Goal: Task Accomplishment & Management: Manage account settings

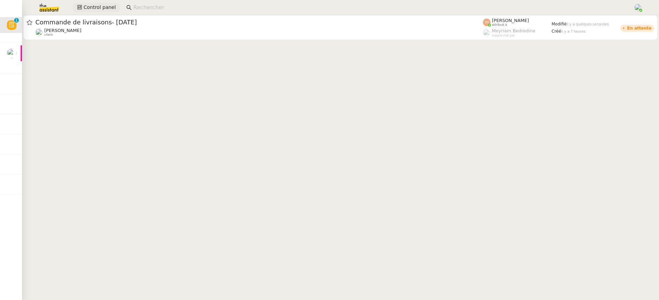
click at [102, 10] on span "Control panel" at bounding box center [99, 7] width 32 height 8
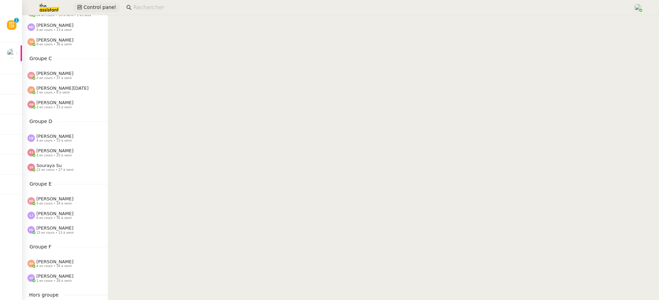
scroll to position [123, 0]
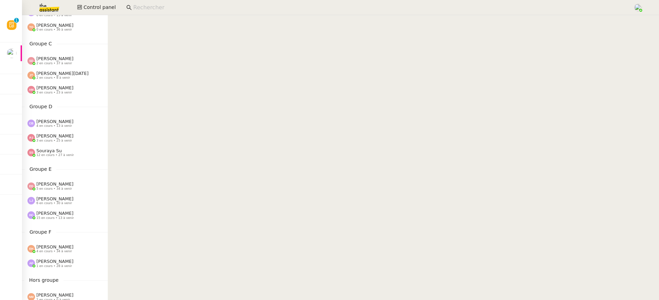
click at [68, 257] on div "Anna Florent 1 en cours • 28 à venir" at bounding box center [65, 263] width 86 height 14
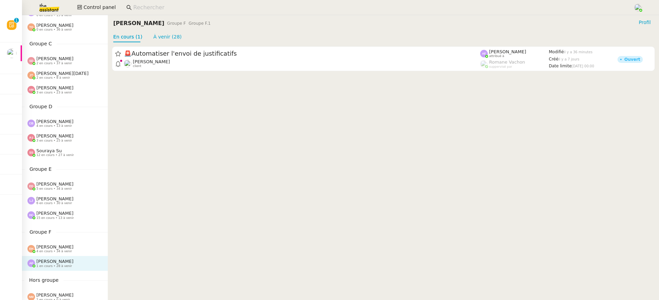
click at [65, 248] on span "[PERSON_NAME]" at bounding box center [54, 246] width 37 height 5
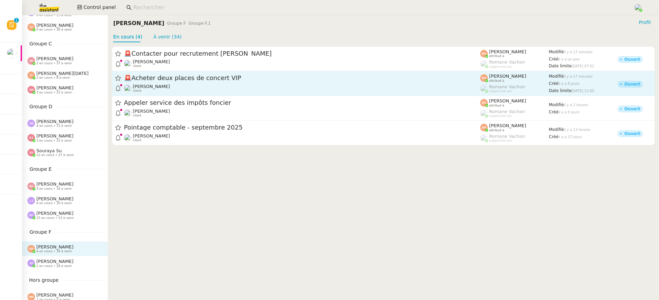
click at [229, 80] on span "🚨 Acheter deux places de concert VIP" at bounding box center [302, 78] width 356 height 6
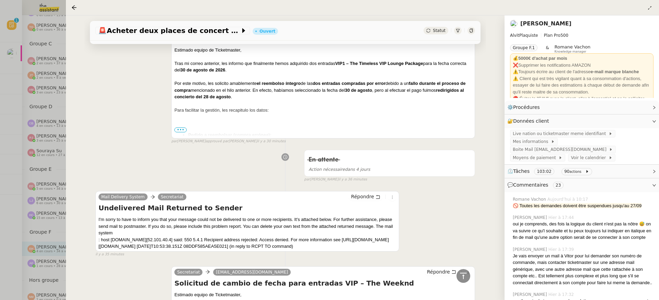
scroll to position [393, 0]
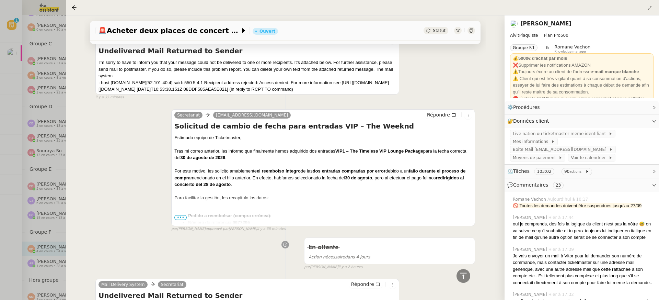
click at [45, 87] on div at bounding box center [329, 150] width 659 height 300
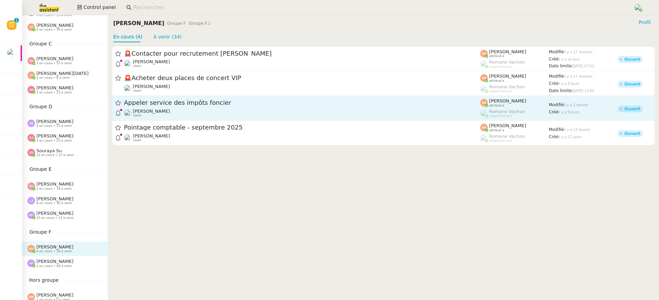
click at [172, 107] on div "Appeler service des impôts foncier Vitor Alvites client" at bounding box center [302, 107] width 356 height 19
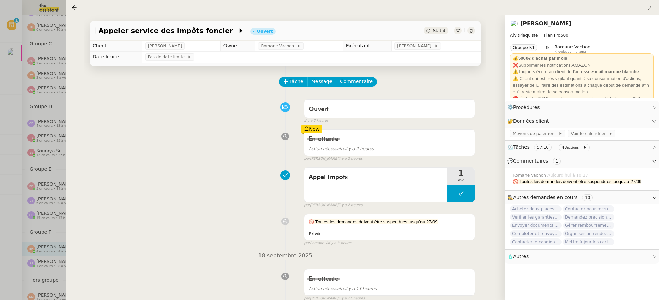
click at [27, 174] on div at bounding box center [329, 150] width 659 height 300
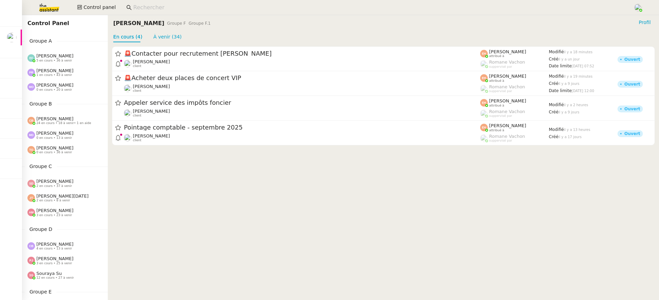
click at [81, 14] on div "Control panel" at bounding box center [329, 7] width 625 height 15
click at [81, 11] on button "Control panel" at bounding box center [96, 8] width 47 height 10
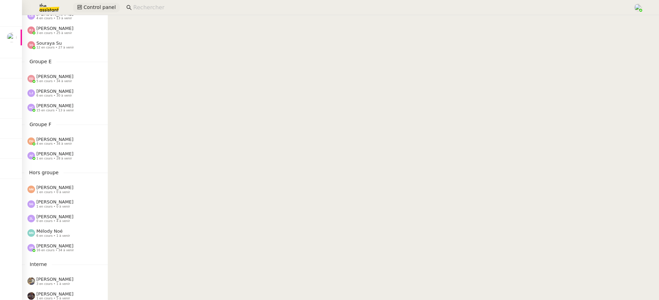
scroll to position [231, 0]
click at [69, 241] on div "Stéphanie Rakotosalama 16 en cours • 34 à venir" at bounding box center [65, 246] width 86 height 14
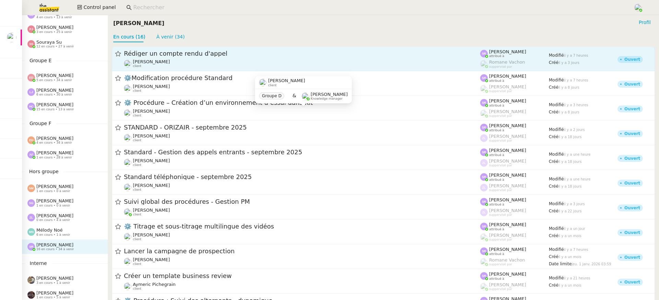
click at [193, 65] on div "Thomas SOULIER client" at bounding box center [302, 63] width 356 height 9
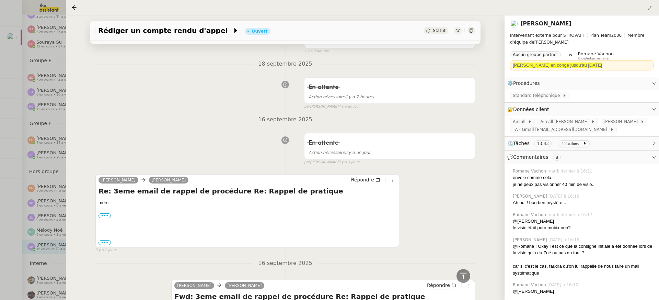
scroll to position [66, 0]
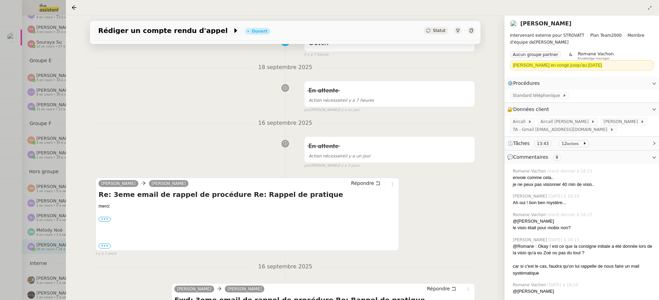
click at [23, 86] on div at bounding box center [329, 150] width 659 height 300
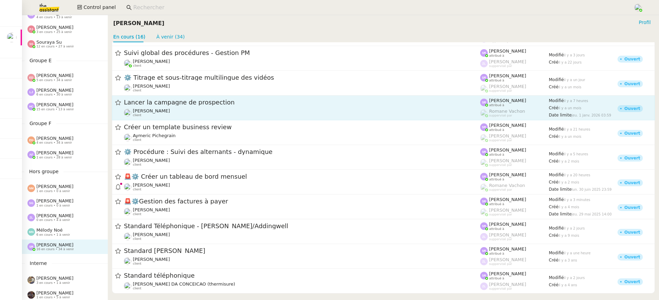
scroll to position [160, 0]
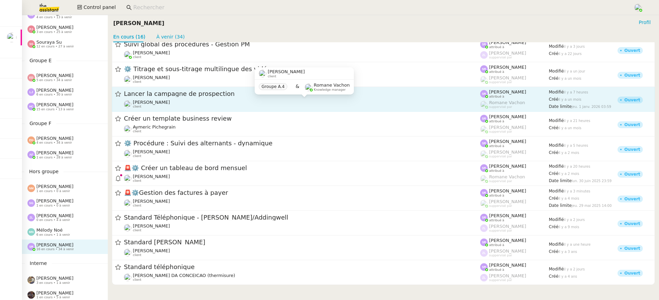
click at [210, 105] on div "Astrid Brucker client" at bounding box center [302, 104] width 356 height 9
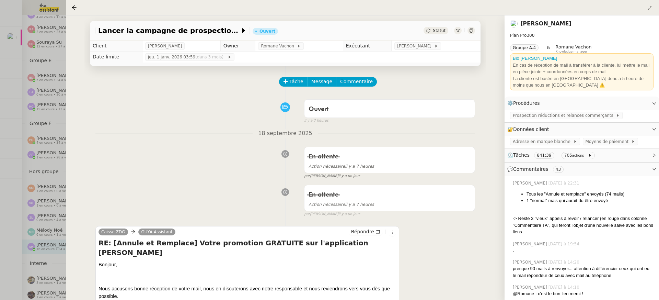
scroll to position [84, 0]
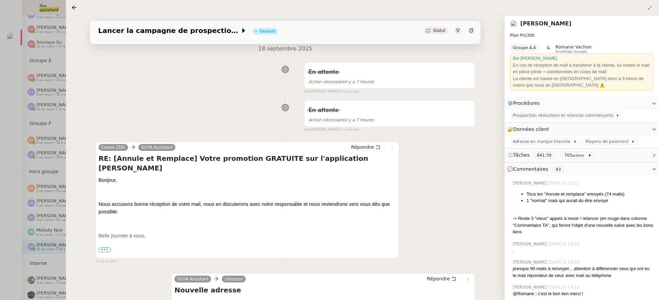
click at [389, 149] on icon at bounding box center [393, 148] width 8 height 4
click at [49, 56] on div at bounding box center [329, 150] width 659 height 300
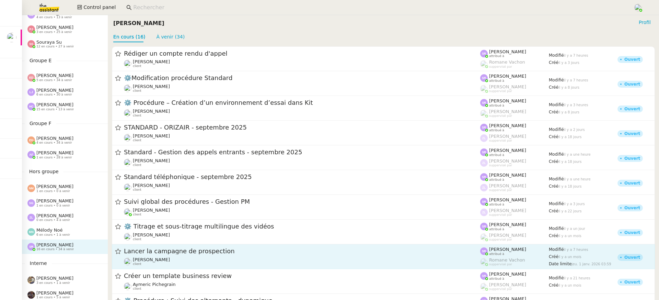
click at [217, 265] on div "Astrid Brucker client" at bounding box center [302, 261] width 356 height 9
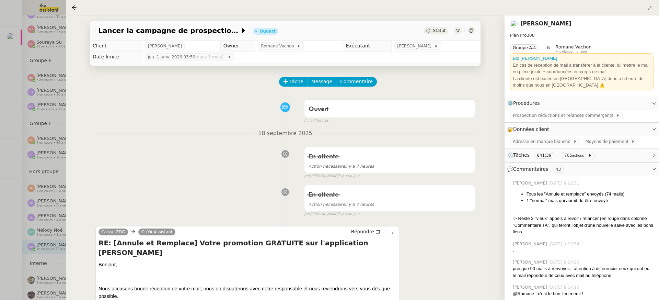
click at [58, 163] on div at bounding box center [329, 150] width 659 height 300
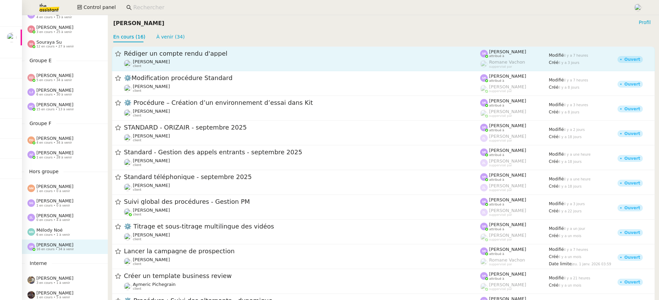
click at [247, 57] on div "Rédiger un compte rendu d'appel" at bounding box center [302, 53] width 356 height 8
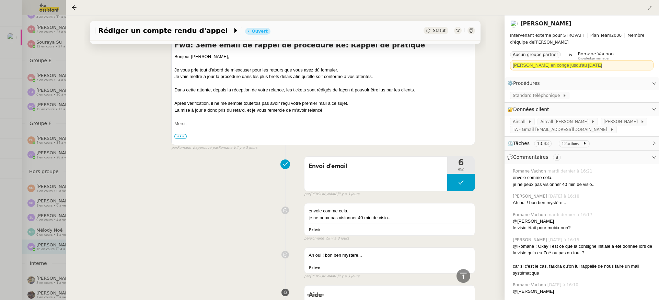
scroll to position [406, 0]
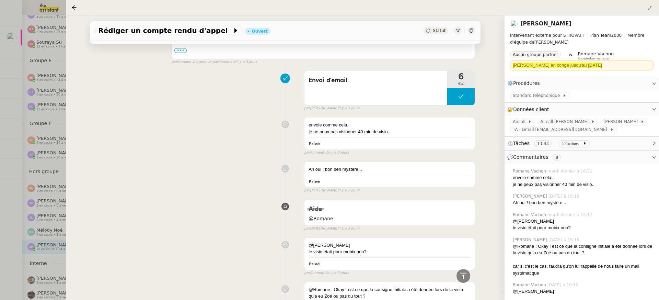
click at [7, 154] on div at bounding box center [329, 150] width 659 height 300
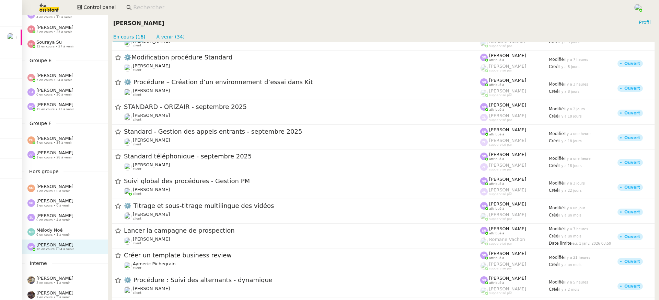
scroll to position [19, 0]
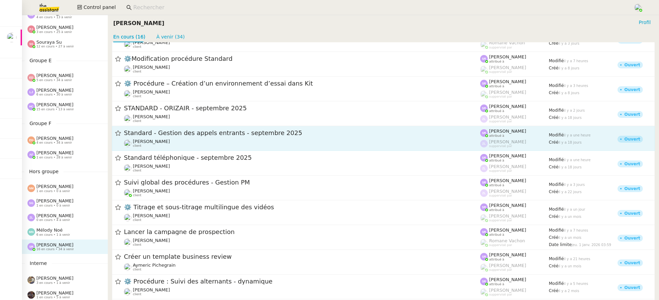
click at [166, 147] on div "Florian Parant client" at bounding box center [302, 143] width 356 height 9
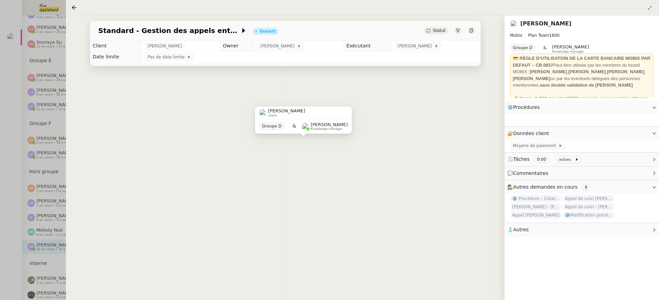
click at [18, 121] on div at bounding box center [329, 150] width 659 height 300
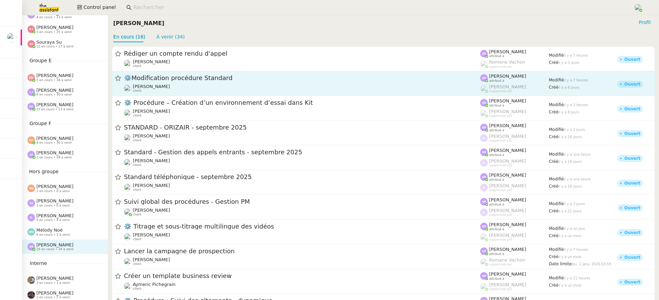
click at [172, 80] on span "⚙️Modification procédure Standard" at bounding box center [302, 78] width 356 height 6
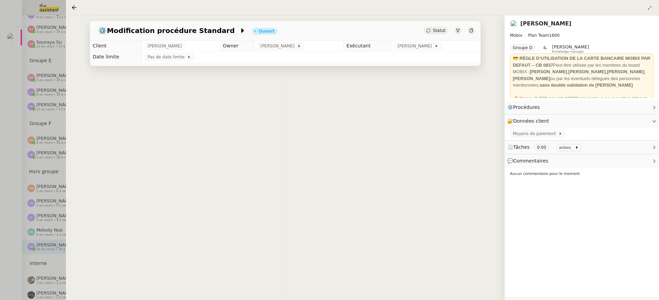
click at [21, 89] on div at bounding box center [329, 150] width 659 height 300
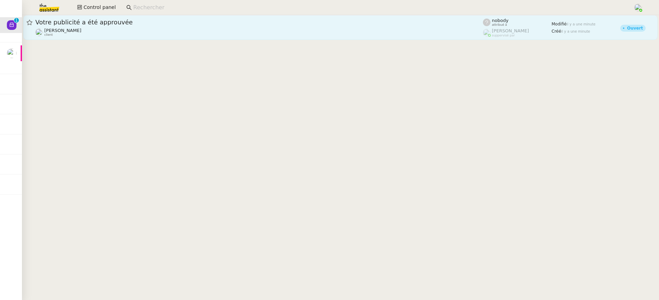
click at [321, 27] on div "Votre publicité a été approuvée Anthony Morcillo client" at bounding box center [259, 27] width 448 height 19
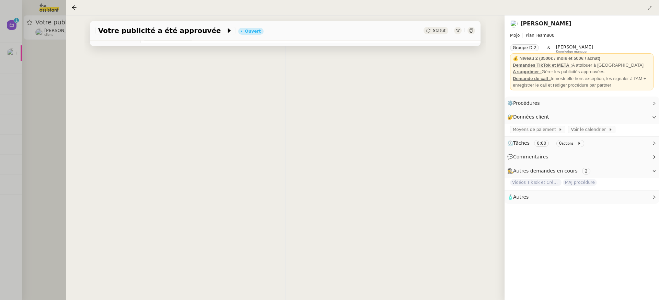
scroll to position [41, 0]
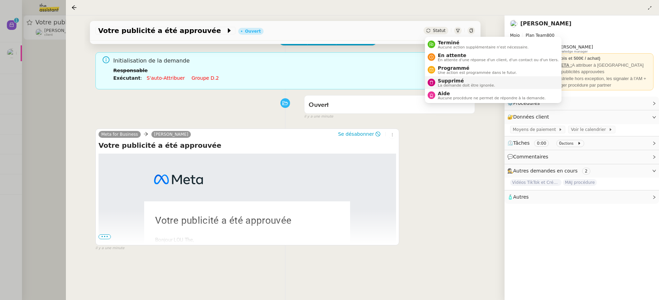
click at [449, 81] on span "Supprimé" at bounding box center [466, 80] width 57 height 5
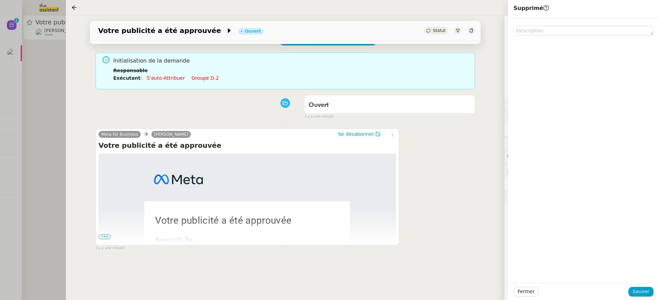
click at [628, 290] on div at bounding box center [583, 292] width 90 height 10
click at [636, 296] on div "Fermer Sauver" at bounding box center [583, 291] width 151 height 17
click at [646, 287] on button "Sauver" at bounding box center [640, 292] width 25 height 10
click at [58, 137] on div at bounding box center [329, 150] width 659 height 300
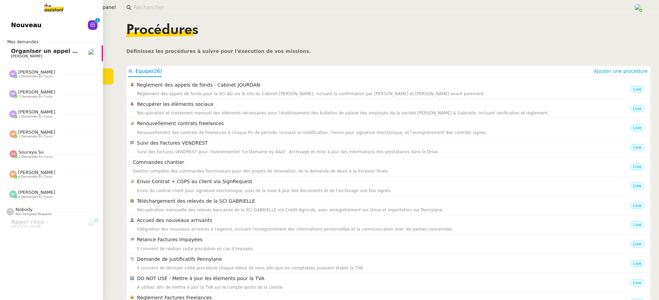
click at [13, 26] on span "Nouveau" at bounding box center [26, 25] width 31 height 10
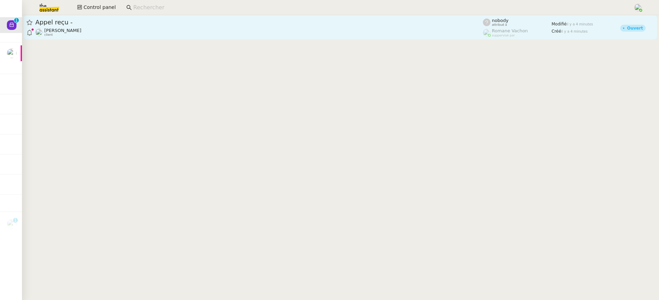
click at [195, 27] on div "Appel reçu - [PERSON_NAME] client" at bounding box center [259, 27] width 448 height 19
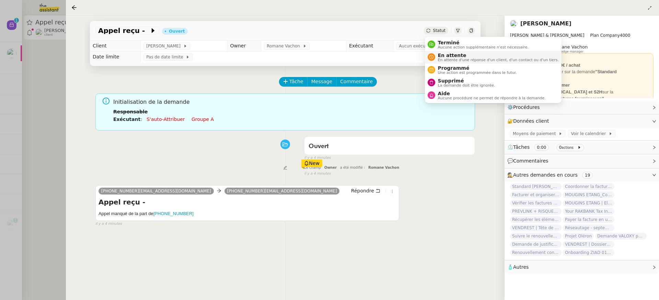
click at [446, 58] on span "En attente d'une réponse d'un client, d'un contact ou d'un tiers." at bounding box center [498, 60] width 121 height 4
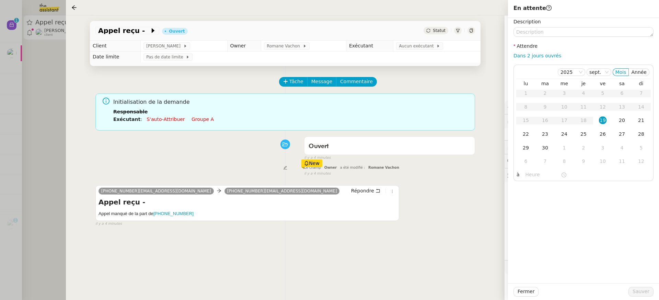
click at [443, 187] on div "[PHONE_NUMBER][EMAIL_ADDRESS][DOMAIN_NAME] [PHONE_NUMBER][EMAIL_ADDRESS][DOMAIN…" at bounding box center [285, 203] width 380 height 48
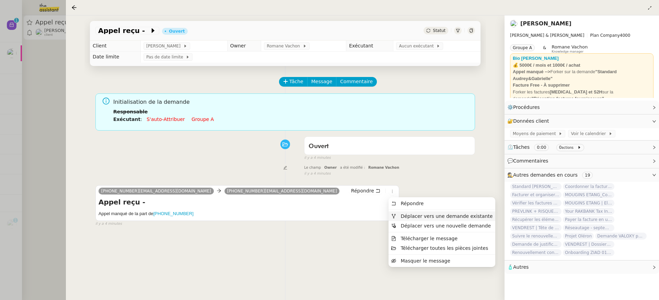
click at [416, 214] on span "Déplacer vers une demande existante" at bounding box center [447, 215] width 92 height 5
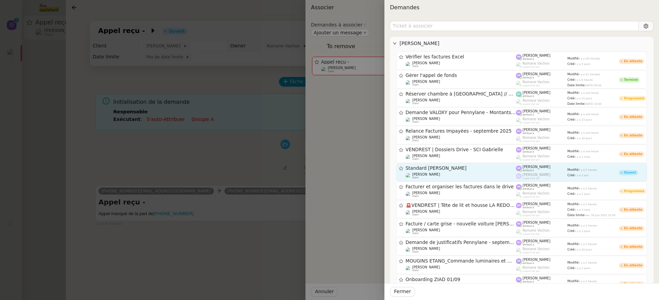
click at [479, 163] on link "Standard Audrey&Gabrielle Gabrielle Tavernier client Stéphanie Rakotosalama att…" at bounding box center [521, 172] width 251 height 19
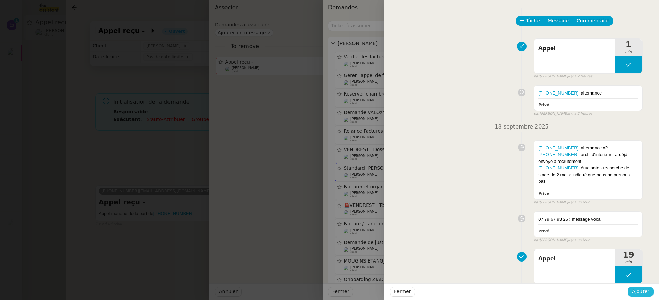
click at [647, 287] on button "Ajouter" at bounding box center [641, 292] width 26 height 10
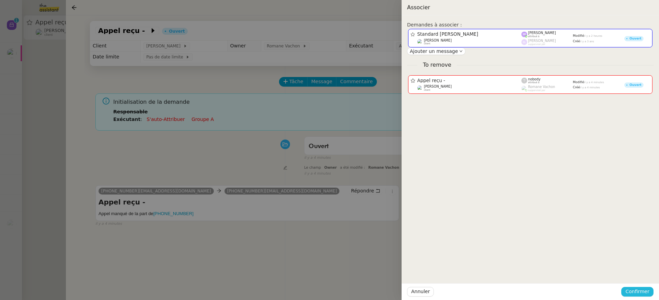
click at [647, 287] on button "Confirmer" at bounding box center [637, 292] width 32 height 10
click at [639, 276] on span "Ajouter" at bounding box center [638, 273] width 18 height 7
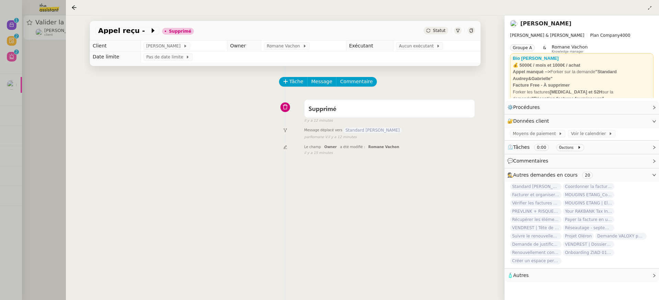
click at [47, 70] on div at bounding box center [329, 150] width 659 height 300
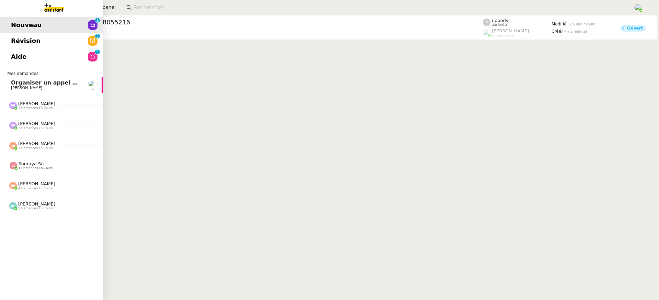
click at [11, 54] on link "Aide 0 1 2 3 4 5 6 7 8 9" at bounding box center [51, 57] width 103 height 16
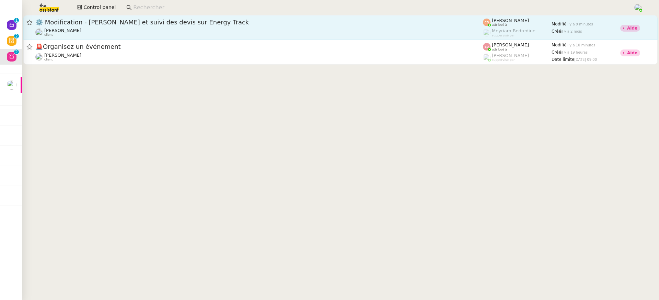
click at [290, 23] on span "⚙️ Modification - Saisie et suivi des devis sur Energy Track" at bounding box center [259, 22] width 448 height 6
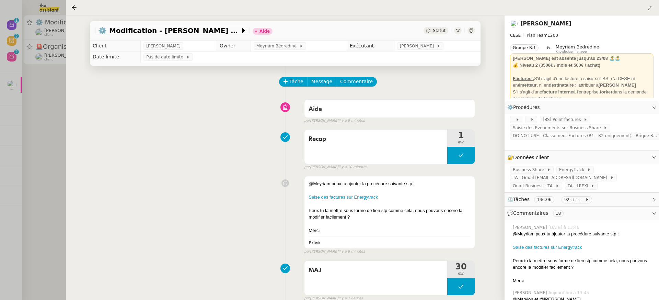
click at [35, 119] on div at bounding box center [329, 150] width 659 height 300
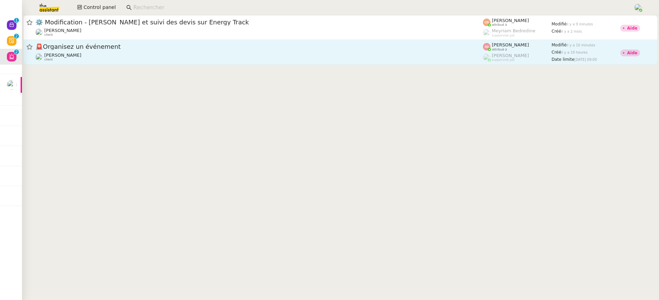
click at [74, 61] on div "Maurice N'Diaye client" at bounding box center [62, 57] width 37 height 9
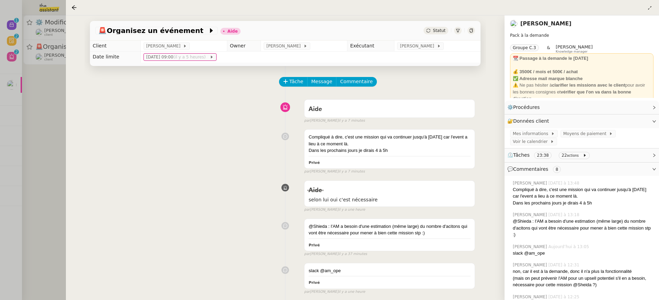
click at [30, 91] on div at bounding box center [329, 150] width 659 height 300
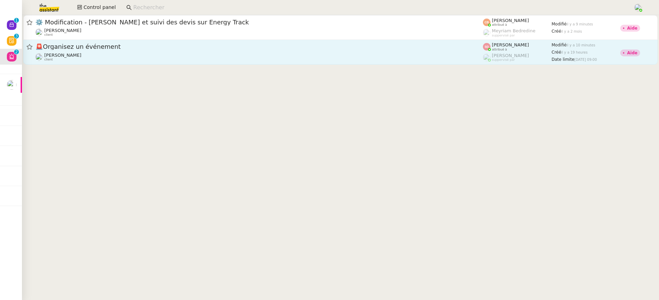
click at [24, 47] on link "🚨 Organisez un événement Maurice N'Diaye client Sheida Delpazir attribué à Fréd…" at bounding box center [340, 52] width 634 height 25
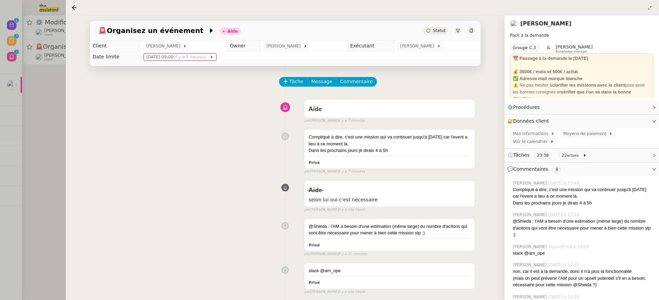
click at [13, 39] on div at bounding box center [329, 150] width 659 height 300
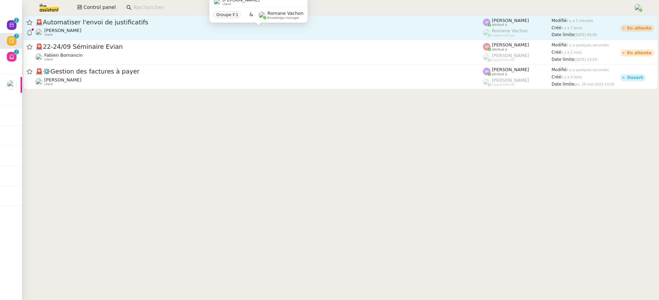
click at [472, 34] on div "Eliott Hosansky client" at bounding box center [259, 32] width 448 height 9
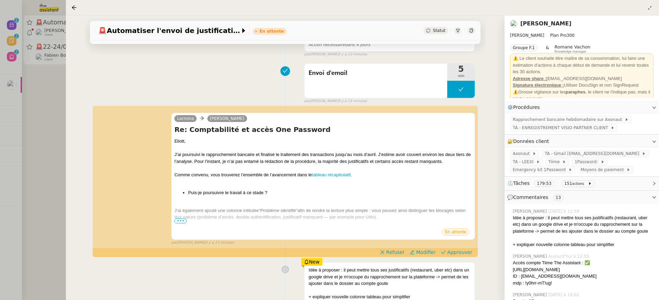
scroll to position [92, 0]
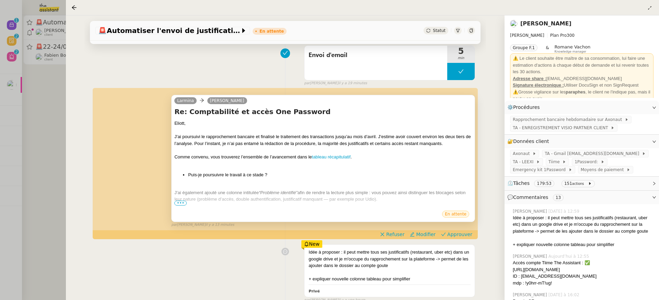
click at [337, 159] on div "Comme convenu, vous trouverez l’ensemble de l’avancement dans le tableau récapi…" at bounding box center [323, 156] width 298 height 7
click at [325, 151] on div at bounding box center [323, 150] width 298 height 7
click at [326, 157] on link "tableau récapitulatif" at bounding box center [331, 156] width 39 height 5
click at [182, 206] on div at bounding box center [323, 205] width 298 height 7
click at [179, 204] on span "•••" at bounding box center [180, 202] width 12 height 5
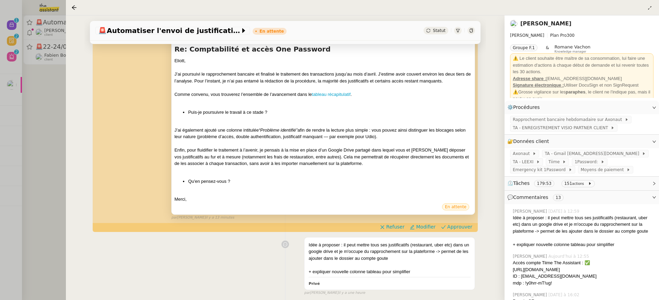
scroll to position [170, 0]
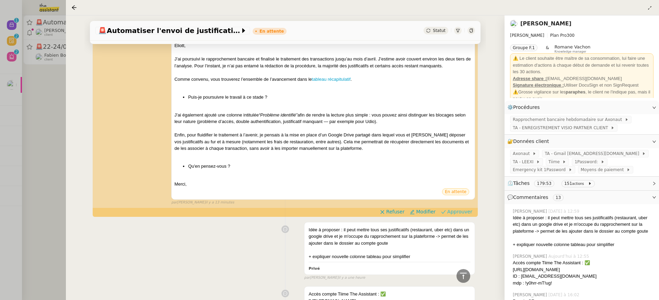
click at [462, 212] on span "Approuver" at bounding box center [459, 211] width 25 height 7
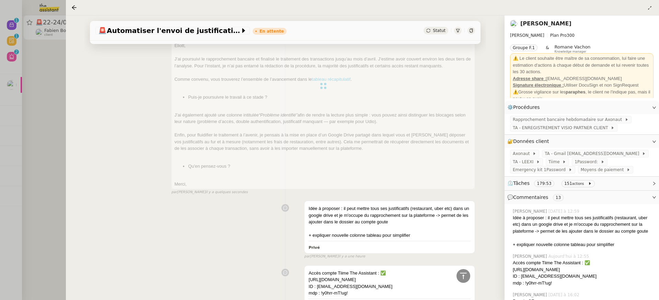
click at [43, 44] on div at bounding box center [329, 150] width 659 height 300
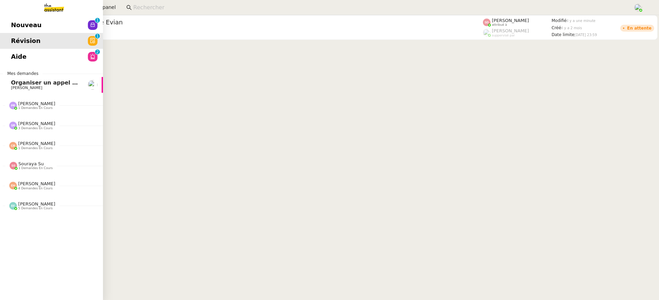
click at [13, 26] on span "Nouveau" at bounding box center [26, 25] width 31 height 10
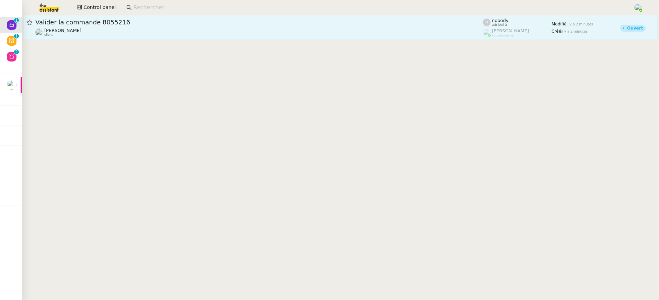
click at [178, 37] on link "Valider la commande 8055216 David Berrebi client nobody attribué à Frédérique A…" at bounding box center [340, 27] width 634 height 25
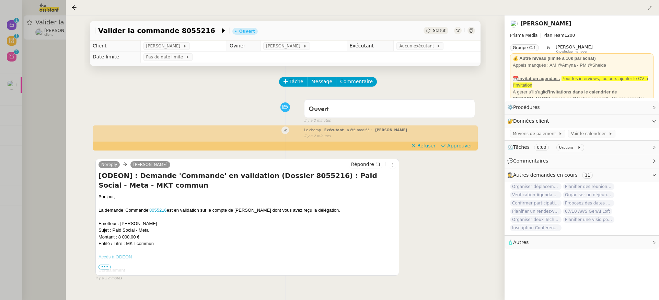
click at [424, 51] on td "Aucun exécutant" at bounding box center [437, 45] width 87 height 11
click at [421, 49] on span "Aucun exécutant" at bounding box center [417, 46] width 37 height 7
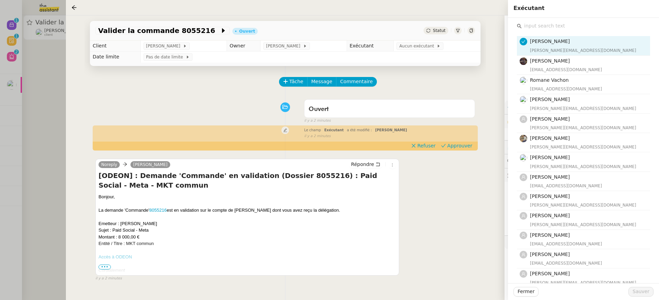
click at [580, 16] on div "Exécutant" at bounding box center [583, 9] width 151 height 18
click at [580, 22] on input "text" at bounding box center [586, 25] width 128 height 9
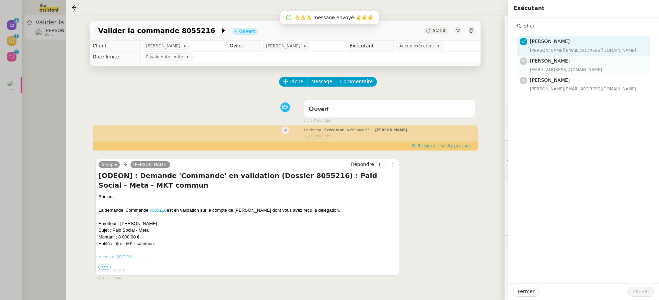
type input "shei"
click at [586, 63] on h4 "[PERSON_NAME]" at bounding box center [588, 61] width 116 height 8
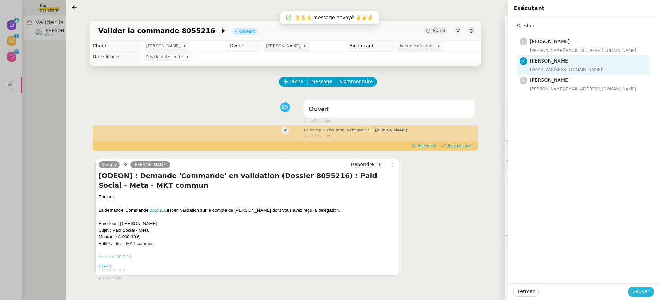
click at [635, 294] on span "Sauver" at bounding box center [641, 291] width 17 height 8
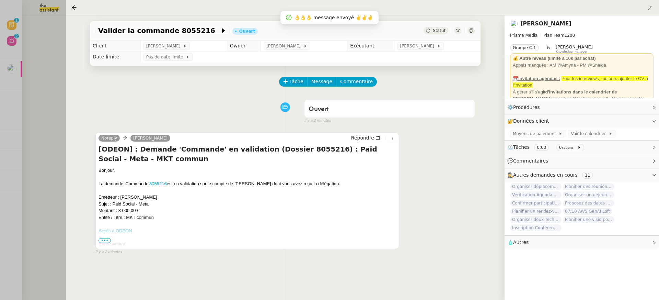
click at [5, 43] on div at bounding box center [329, 150] width 659 height 300
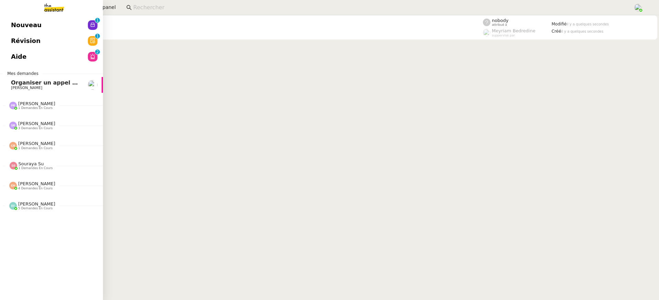
click at [0, 17] on app-ticket-navbar "Nouveau 0 1 2 3 4 5 6 7 8 9 Révision 0 1 2 3 4 5 6 7 8 9 Aide 0 1 2 3 4 5 6 7 8…" at bounding box center [0, 17] width 0 height 0
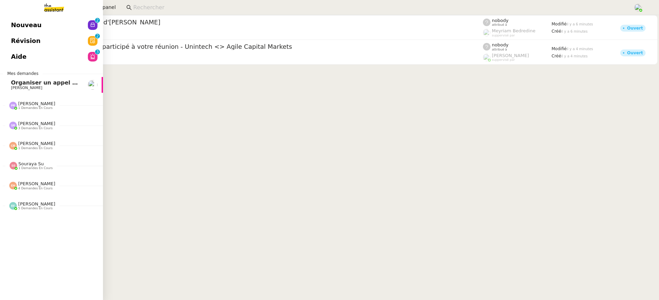
click at [42, 31] on link "Nouveau 0 1 2 3 4 5 6 7 8 9" at bounding box center [51, 25] width 103 height 16
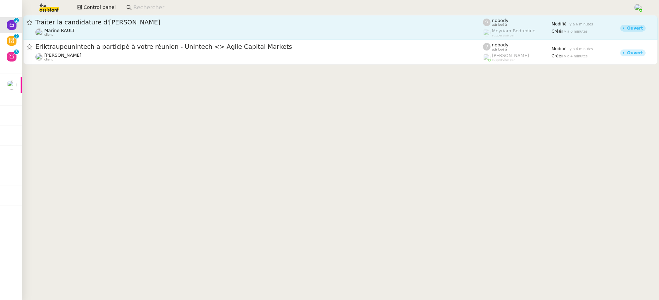
click at [229, 20] on span "Traiter la candidature d'Inès BACCAR" at bounding box center [259, 22] width 448 height 6
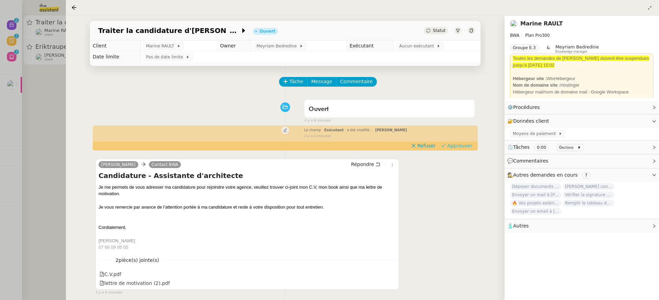
click at [455, 142] on button "Approuver" at bounding box center [456, 146] width 37 height 8
click at [43, 26] on div at bounding box center [329, 150] width 659 height 300
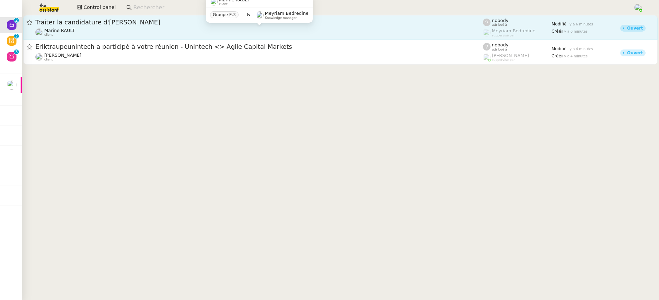
click at [138, 35] on div "Marine RAULT client" at bounding box center [259, 32] width 448 height 9
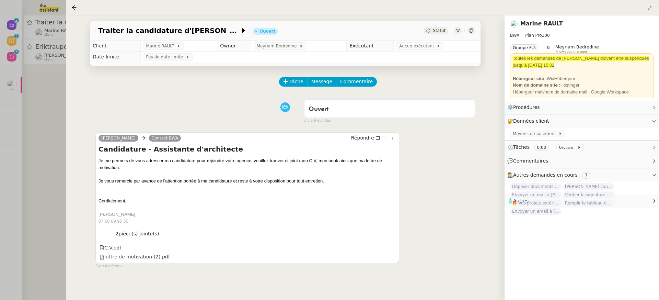
click at [54, 30] on div at bounding box center [329, 150] width 659 height 300
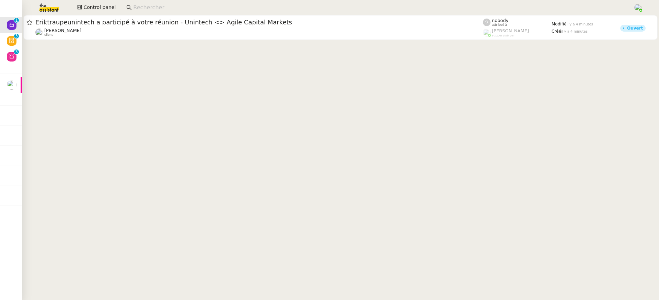
click at [106, 45] on cdk-virtual-scroll-viewport "Eriktraupeunintech a participé à votre réunion - Unintech <> Agile Capital Mark…" at bounding box center [340, 157] width 637 height 285
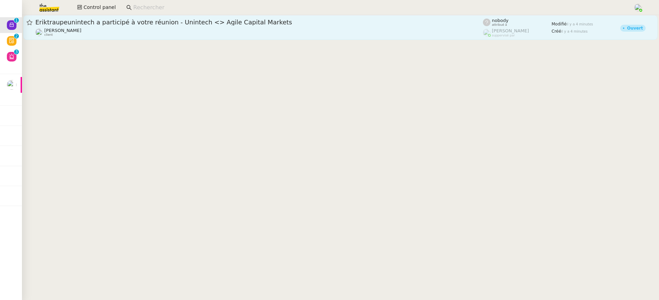
click at [108, 27] on div "Eriktraupeunintech a participé à votre réunion - Unintech <> Agile Capital Mark…" at bounding box center [259, 27] width 448 height 19
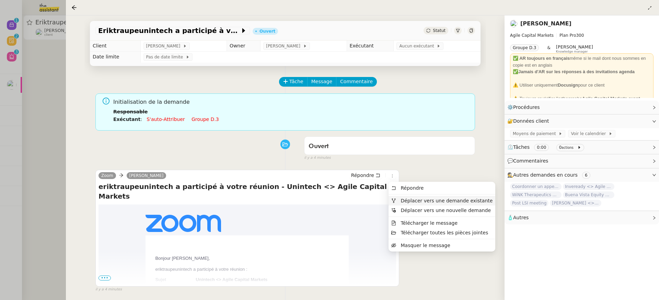
click at [417, 202] on span "Déplacer vers une demande existante" at bounding box center [447, 200] width 92 height 5
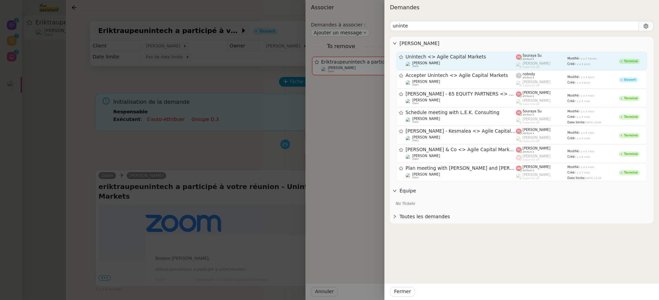
type input "uninte"
click at [484, 56] on span "Unintech <> Agile Capital Markets" at bounding box center [461, 57] width 111 height 5
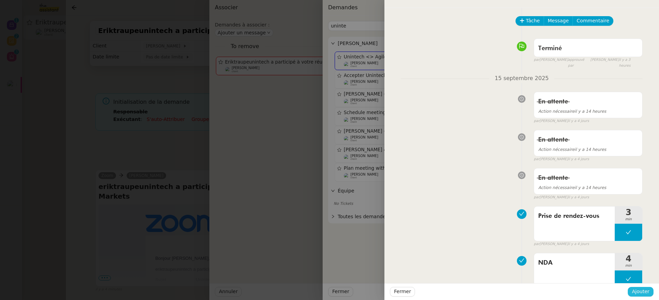
click at [644, 292] on span "Ajouter" at bounding box center [641, 291] width 18 height 8
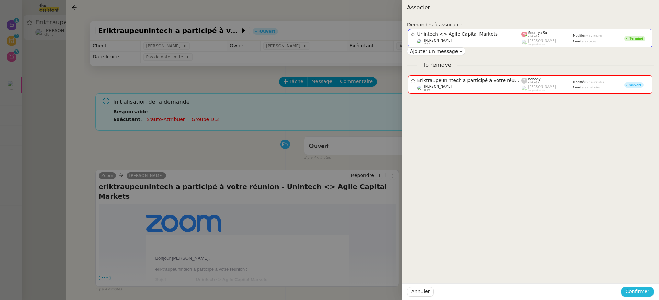
click at [644, 292] on span "Confirmer" at bounding box center [637, 291] width 24 height 8
click at [632, 272] on span "Ajouter" at bounding box center [638, 273] width 18 height 7
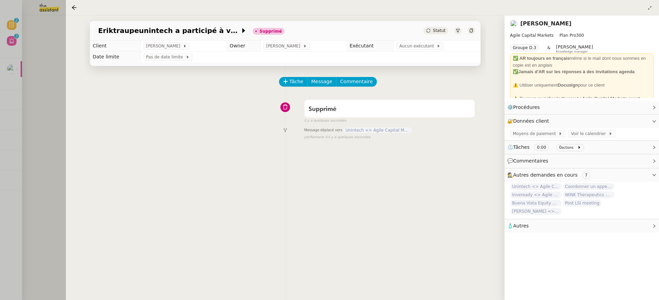
click at [63, 111] on div at bounding box center [329, 150] width 659 height 300
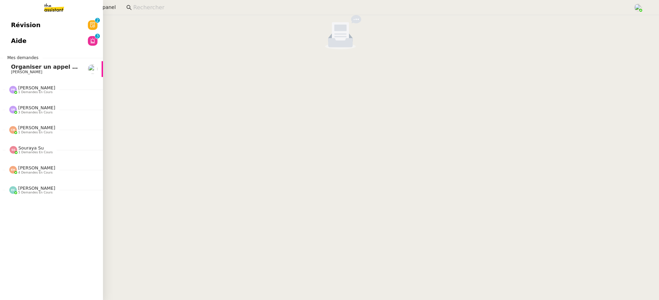
click at [14, 36] on span "Aide" at bounding box center [18, 41] width 15 height 10
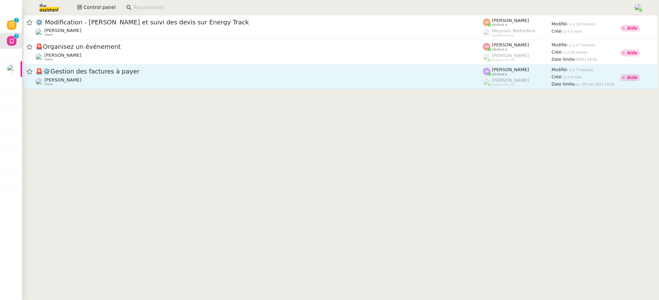
click at [256, 83] on div "Flo Rys client" at bounding box center [259, 81] width 448 height 9
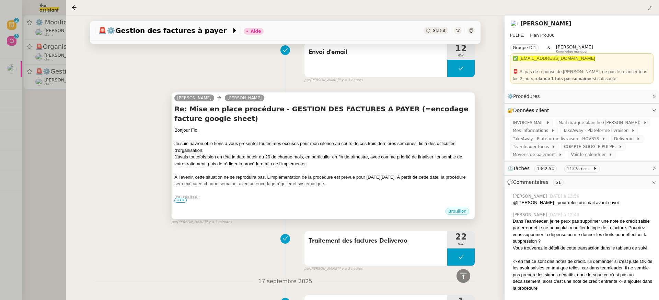
scroll to position [404, 0]
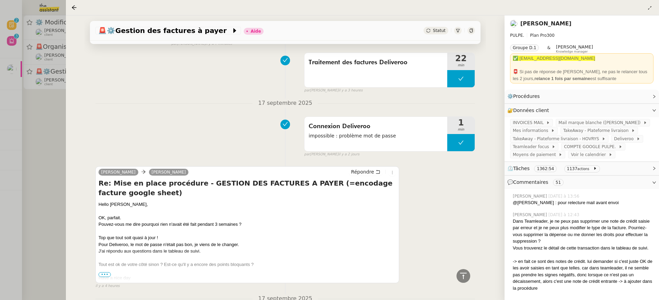
click at [20, 57] on div at bounding box center [329, 150] width 659 height 300
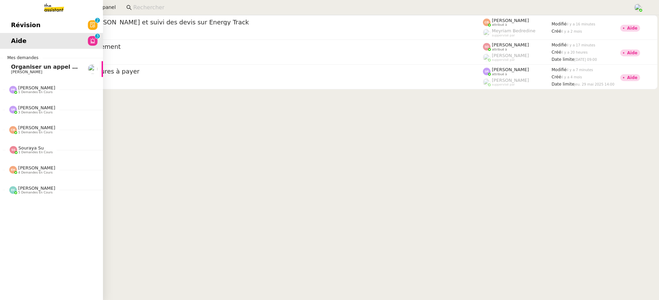
click at [12, 31] on link "Révision 0 1 2 3 4 5 6 7 8 9" at bounding box center [51, 25] width 103 height 16
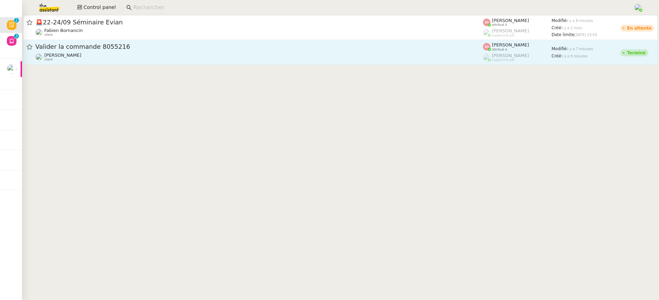
click at [351, 61] on div "[PERSON_NAME] client" at bounding box center [259, 57] width 448 height 9
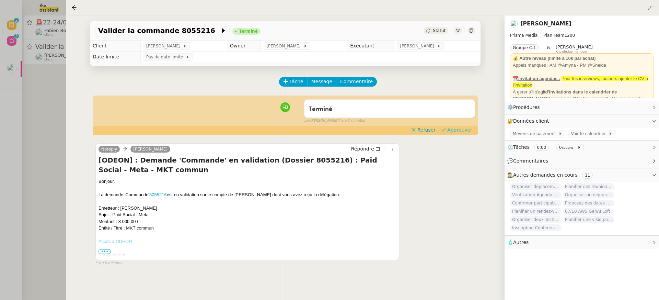
click at [456, 130] on span "Approuver" at bounding box center [459, 129] width 25 height 7
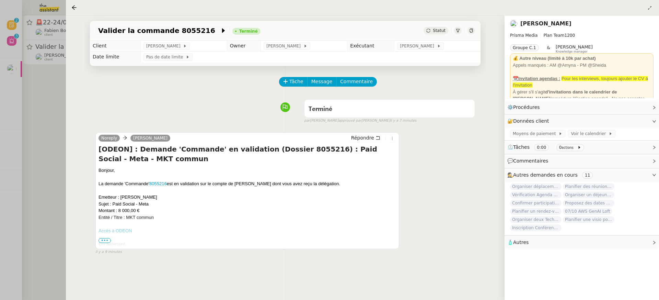
click at [43, 95] on div at bounding box center [329, 150] width 659 height 300
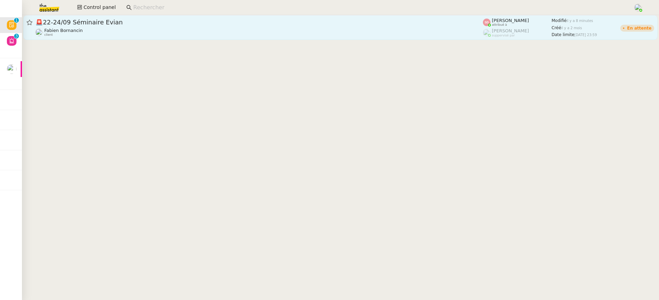
click at [107, 17] on link "🚨 22-24/09 Séminaire Evian Fabien Bornancin client Sheida Delpazir attribué à F…" at bounding box center [340, 27] width 634 height 25
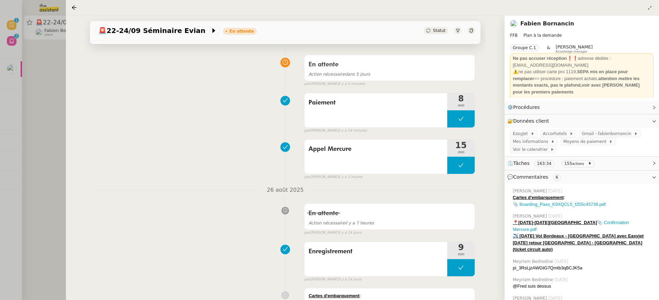
scroll to position [66, 0]
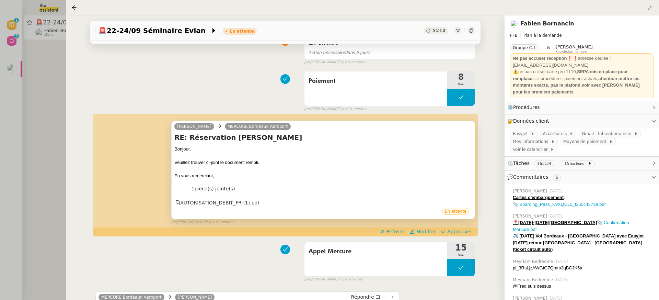
click at [213, 207] on div "En attente" at bounding box center [323, 212] width 298 height 10
click at [204, 202] on div "AUTORISATION_DEBIT_FR (1).pdf" at bounding box center [217, 203] width 84 height 8
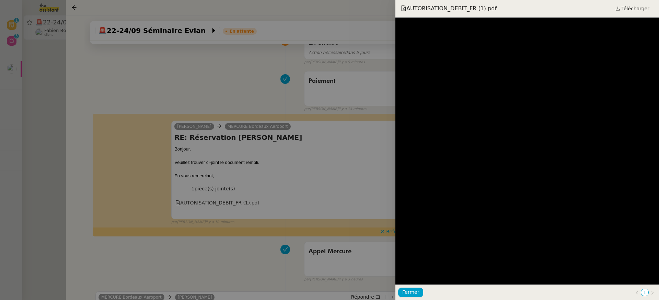
click at [318, 127] on div at bounding box center [329, 150] width 659 height 300
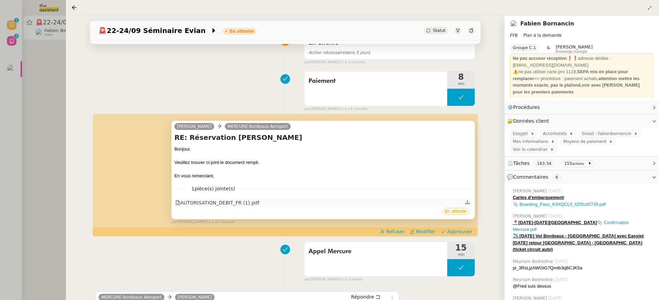
click at [219, 201] on div "AUTORISATION_DEBIT_FR (1).pdf" at bounding box center [217, 203] width 84 height 8
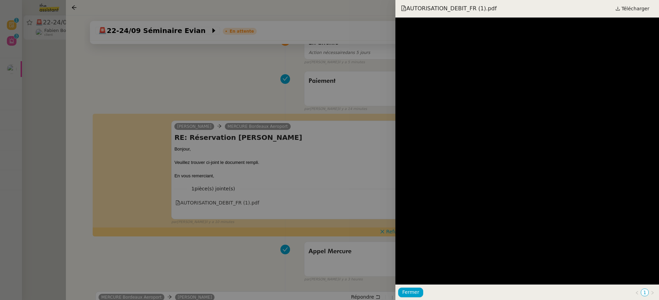
click at [344, 137] on div at bounding box center [329, 150] width 659 height 300
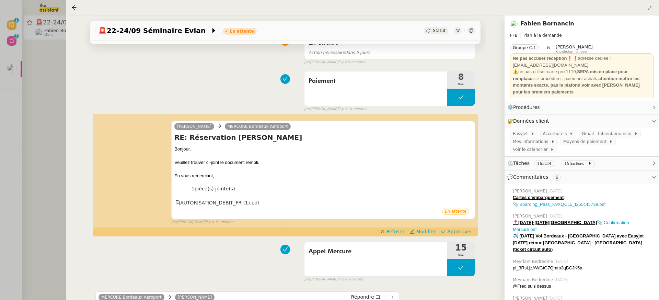
click at [455, 230] on span "Approuver" at bounding box center [459, 231] width 25 height 7
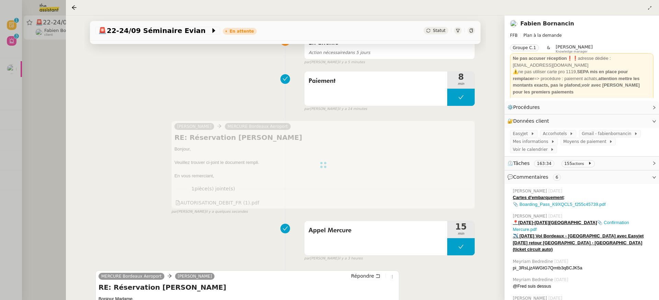
click at [13, 58] on div at bounding box center [329, 150] width 659 height 300
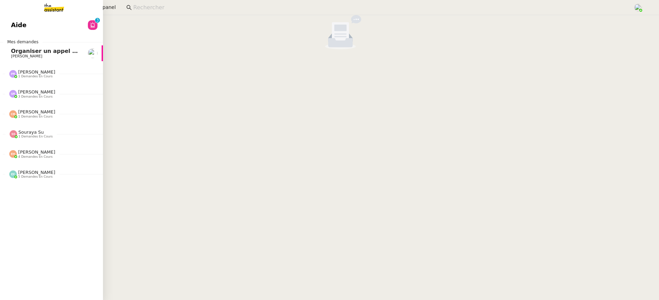
click at [13, 29] on span "Aide" at bounding box center [18, 25] width 15 height 10
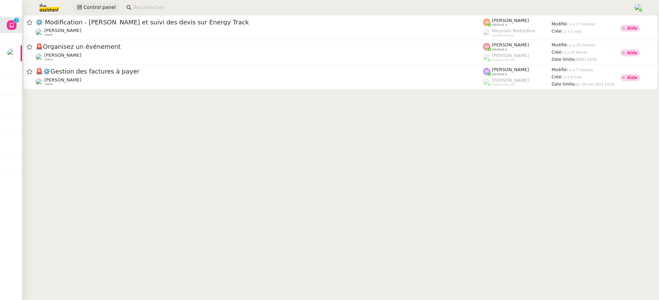
click at [110, 12] on button "Control panel" at bounding box center [96, 8] width 47 height 10
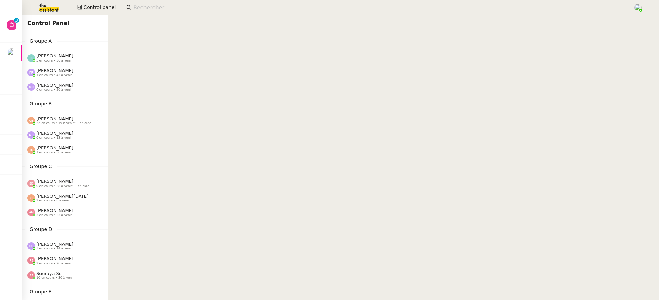
click at [81, 55] on div "Emelyne Foussier 5 en cours • 36 à venir" at bounding box center [67, 57] width 80 height 9
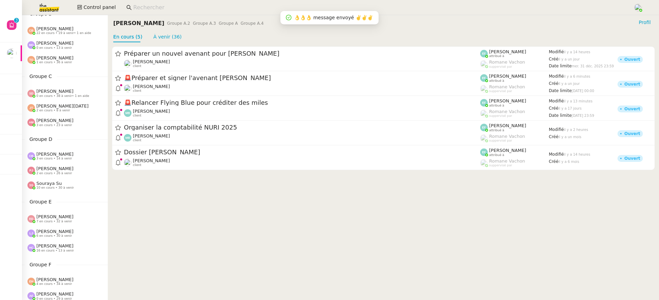
scroll to position [204, 0]
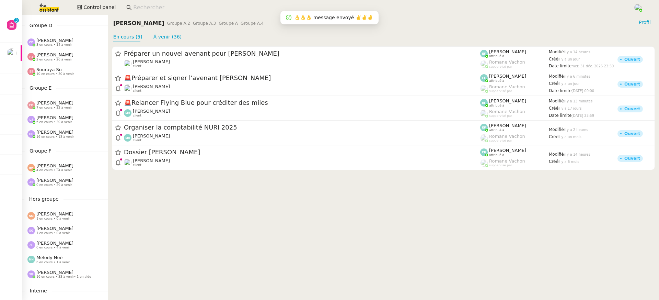
click at [62, 173] on div "Esther Hillenbrand 4 en cours • 34 à venir" at bounding box center [65, 167] width 86 height 14
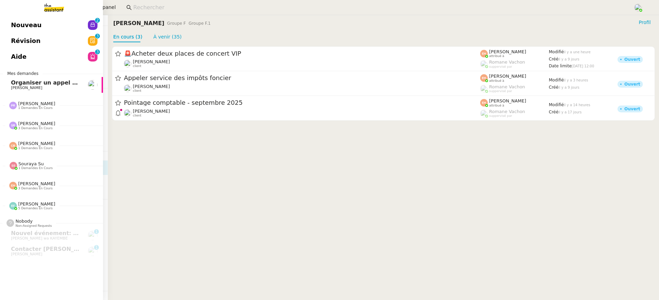
click at [51, 58] on link "Aide 0 1 2 3 4 5 6 7 8 9" at bounding box center [51, 57] width 103 height 16
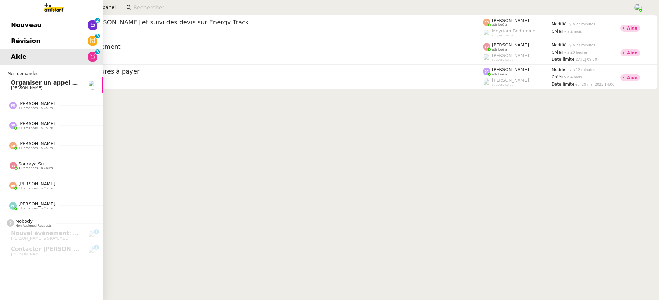
click at [10, 21] on link "Nouveau 0 1 2 3 4 5 6 7 8 9" at bounding box center [51, 25] width 103 height 16
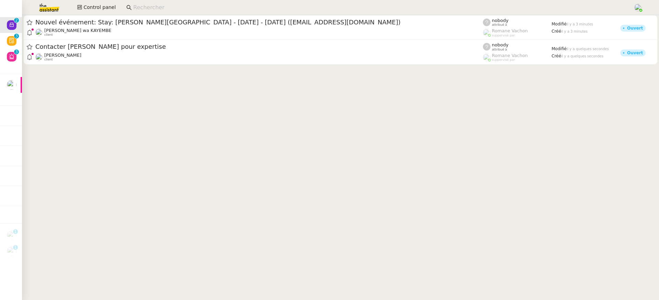
click at [276, 11] on input at bounding box center [379, 7] width 493 height 9
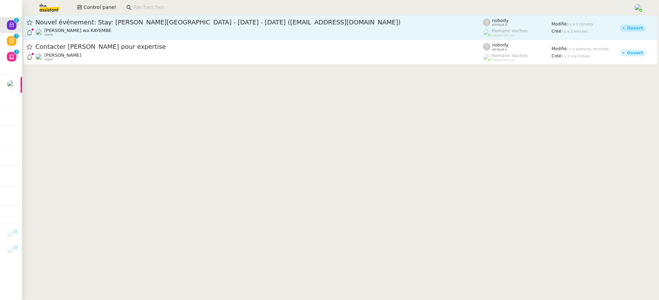
click at [283, 24] on span "Nouvel événement: Stay: Wellton Riverside SPA Hotel - sam. 27 sept. - sam. 11 o…" at bounding box center [259, 22] width 448 height 6
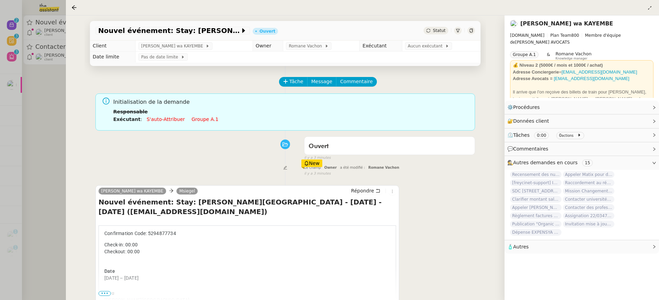
click at [197, 117] on link "Groupe a.1" at bounding box center [205, 118] width 27 height 5
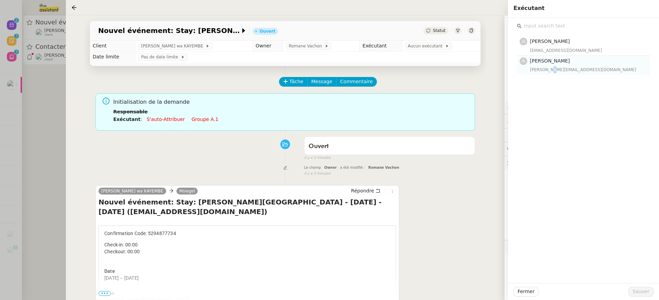
click at [550, 68] on div "pauline@team.theassistant.com" at bounding box center [588, 69] width 116 height 7
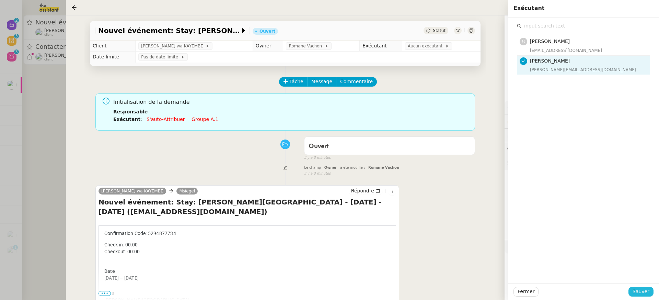
click at [645, 292] on span "Sauver" at bounding box center [641, 291] width 17 height 8
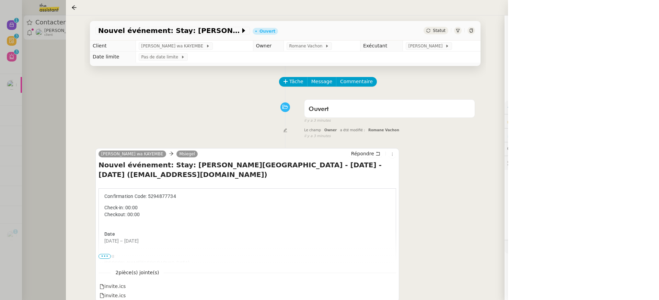
click at [43, 59] on div at bounding box center [329, 150] width 659 height 300
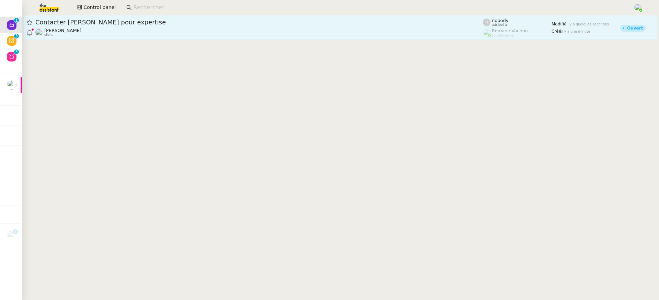
click at [98, 25] on span "Contacter Georges Levavasseur pour expertise" at bounding box center [259, 22] width 448 height 6
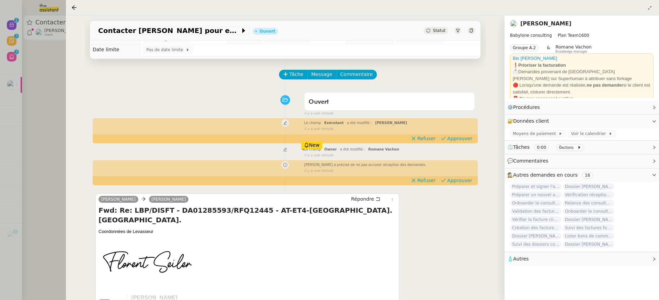
scroll to position [65, 0]
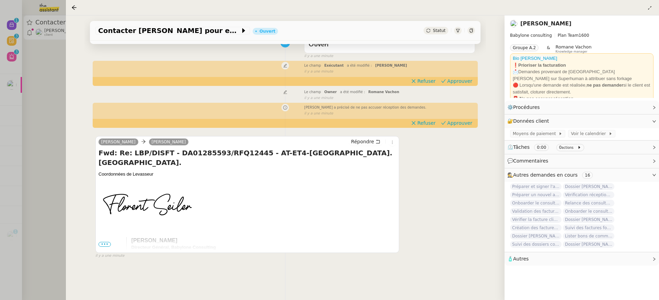
click at [108, 243] on span "•••" at bounding box center [104, 244] width 12 height 5
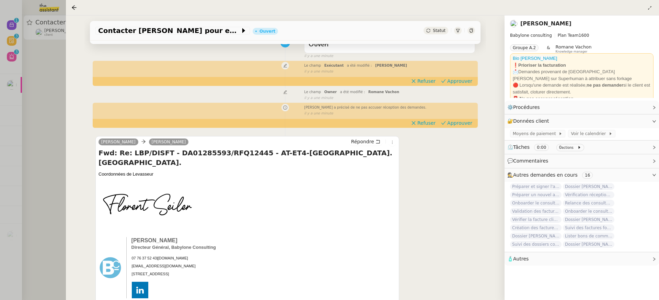
scroll to position [154, 0]
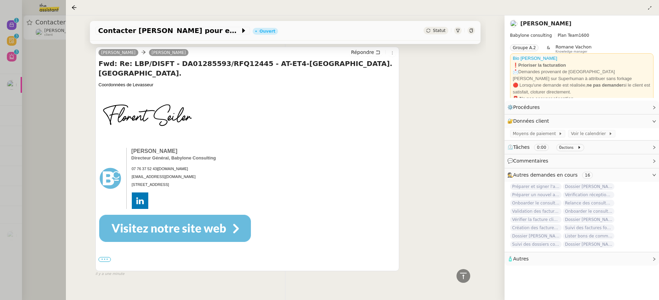
click at [106, 257] on label "•••" at bounding box center [104, 259] width 12 height 5
click at [0, 0] on input "•••" at bounding box center [0, 0] width 0 height 0
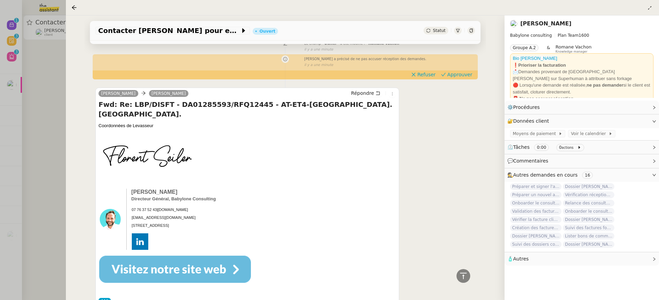
scroll to position [103, 0]
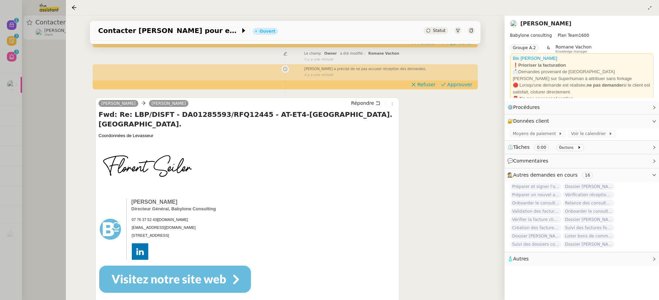
click at [139, 132] on div "Coordonnées de Levasseur" at bounding box center [247, 135] width 298 height 7
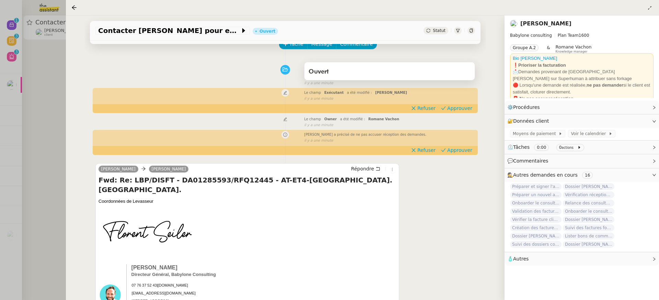
scroll to position [0, 0]
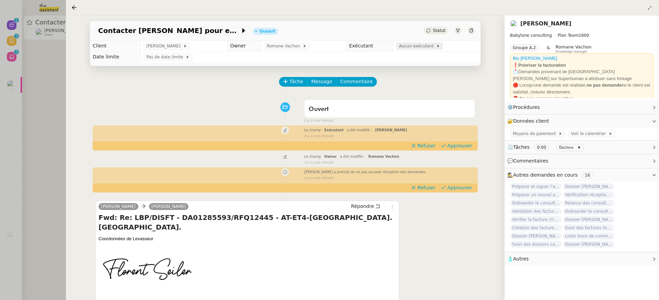
click at [419, 48] on span "Aucun exécutant" at bounding box center [417, 46] width 37 height 7
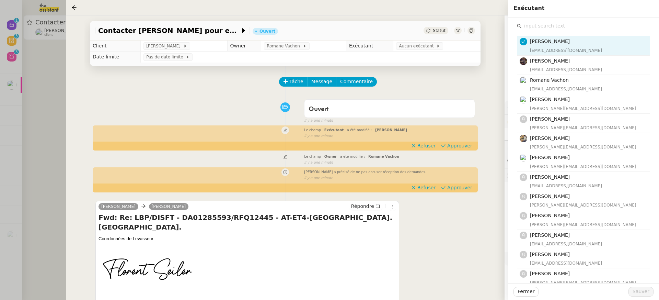
click at [561, 30] on input "text" at bounding box center [586, 25] width 128 height 9
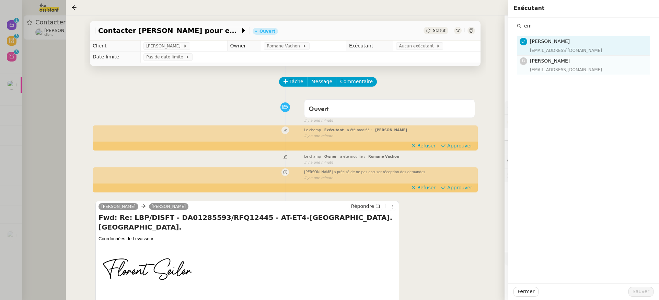
type input "em"
click at [563, 63] on span "[PERSON_NAME]" at bounding box center [550, 60] width 40 height 5
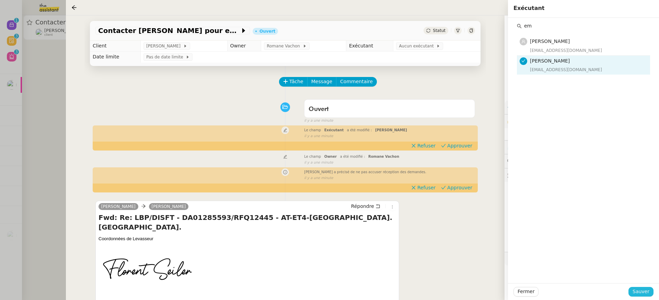
click at [644, 287] on button "Sauver" at bounding box center [640, 292] width 25 height 10
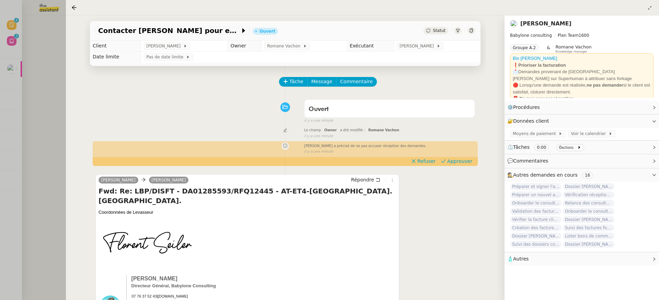
click at [36, 68] on div at bounding box center [329, 150] width 659 height 300
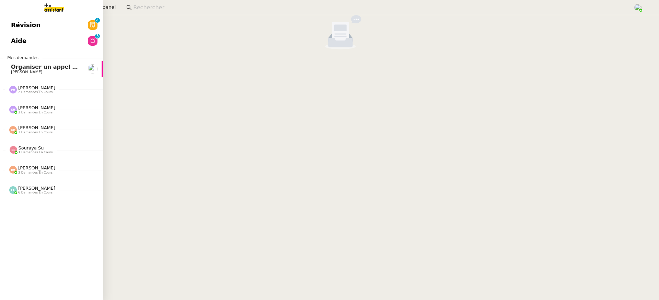
click at [11, 20] on link "Révision 0 1 2 3 4 5 6 7 8 9" at bounding box center [51, 25] width 103 height 16
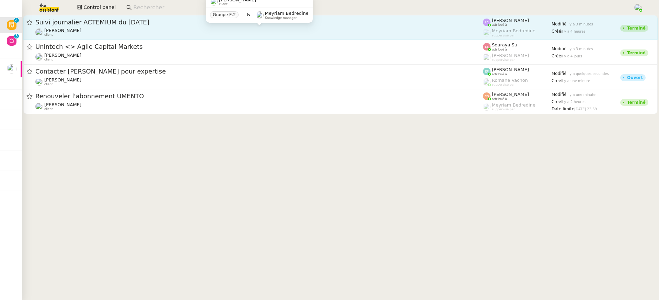
click at [390, 29] on div "Léna Buonomo client" at bounding box center [259, 32] width 448 height 9
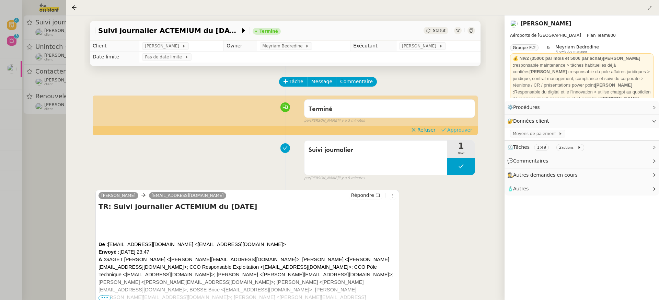
click at [465, 131] on span "Approuver" at bounding box center [459, 129] width 25 height 7
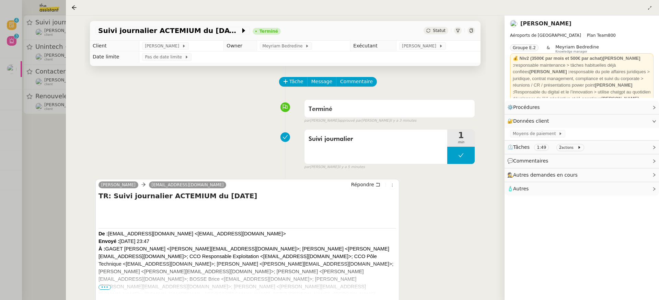
click at [50, 82] on div at bounding box center [329, 150] width 659 height 300
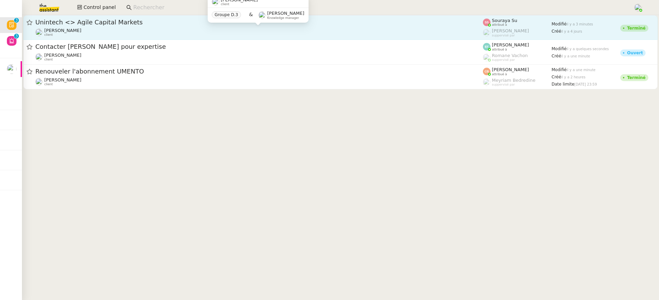
click at [119, 37] on div "Michael Khayat client" at bounding box center [259, 32] width 448 height 9
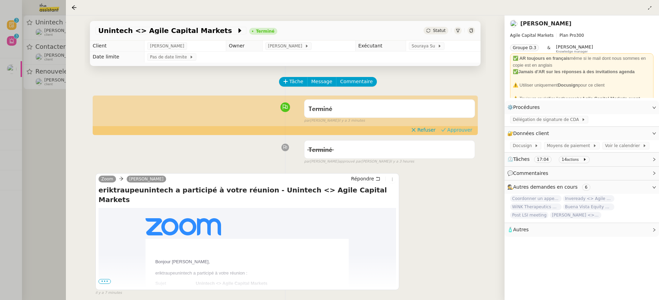
click at [452, 127] on span "Approuver" at bounding box center [459, 129] width 25 height 7
click at [54, 30] on div at bounding box center [329, 150] width 659 height 300
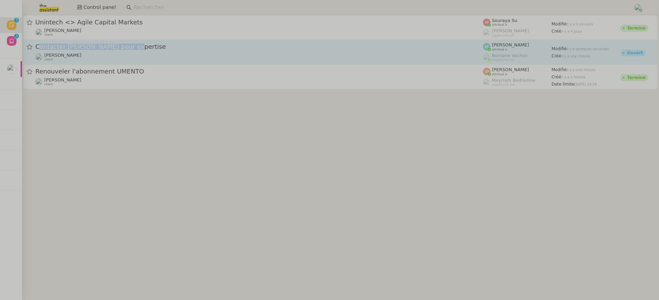
click at [163, 44] on span "Contacter Georges Levavasseur pour expertise" at bounding box center [259, 47] width 448 height 6
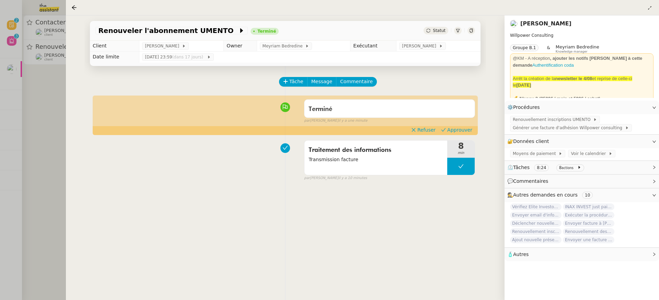
click at [28, 43] on div at bounding box center [329, 150] width 659 height 300
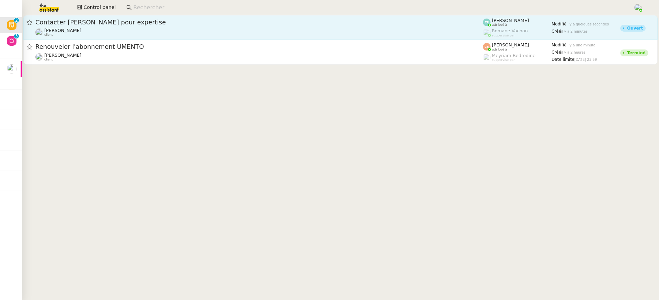
click at [149, 21] on span "Contacter Georges Levavasseur pour expertise" at bounding box center [259, 22] width 448 height 6
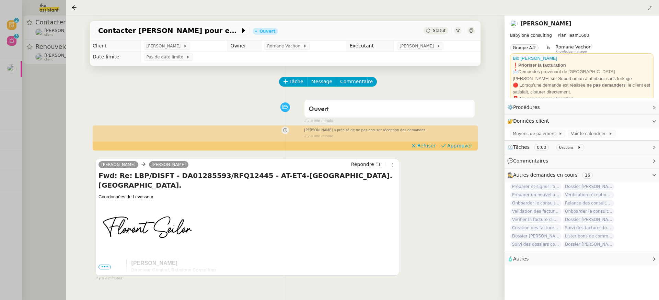
scroll to position [23, 0]
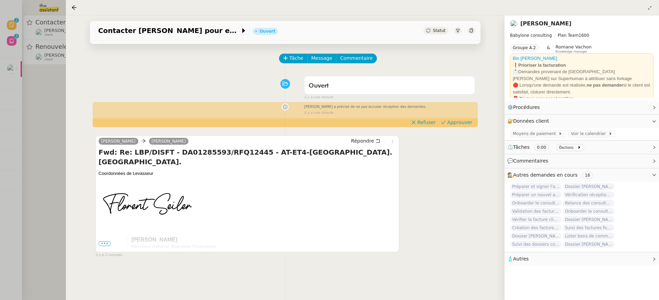
click at [460, 115] on div "Florent Seiler a précisé de ne pas accuser réception des demandes. false il y a…" at bounding box center [285, 109] width 380 height 13
click at [462, 123] on span "Approuver" at bounding box center [459, 122] width 25 height 7
click at [59, 43] on div at bounding box center [329, 150] width 659 height 300
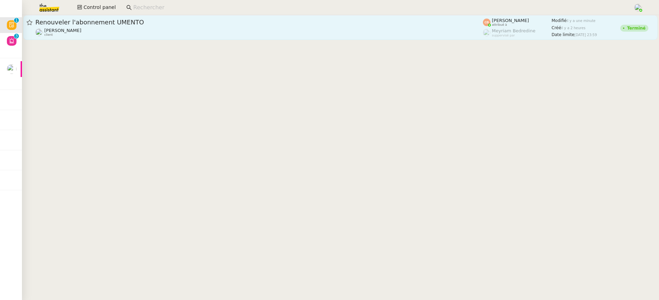
click at [415, 38] on link "Renouveler l'abonnement UMENTO Cédric Tempestini client Coralie Bordas attribué…" at bounding box center [340, 27] width 634 height 25
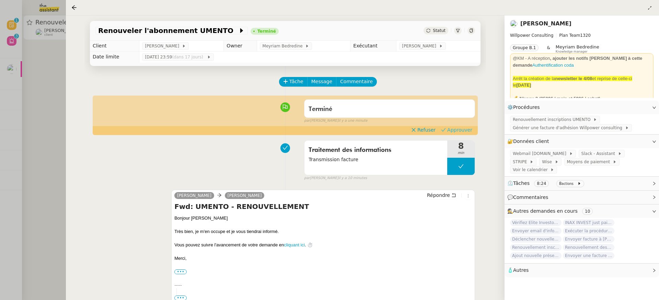
click at [459, 131] on span "Approuver" at bounding box center [459, 129] width 25 height 7
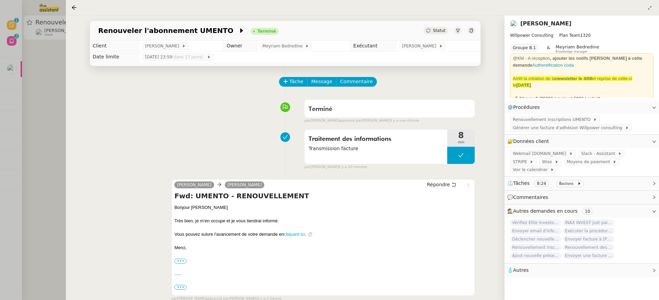
click at [35, 28] on div at bounding box center [329, 150] width 659 height 300
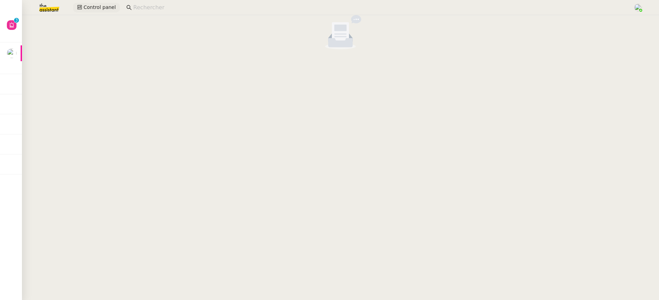
click at [101, 7] on span "Control panel" at bounding box center [99, 7] width 32 height 8
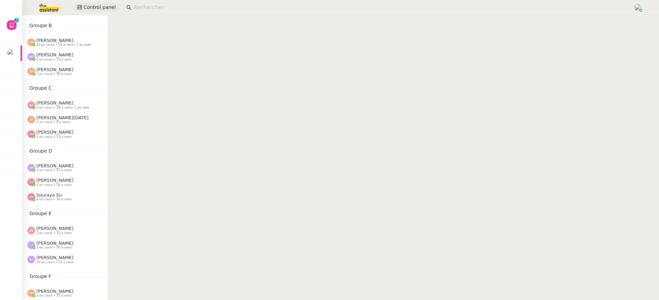
scroll to position [230, 0]
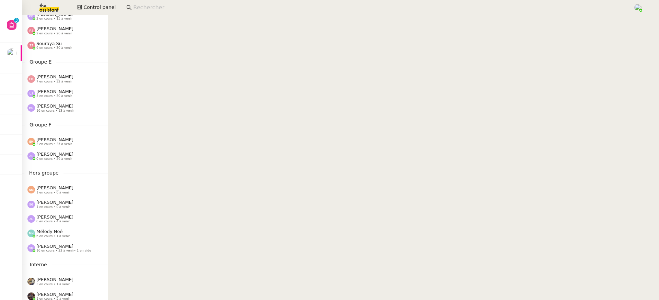
click at [72, 149] on div "Anna Florent 0 en cours • 29 à venir" at bounding box center [65, 156] width 86 height 14
click at [69, 144] on span "3 en cours • 35 à venir" at bounding box center [54, 144] width 36 height 4
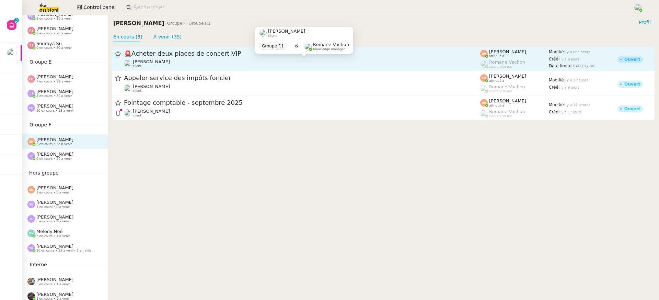
click at [154, 63] on span "[PERSON_NAME]" at bounding box center [151, 61] width 37 height 5
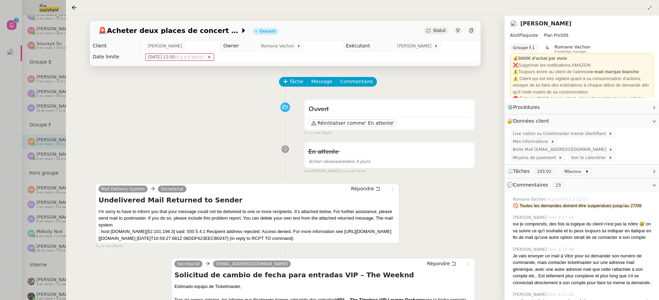
scroll to position [167, 0]
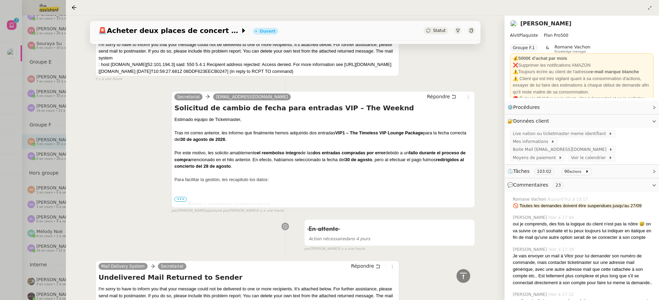
click at [23, 71] on div at bounding box center [329, 150] width 659 height 300
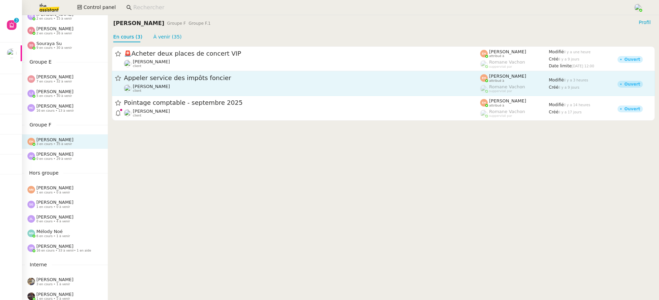
click at [145, 82] on div "Appeler service des impôts foncier" at bounding box center [302, 78] width 356 height 9
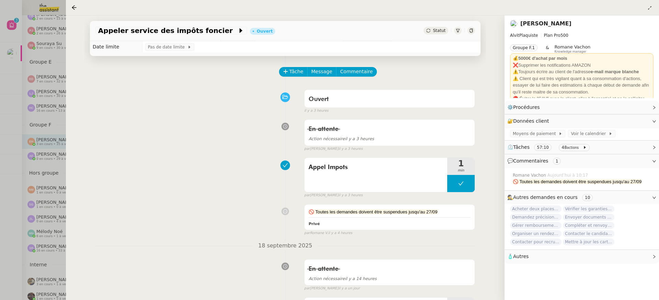
scroll to position [11, 0]
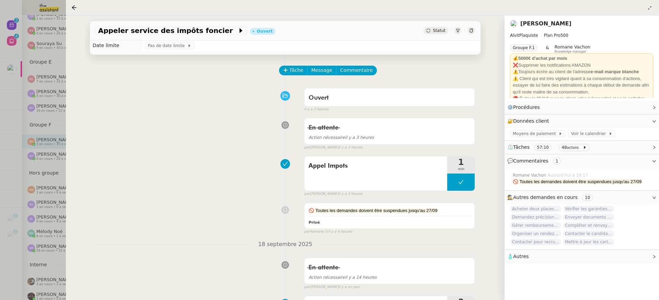
click at [42, 50] on div at bounding box center [329, 150] width 659 height 300
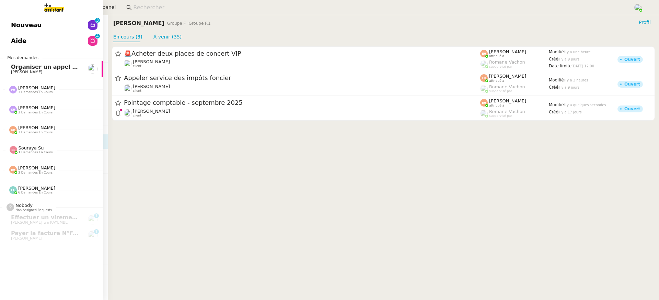
click at [20, 38] on link "Aide 0 1 2 3 4 5 6 7 8 9" at bounding box center [51, 41] width 103 height 16
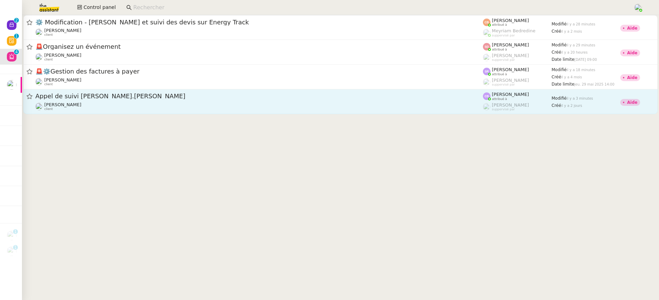
click at [355, 91] on link "Appel de suivi Christa-Rachelle.joseph Florian Parant client Camille Barthès at…" at bounding box center [340, 101] width 634 height 25
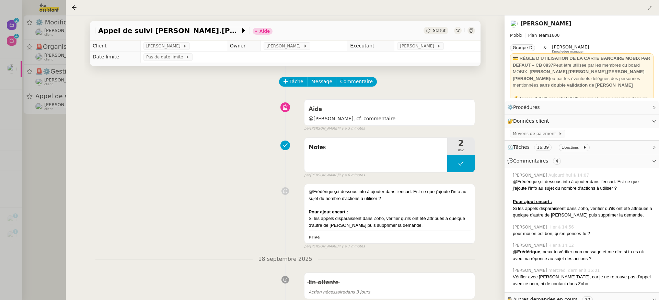
click at [43, 112] on div at bounding box center [329, 150] width 659 height 300
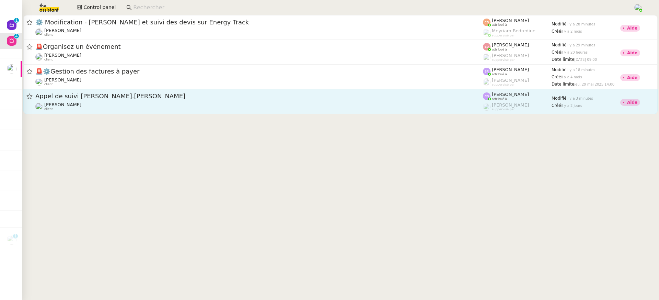
click at [79, 107] on div "Florian Parant client" at bounding box center [259, 106] width 448 height 9
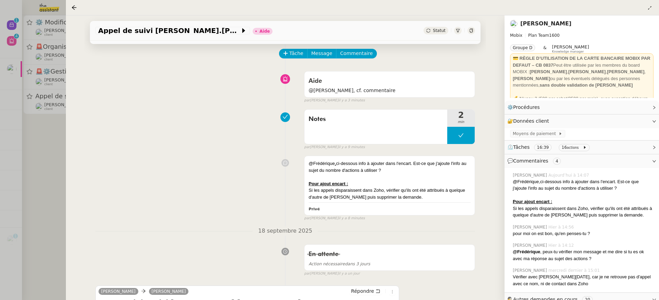
scroll to position [36, 0]
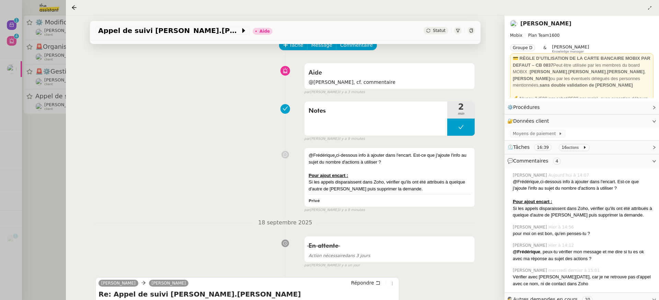
click at [40, 48] on div at bounding box center [329, 150] width 659 height 300
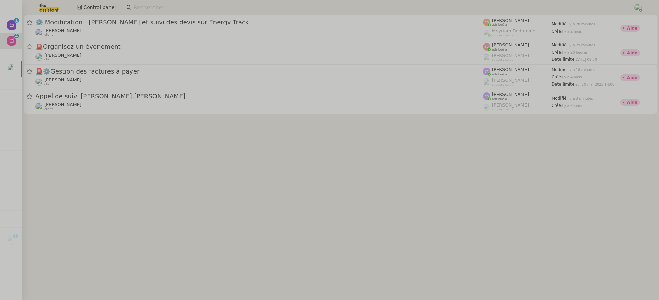
click at [23, 28] on div "⚙️ Modification - Saisie et suivi des devis sur Energy Track Charles Da Conceic…" at bounding box center [340, 27] width 637 height 25
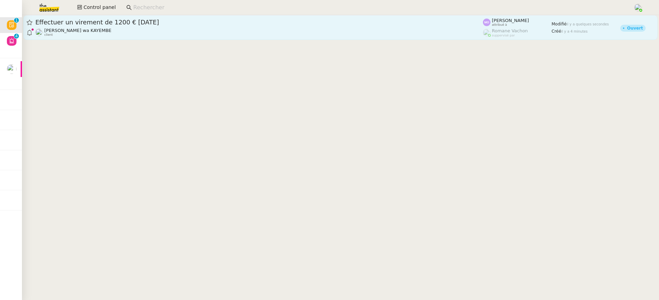
click at [240, 36] on div "Naomi OMEONGA wa KAYEMBE client" at bounding box center [259, 32] width 448 height 9
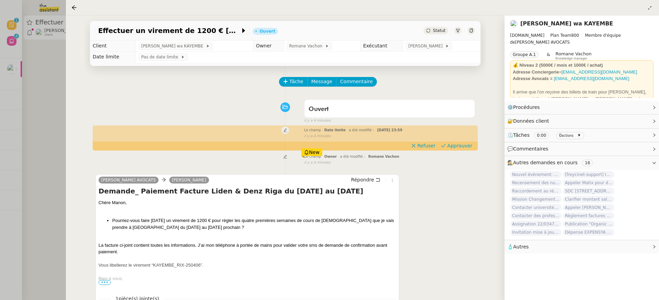
scroll to position [2, 0]
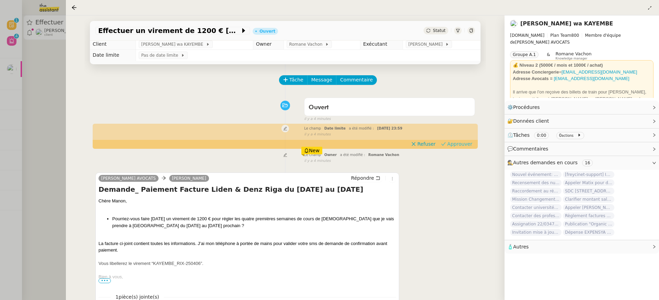
click at [462, 140] on button "Approuver" at bounding box center [456, 144] width 37 height 8
click at [463, 144] on span "Approuver" at bounding box center [459, 143] width 25 height 7
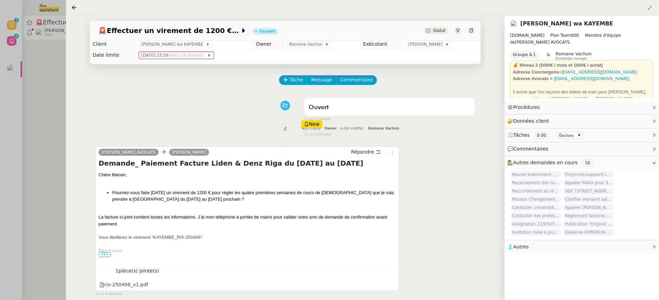
click at [39, 48] on div at bounding box center [329, 150] width 659 height 300
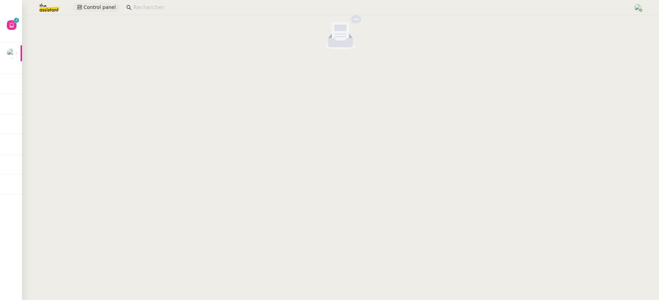
click at [81, 12] on button "Control panel" at bounding box center [96, 8] width 47 height 10
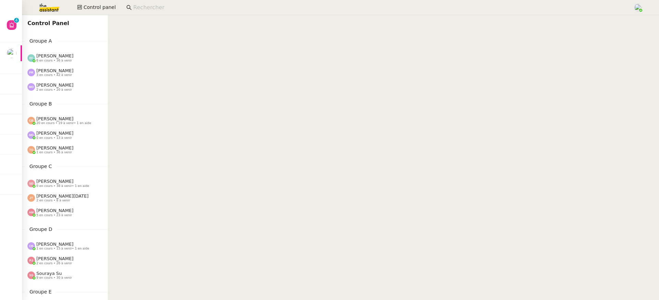
click at [68, 79] on div "Groupe A Emelyne Foussier 6 en cours • 36 à venir Pauline Ribas 3 en cours • 42…" at bounding box center [65, 65] width 86 height 57
click at [74, 87] on div "Marie Orsoni 2 en cours • 20 à venir" at bounding box center [67, 86] width 80 height 9
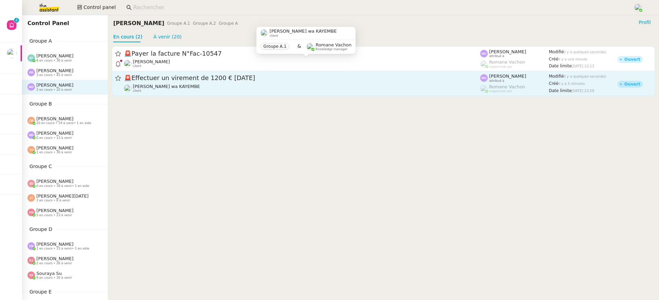
click at [192, 81] on div "🚨 Effectuer un virement de 1200 € aujourd'hui" at bounding box center [302, 78] width 356 height 9
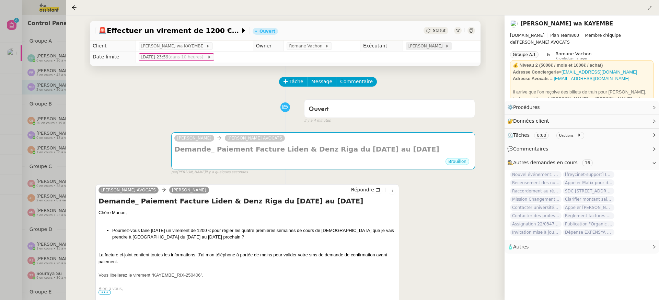
click at [432, 48] on span "[PERSON_NAME]" at bounding box center [426, 46] width 37 height 7
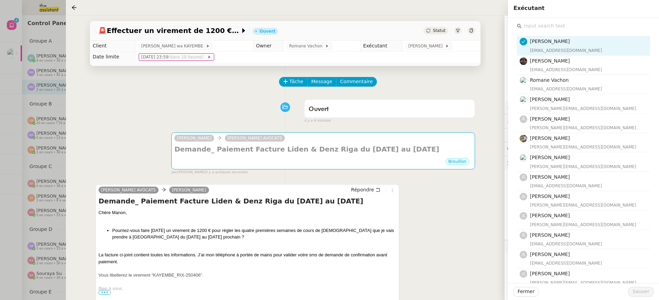
click at [539, 27] on input "text" at bounding box center [586, 25] width 128 height 9
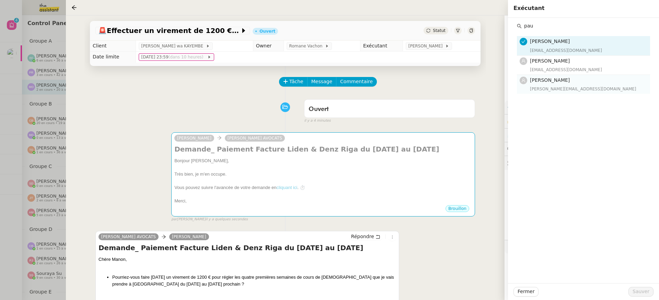
type input "pau"
click at [553, 89] on div "pauline@team.theassistant.com" at bounding box center [588, 88] width 116 height 7
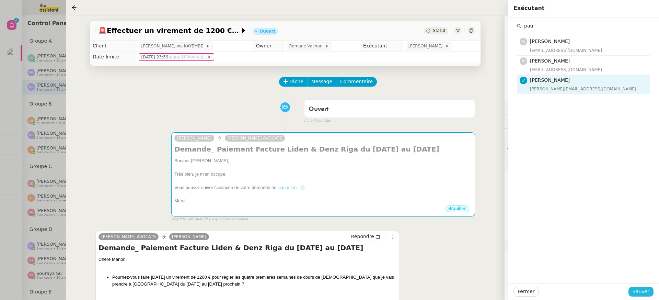
click at [646, 290] on span "Sauver" at bounding box center [641, 291] width 17 height 8
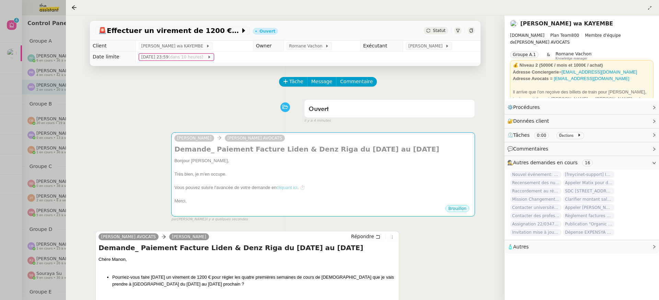
click at [60, 77] on div at bounding box center [329, 150] width 659 height 300
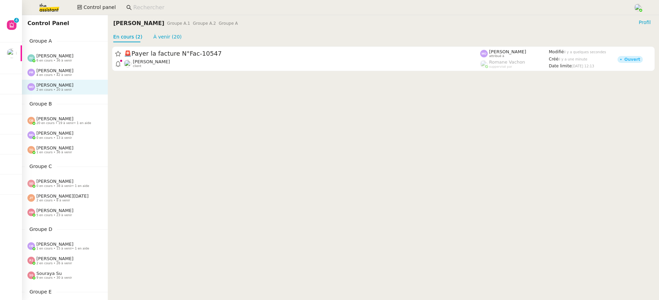
click at [152, 73] on div "🚨 Payer la facture N°Fac-10547 Gabrielle Tavernier client Marie Orsoni attribué…" at bounding box center [383, 58] width 551 height 33
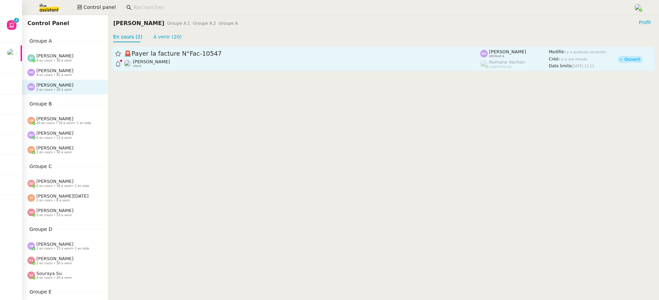
click at [152, 70] on link "🚨 Payer la facture N°Fac-10547 Gabrielle Tavernier client Marie Orsoni attribué…" at bounding box center [383, 58] width 543 height 25
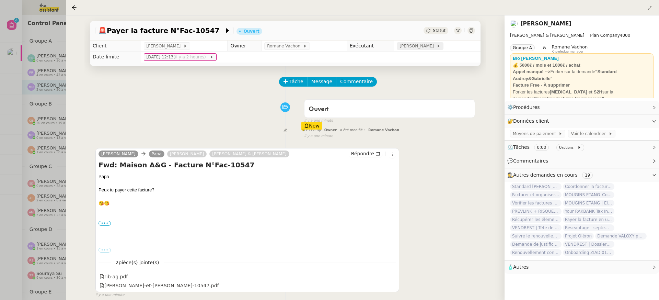
click at [429, 46] on span "[PERSON_NAME]" at bounding box center [417, 46] width 37 height 7
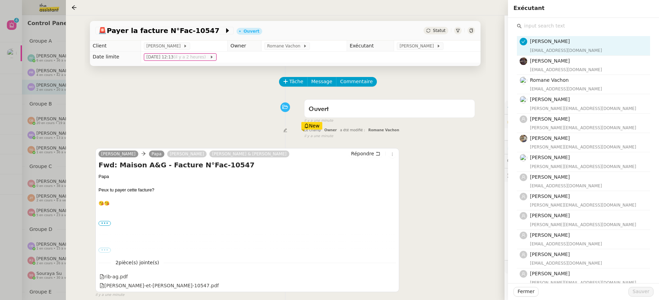
click at [578, 23] on input "text" at bounding box center [586, 25] width 128 height 9
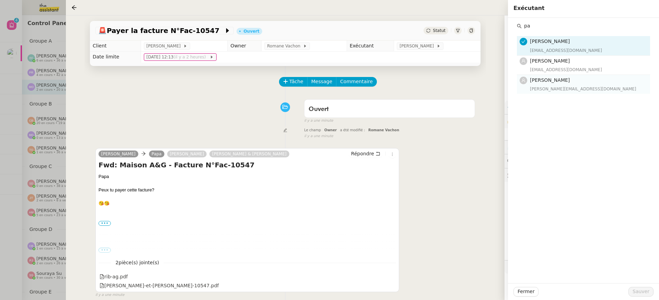
type input "pa"
click at [574, 88] on div "pauline@team.theassistant.com" at bounding box center [588, 88] width 116 height 7
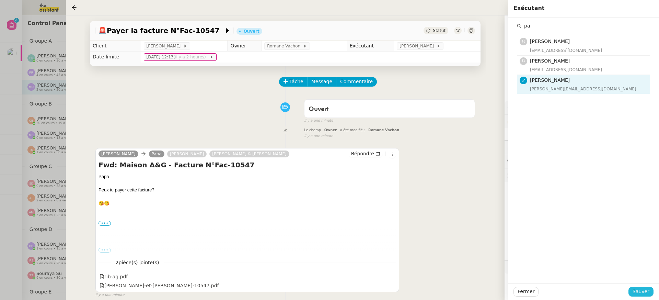
click at [641, 290] on span "Sauver" at bounding box center [641, 291] width 17 height 8
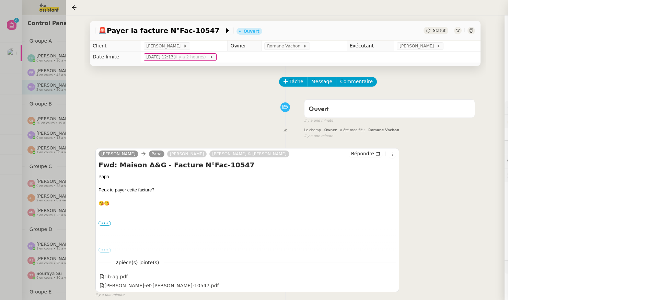
click at [46, 96] on div at bounding box center [329, 150] width 659 height 300
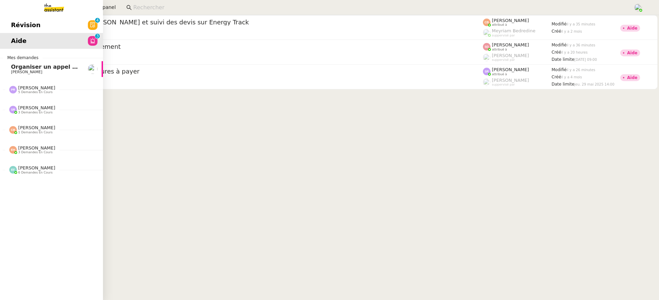
click at [18, 27] on span "Révision" at bounding box center [26, 25] width 30 height 10
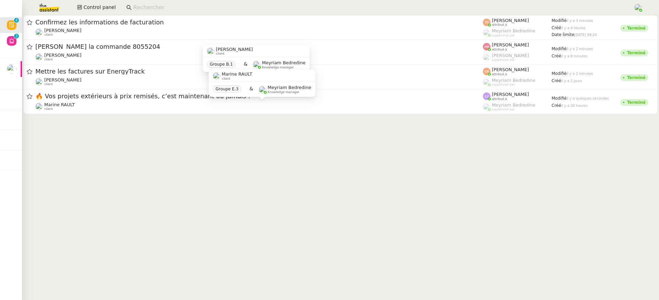
click at [265, 97] on div "Marine RAULT client Groupe E.3 & Meyriam Bedredine Knowledge manager" at bounding box center [262, 86] width 107 height 32
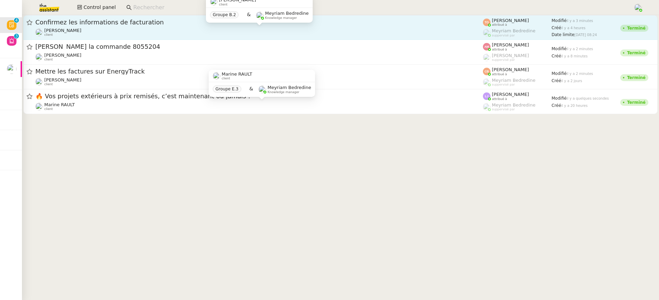
click at [176, 30] on div "Charles Medlicott client" at bounding box center [259, 32] width 448 height 9
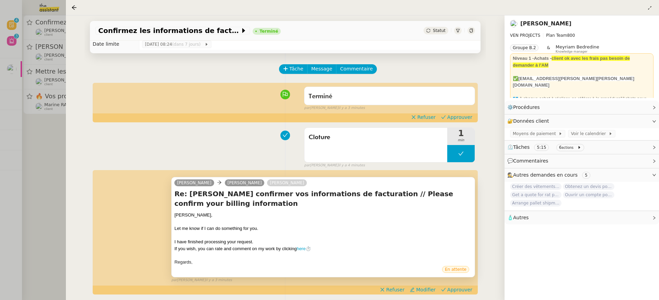
scroll to position [91, 0]
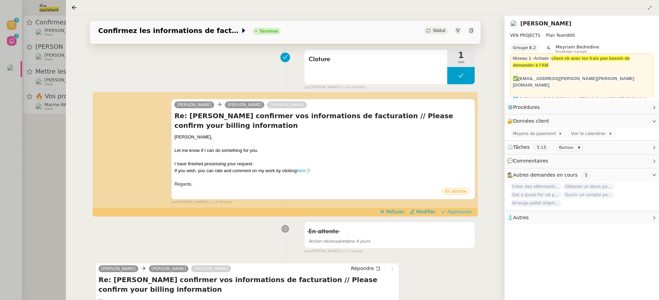
click at [465, 208] on span "Approuver" at bounding box center [459, 211] width 25 height 7
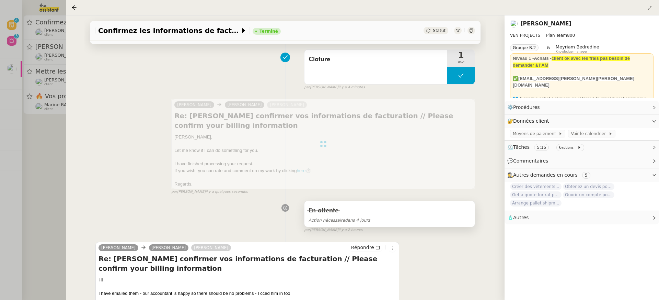
scroll to position [0, 0]
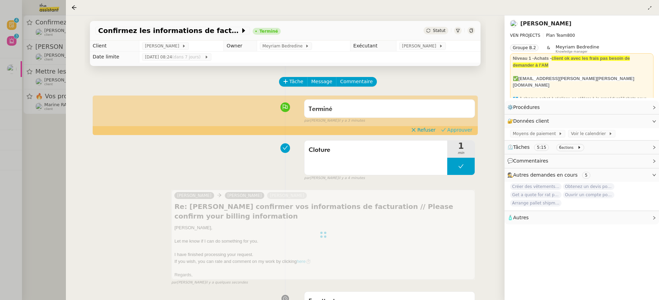
click at [460, 132] on span "Approuver" at bounding box center [459, 129] width 25 height 7
click at [39, 65] on div at bounding box center [329, 150] width 659 height 300
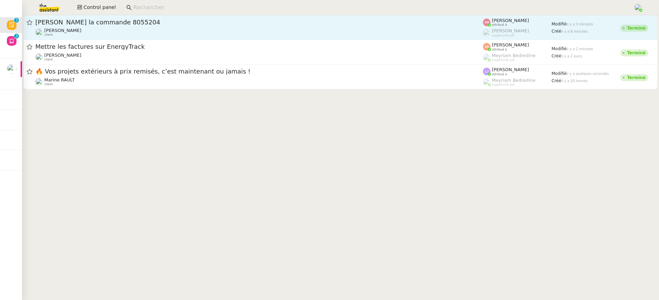
click at [129, 26] on div "Valider la commande 8055204" at bounding box center [259, 22] width 448 height 8
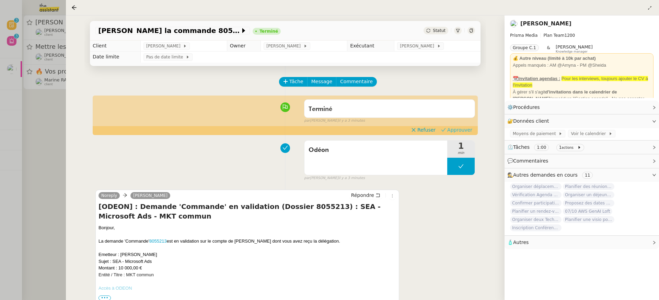
click at [458, 130] on span "Approuver" at bounding box center [459, 129] width 25 height 7
click at [34, 59] on div at bounding box center [329, 150] width 659 height 300
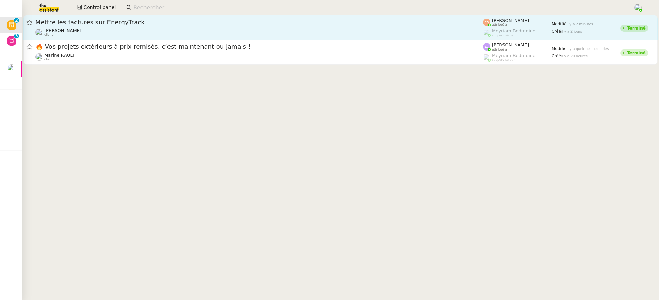
click at [114, 31] on div "Aurélia CESE client" at bounding box center [259, 32] width 448 height 9
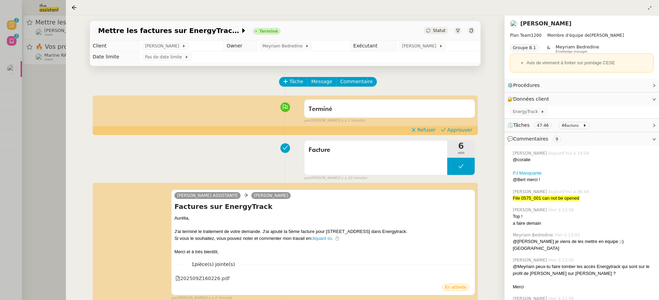
scroll to position [55, 0]
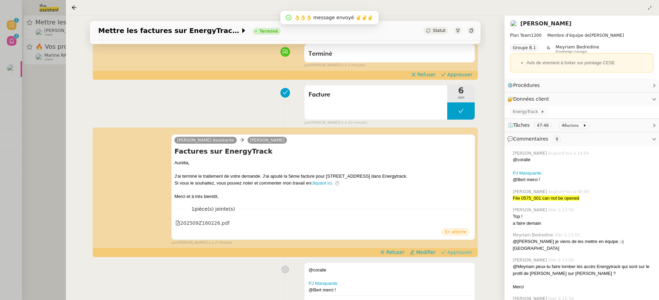
click at [465, 253] on span "Approuver" at bounding box center [459, 251] width 25 height 7
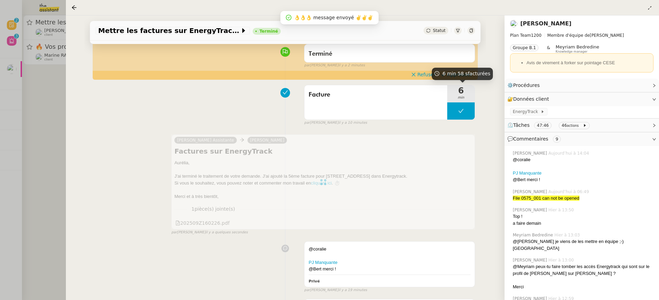
click at [451, 80] on div "6 min 58 s facturées" at bounding box center [462, 74] width 61 height 12
click at [460, 76] on span "Approuver" at bounding box center [459, 74] width 25 height 7
click at [50, 54] on div at bounding box center [329, 150] width 659 height 300
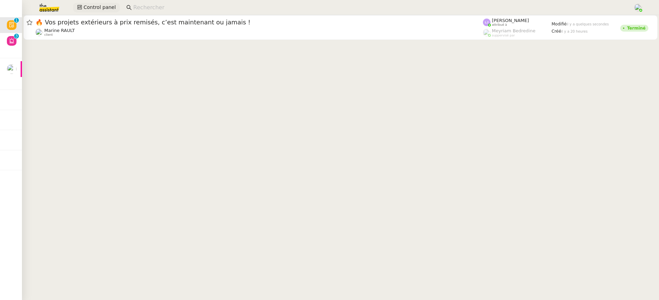
click at [89, 5] on span "Control panel" at bounding box center [99, 7] width 32 height 8
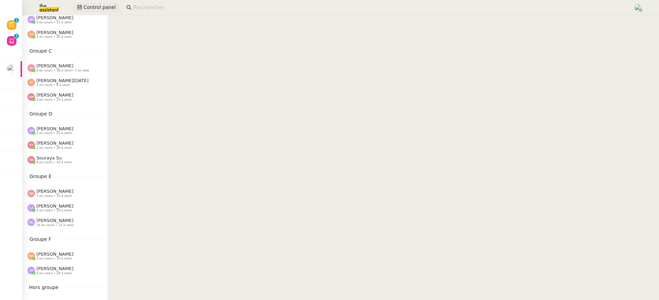
scroll to position [277, 0]
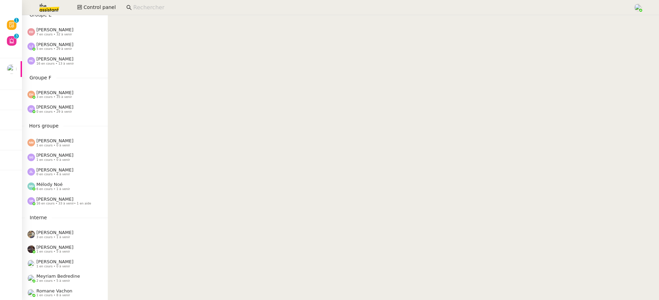
click at [73, 97] on div "Esther Hillenbrand 3 en cours • 35 à venir" at bounding box center [54, 94] width 37 height 9
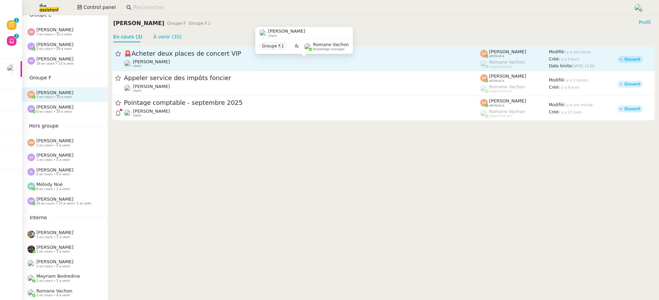
click at [206, 66] on div "[PERSON_NAME] client" at bounding box center [302, 63] width 356 height 9
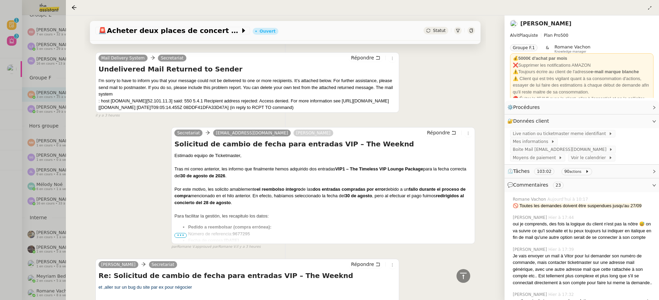
scroll to position [607, 0]
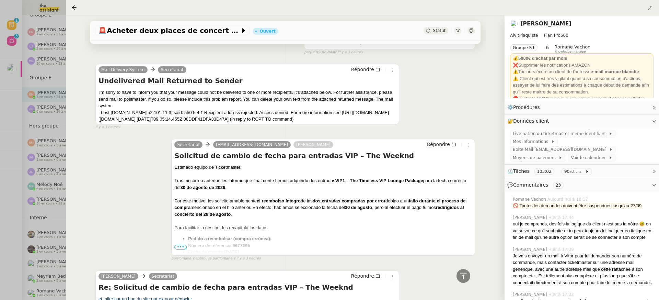
click at [66, 100] on div "🚨 Acheter deux places de concert VIP Ouvert Statut Client Vitor Alvites Owner R…" at bounding box center [285, 157] width 439 height 284
click at [59, 102] on div at bounding box center [329, 150] width 659 height 300
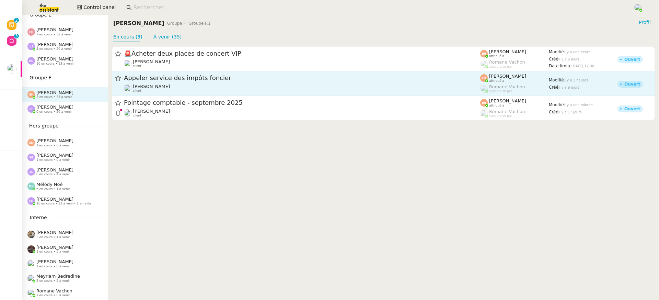
click at [169, 87] on div "[PERSON_NAME] client" at bounding box center [302, 88] width 356 height 9
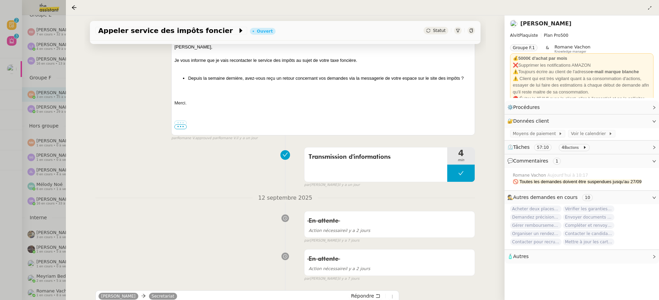
scroll to position [570, 0]
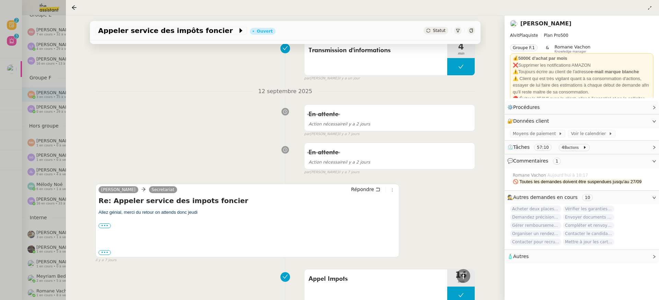
click at [30, 83] on div at bounding box center [329, 150] width 659 height 300
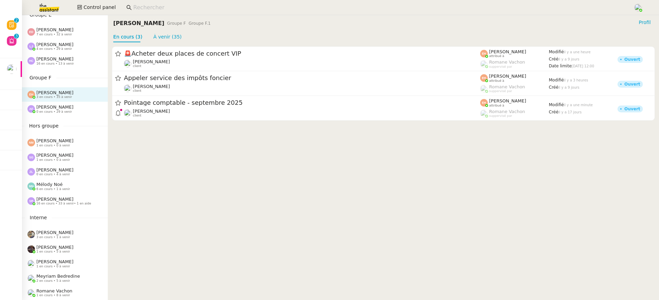
click at [640, 31] on nz-page-header "Esther Hillenbrand Groupe F Groupe F.1 Profil En cours (3) À venir (35)" at bounding box center [383, 28] width 551 height 27
click at [641, 23] on span "Profil" at bounding box center [645, 22] width 12 height 7
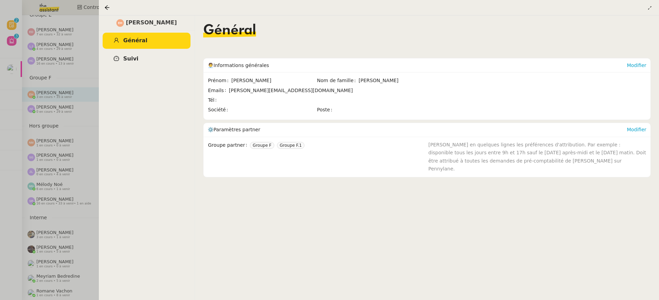
click at [133, 56] on span "Suivi" at bounding box center [130, 58] width 15 height 7
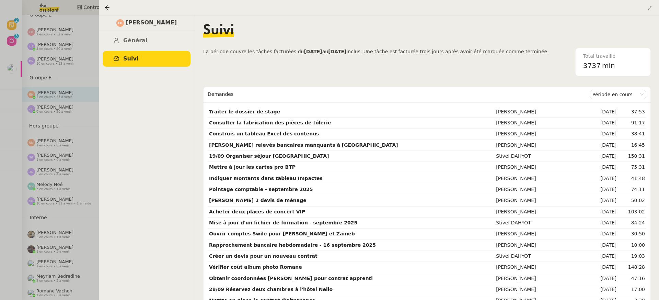
click at [65, 73] on div at bounding box center [329, 150] width 659 height 300
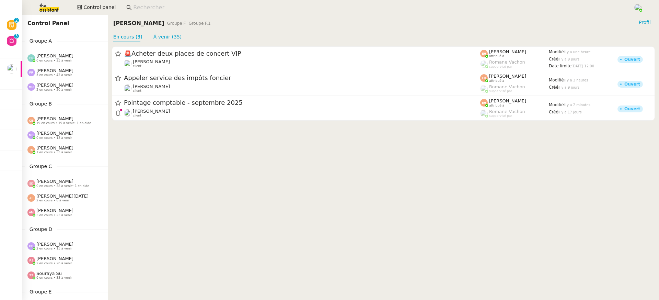
scroll to position [277, 0]
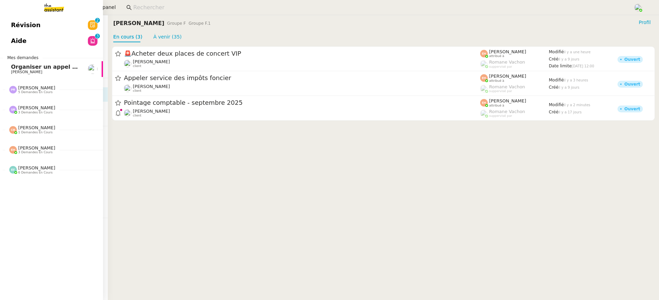
click at [7, 28] on link "Révision 0 1 2 3 4 5 6 7 8 9" at bounding box center [51, 25] width 103 height 16
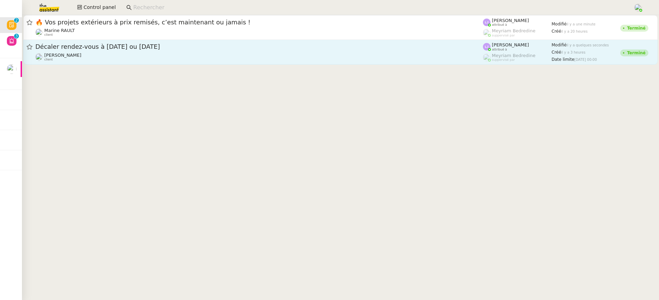
click at [476, 46] on span "Décaler rendez-vous à jeudi ou vendredi" at bounding box center [259, 47] width 448 height 6
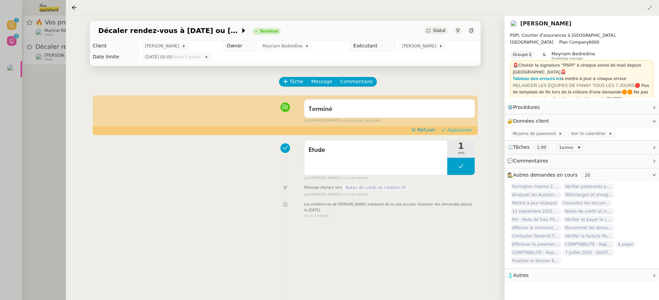
click at [459, 132] on span "Approuver" at bounding box center [459, 129] width 25 height 7
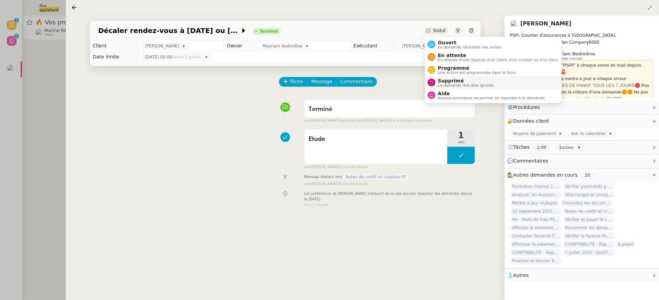
click at [464, 88] on li "Supprimé La demande doit être ignorée." at bounding box center [493, 82] width 137 height 13
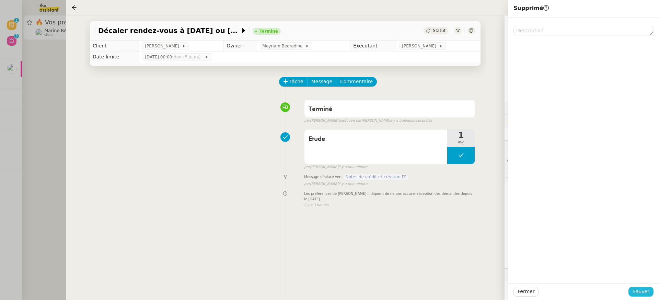
click at [650, 291] on button "Sauver" at bounding box center [640, 292] width 25 height 10
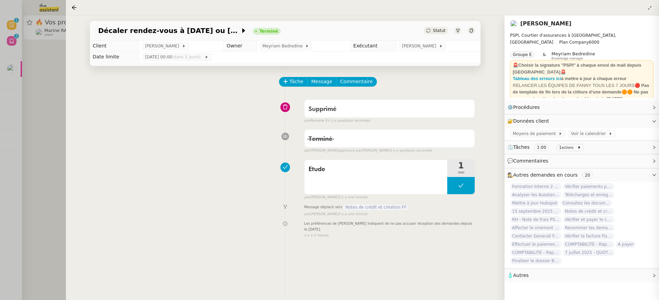
click at [32, 57] on div at bounding box center [329, 150] width 659 height 300
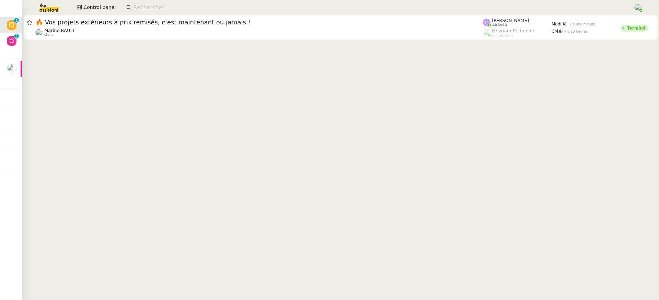
click at [66, 41] on div at bounding box center [340, 28] width 637 height 26
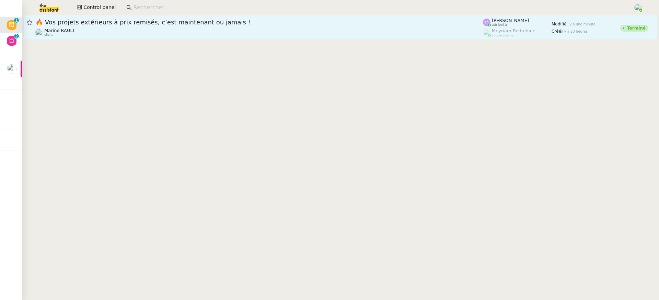
click at [76, 27] on div "🔥 Vos projets extérieurs à prix remisés, c’est maintenant ou jamais ! Marine RA…" at bounding box center [259, 27] width 448 height 19
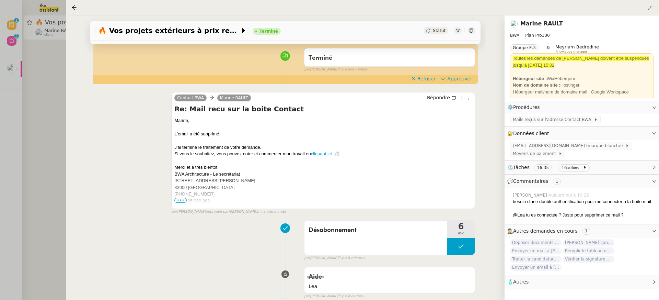
scroll to position [55, 0]
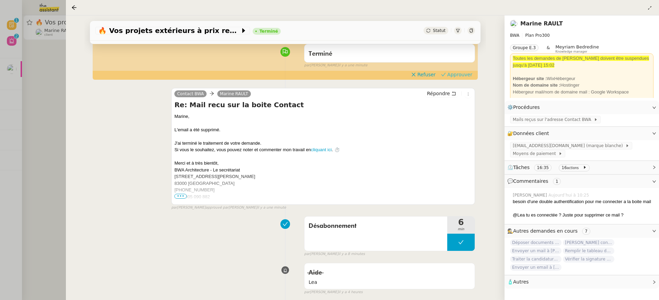
click at [463, 75] on span "Approuver" at bounding box center [459, 74] width 25 height 7
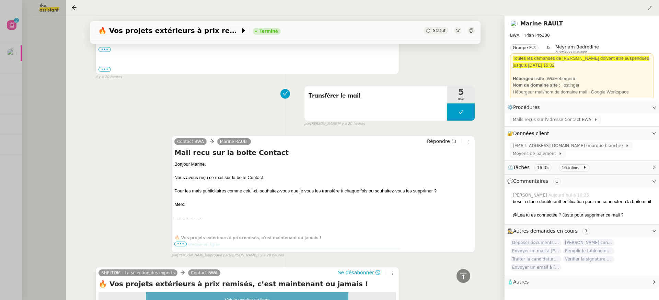
scroll to position [634, 0]
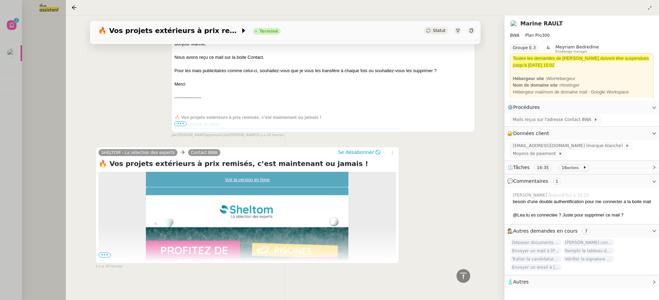
click at [66, 134] on div "🔥 Vos projets extérieurs à prix remisés, c’est maintenant ou jamais ! Terminé S…" at bounding box center [285, 157] width 439 height 284
click at [35, 95] on div at bounding box center [329, 150] width 659 height 300
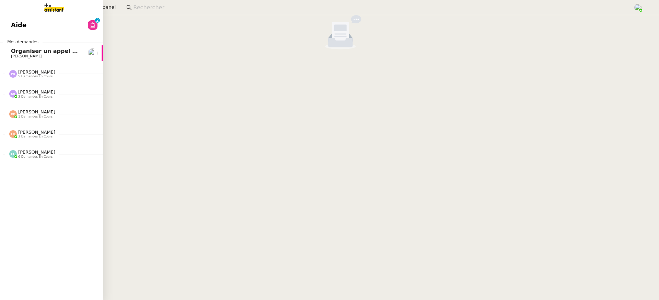
click at [16, 27] on span "Aide" at bounding box center [18, 25] width 15 height 10
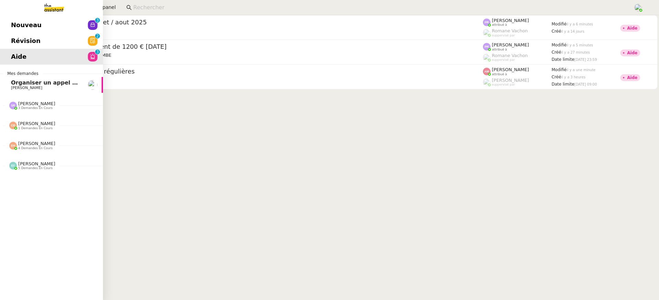
click at [41, 45] on link "Révision 0 1 2 3 4 5 6 7 8 9" at bounding box center [51, 41] width 103 height 16
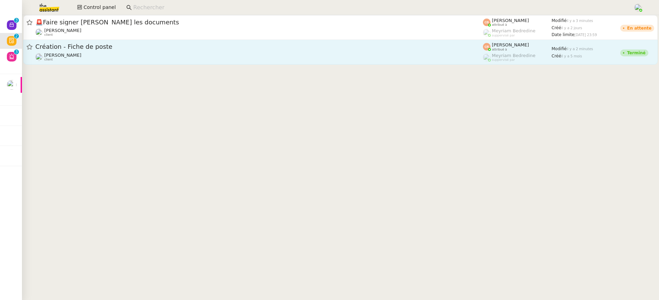
click at [307, 45] on span "Création - Fiche de poste" at bounding box center [259, 47] width 448 height 6
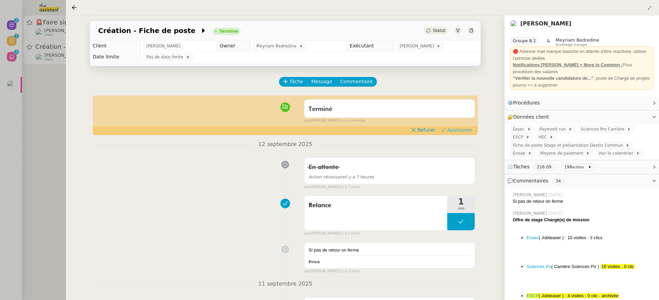
click at [467, 126] on span "Approuver" at bounding box center [459, 129] width 25 height 7
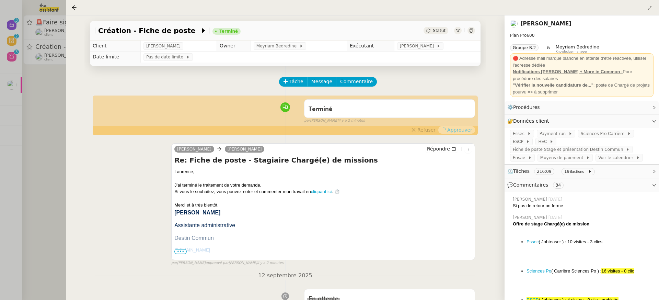
click at [44, 61] on div at bounding box center [329, 150] width 659 height 300
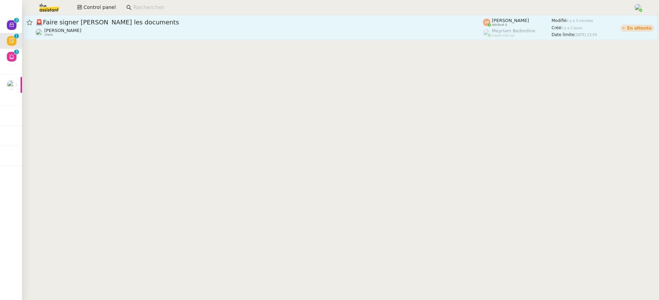
click at [113, 37] on link "🚨 Faire signer Bertrand les documents Genevieve Landsmann client Coralie Bordas…" at bounding box center [340, 27] width 634 height 25
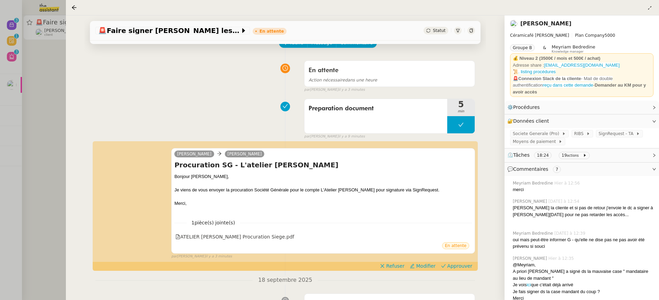
scroll to position [60, 0]
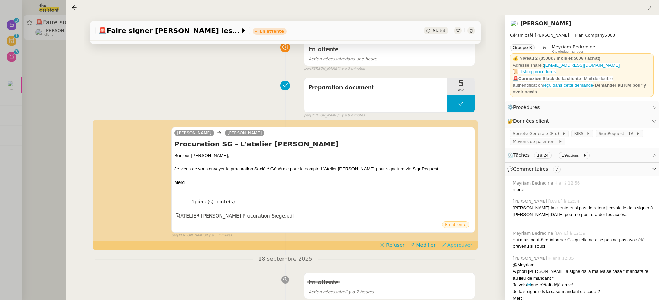
click at [472, 242] on span "Approuver" at bounding box center [459, 244] width 25 height 7
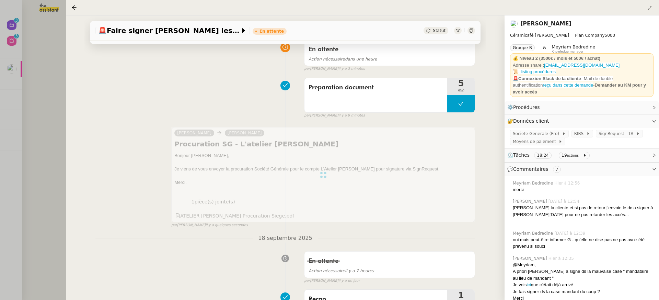
click at [41, 46] on div at bounding box center [329, 150] width 659 height 300
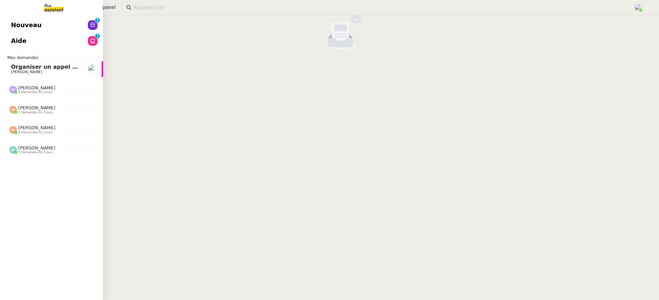
click at [8, 20] on link "Nouveau 0 1 2 3 4 5 6 7 8 9" at bounding box center [51, 25] width 103 height 16
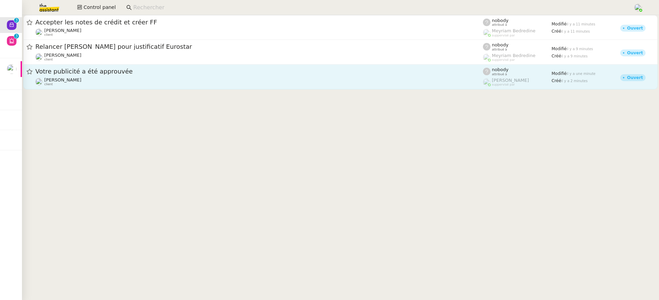
click at [199, 66] on link "Votre publicité a été approuvée Anthony Morcillo client nobody attribué à Frédé…" at bounding box center [340, 77] width 634 height 25
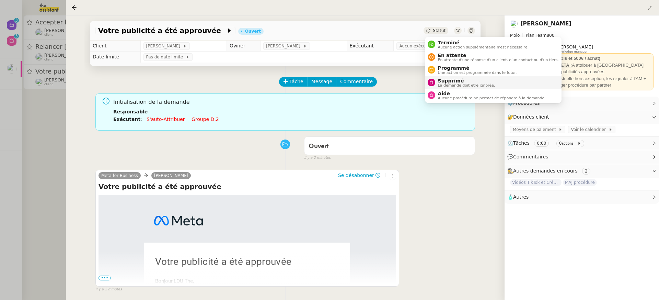
click at [453, 79] on span "Supprimé" at bounding box center [466, 80] width 57 height 5
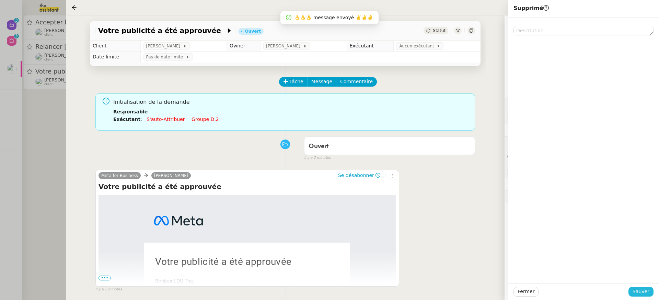
click at [647, 289] on span "Sauver" at bounding box center [641, 291] width 17 height 8
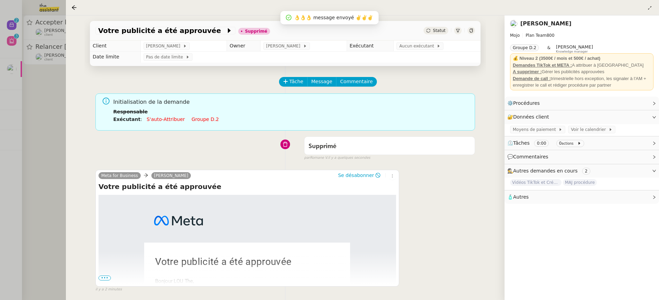
click at [50, 34] on div at bounding box center [329, 150] width 659 height 300
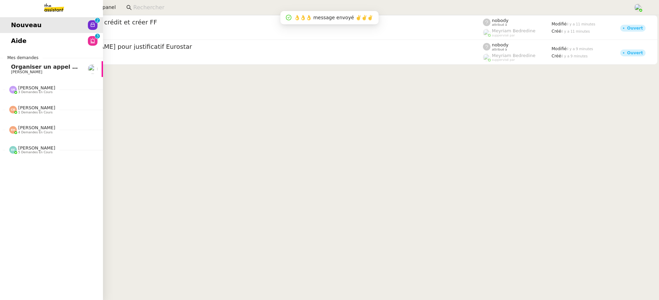
click at [11, 42] on link "Aide 0 1 2 3 4 5 6 7 8 9" at bounding box center [51, 41] width 103 height 16
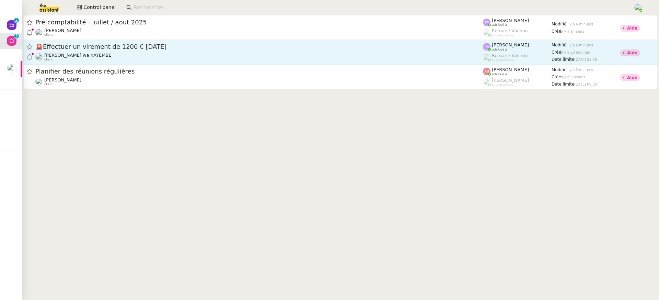
click at [499, 52] on div "Pauline Ribas attribué à Romane Vachon suppervisé par" at bounding box center [517, 52] width 69 height 19
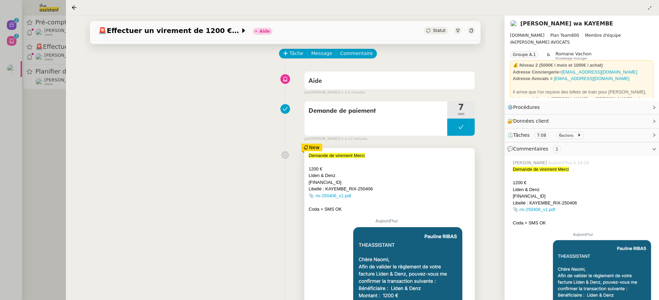
scroll to position [29, 0]
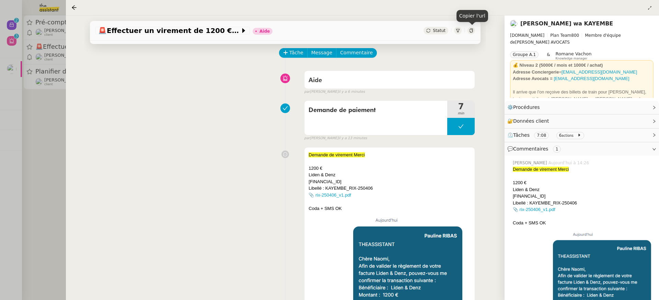
click at [2, 56] on div at bounding box center [329, 150] width 659 height 300
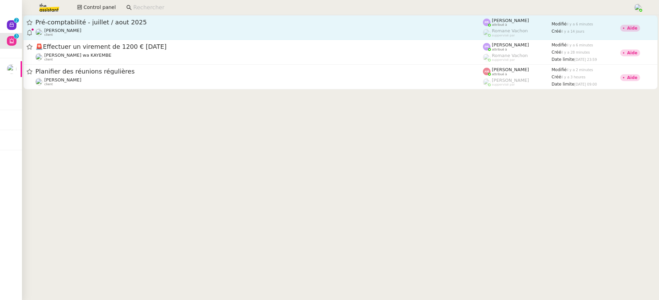
click at [85, 26] on div "Pré-comptabilité - juillet / aout 2025" at bounding box center [259, 22] width 448 height 8
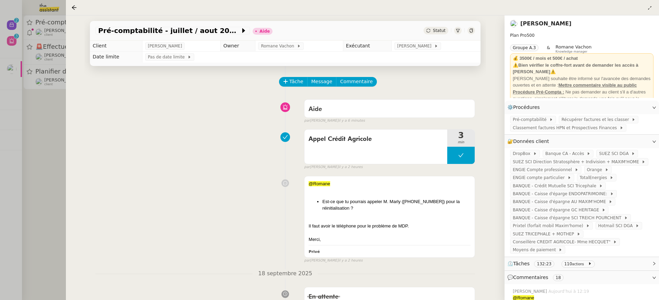
click at [357, 81] on span "Commentaire" at bounding box center [356, 82] width 33 height 8
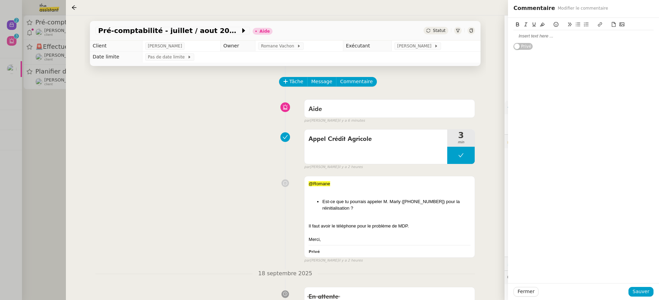
click at [533, 39] on div at bounding box center [583, 36] width 140 height 12
click at [643, 298] on div "Fermer Sauver" at bounding box center [583, 291] width 151 height 17
click at [642, 292] on span "Sauver" at bounding box center [641, 291] width 17 height 8
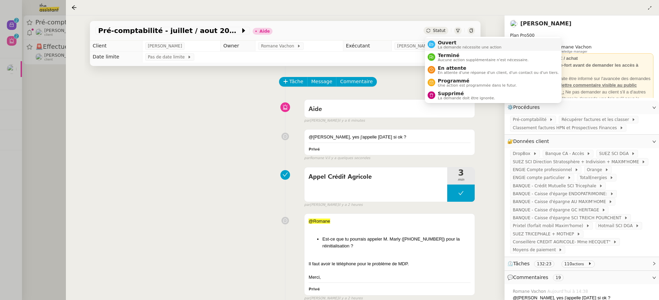
drag, startPoint x: 446, startPoint y: 52, endPoint x: 445, endPoint y: 48, distance: 3.9
click at [445, 49] on ul "Ouvert La demande nécessite une action Terminé Aucune action supplémentaire n'e…" at bounding box center [493, 70] width 137 height 66
click at [445, 48] on span "La demande nécessite une action" at bounding box center [470, 47] width 64 height 4
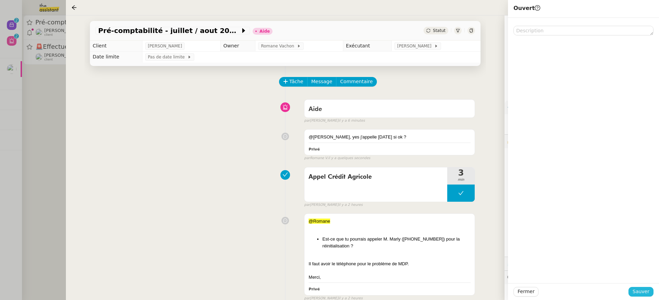
click at [649, 289] on span "Sauver" at bounding box center [641, 291] width 17 height 8
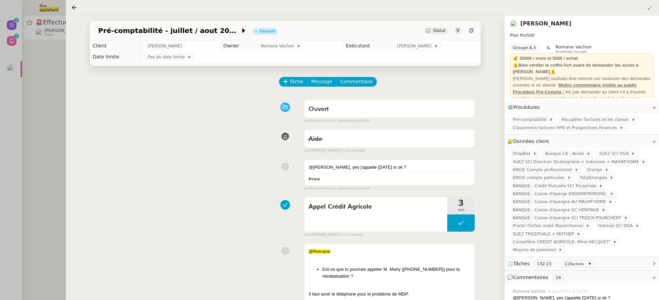
click at [91, 16] on div "Pré-comptabilité - juillet / aout 2025 Ouvert Statut" at bounding box center [285, 27] width 402 height 25
click at [65, 18] on div at bounding box center [329, 150] width 659 height 300
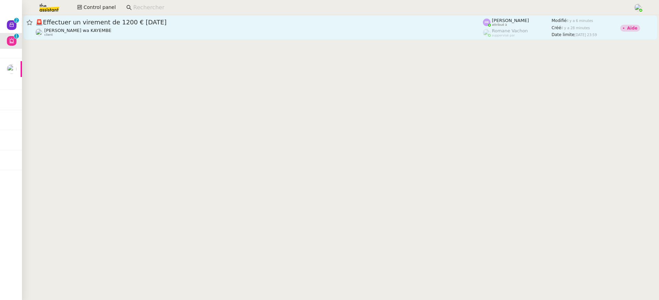
click at [175, 30] on div "Naomi OMEONGA wa KAYEMBE client" at bounding box center [259, 32] width 448 height 9
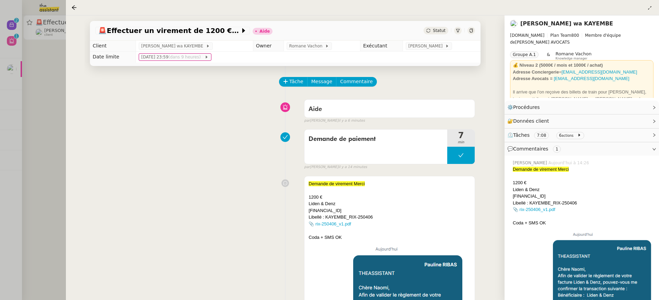
click at [474, 33] on div at bounding box center [471, 31] width 8 height 8
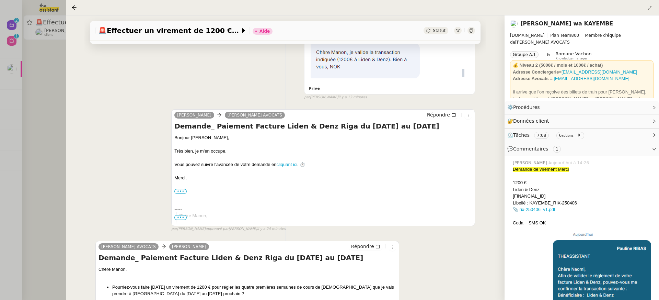
scroll to position [420, 0]
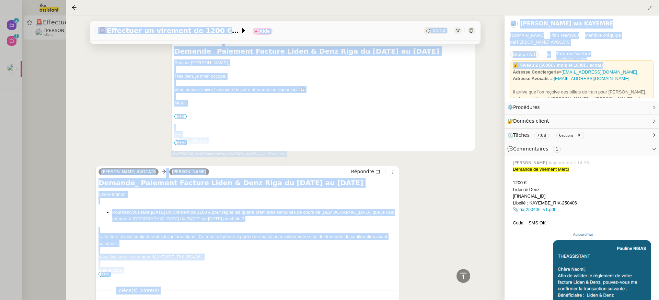
drag, startPoint x: 609, startPoint y: 61, endPoint x: 498, endPoint y: 60, distance: 110.5
click at [498, 60] on nz-layout "🚨 Effectuer un virement de 1200 € aujourd'hui Aide Statut Client Naomi OMEONGA …" at bounding box center [362, 157] width 593 height 284
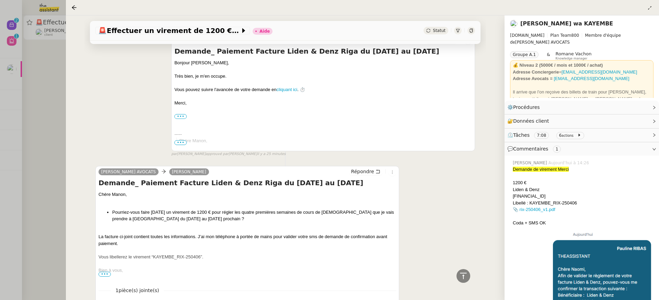
click at [498, 60] on div "🚨 Effectuer un virement de 1200 € aujourd'hui Aide Statut Client Naomi OMEONGA …" at bounding box center [285, 157] width 439 height 284
drag, startPoint x: 605, startPoint y: 61, endPoint x: 515, endPoint y: 58, distance: 89.6
click at [515, 62] on div "💰 Niveau 2 (5000€ / mois et 1000€ / achat)" at bounding box center [582, 65] width 138 height 7
copy strong "💰 Niveau 2 (5000€ / mois et 1000€ / achat)"
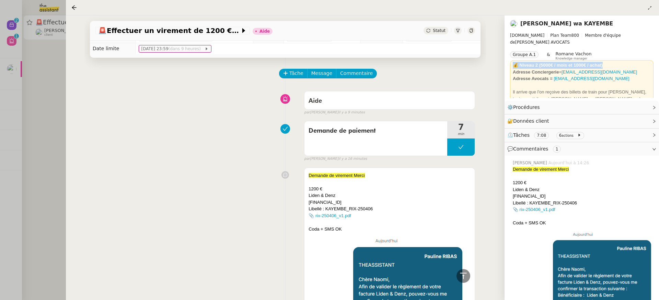
scroll to position [0, 0]
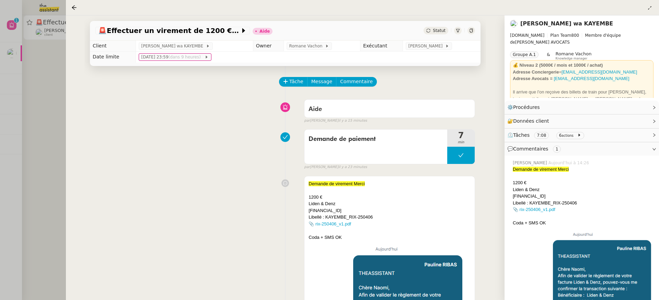
click at [358, 82] on span "Commentaire" at bounding box center [356, 82] width 33 height 8
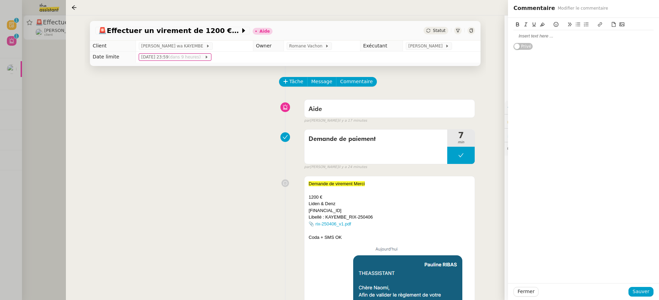
click at [520, 39] on div at bounding box center [583, 36] width 140 height 12
click at [648, 287] on button "Sauver" at bounding box center [640, 292] width 25 height 10
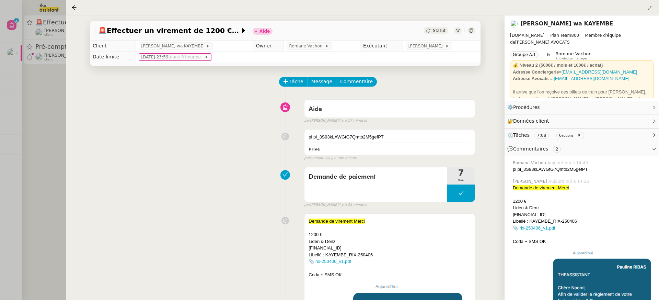
click at [30, 51] on div at bounding box center [329, 150] width 659 height 300
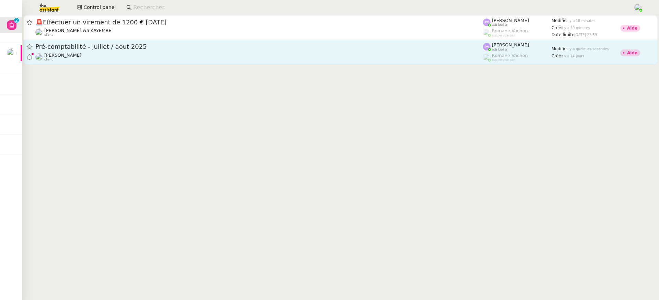
click at [139, 58] on div "Arthur MATHAUT client" at bounding box center [259, 57] width 448 height 9
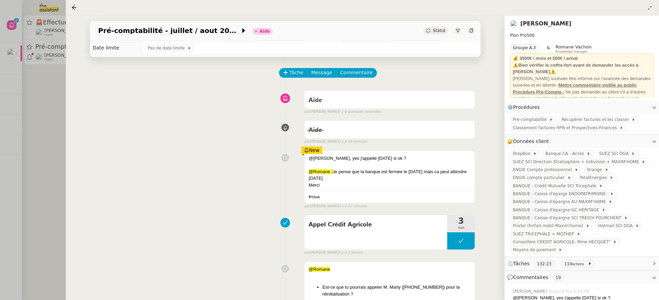
scroll to position [7, 0]
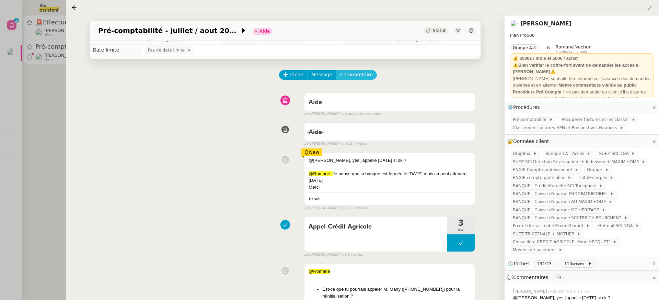
click at [342, 78] on span "Commentaire" at bounding box center [356, 75] width 33 height 8
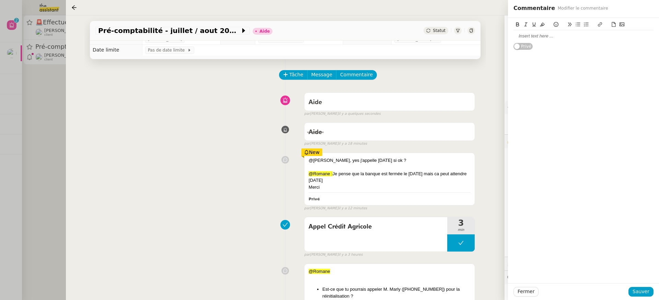
click at [549, 35] on div at bounding box center [583, 36] width 140 height 6
click at [641, 293] on span "Sauver" at bounding box center [641, 291] width 17 height 8
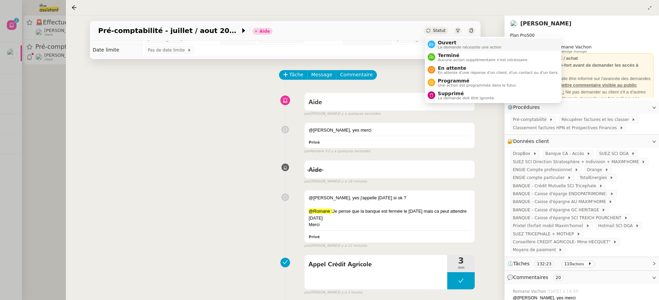
click at [451, 44] on span "Ouvert" at bounding box center [470, 42] width 64 height 5
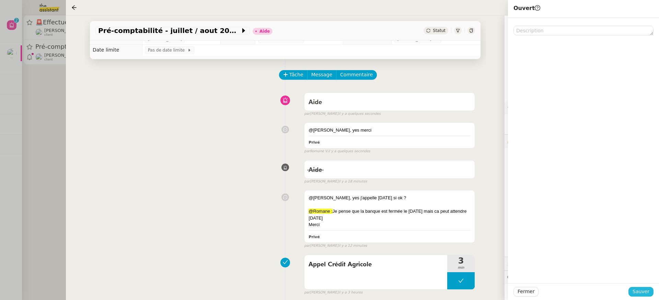
click at [650, 287] on button "Sauver" at bounding box center [640, 292] width 25 height 10
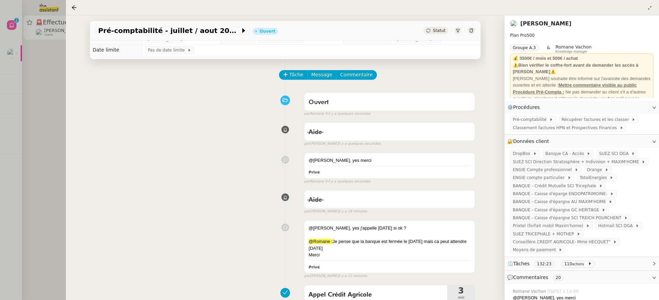
click at [54, 36] on div at bounding box center [329, 150] width 659 height 300
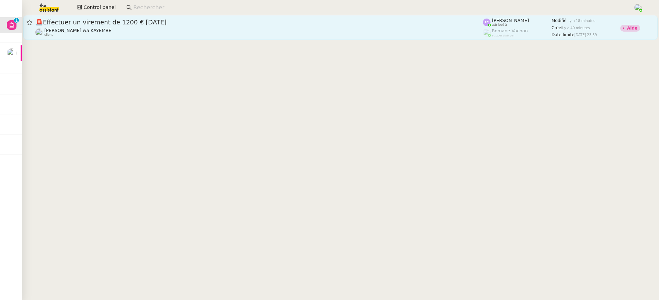
click at [128, 22] on span "🚨 Effectuer un virement de 1200 € aujourd'hui" at bounding box center [259, 22] width 448 height 6
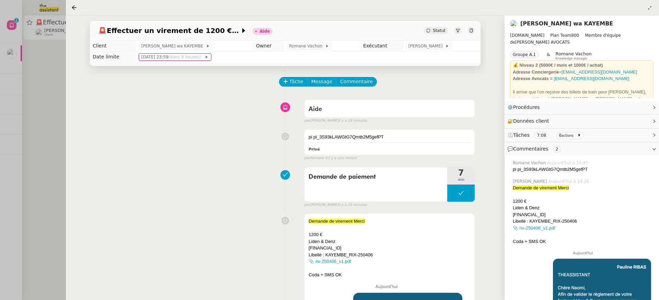
click at [39, 71] on div at bounding box center [329, 150] width 659 height 300
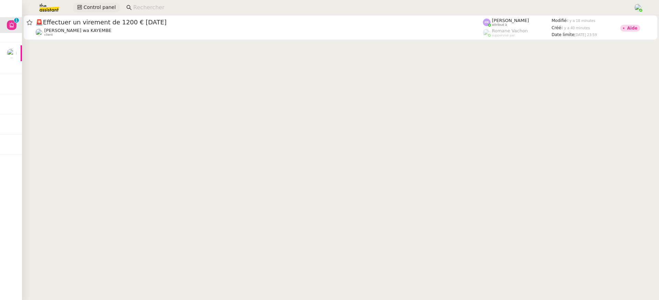
click at [98, 5] on span "Control panel" at bounding box center [99, 7] width 32 height 8
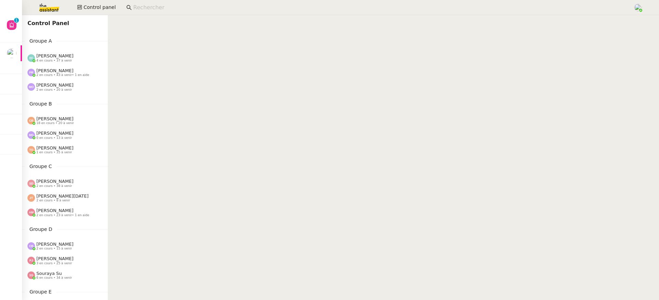
click at [76, 62] on div "Emelyne Foussier 4 en cours • 37 à venir" at bounding box center [67, 57] width 80 height 9
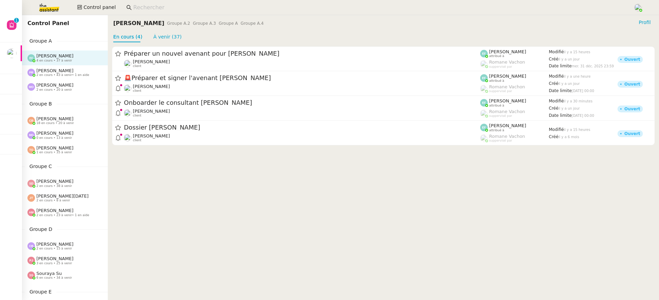
click at [73, 92] on div "Marie Orsoni 2 en cours • 20 à venir" at bounding box center [65, 87] width 86 height 14
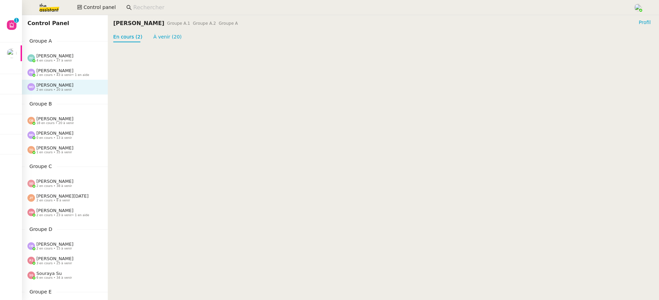
scroll to position [277, 0]
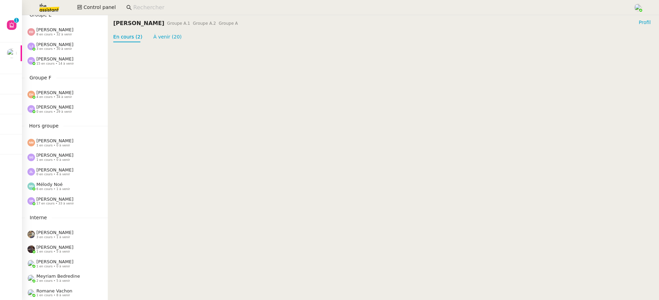
click at [71, 95] on div "Esther Hillenbrand 4 en cours • 34 à venir" at bounding box center [54, 94] width 37 height 9
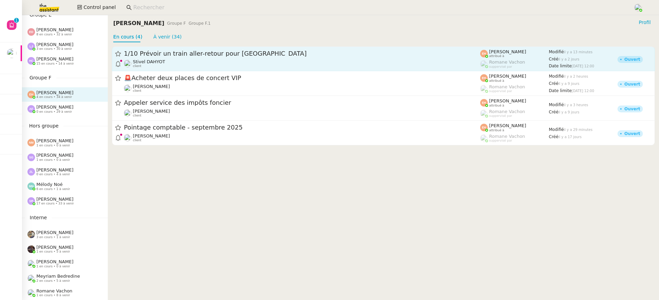
click at [181, 64] on div "Stivel DAHYOT client" at bounding box center [302, 63] width 356 height 9
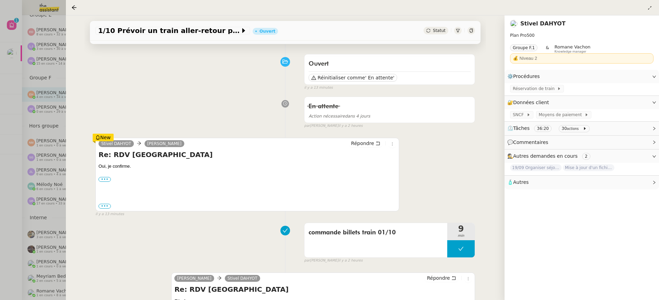
scroll to position [206, 0]
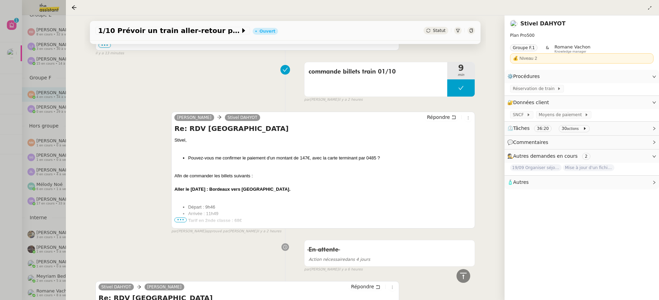
click at [22, 111] on div at bounding box center [329, 150] width 659 height 300
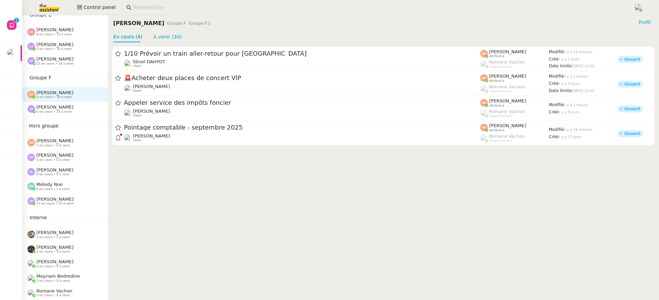
click at [73, 200] on span "[PERSON_NAME]" at bounding box center [54, 198] width 37 height 5
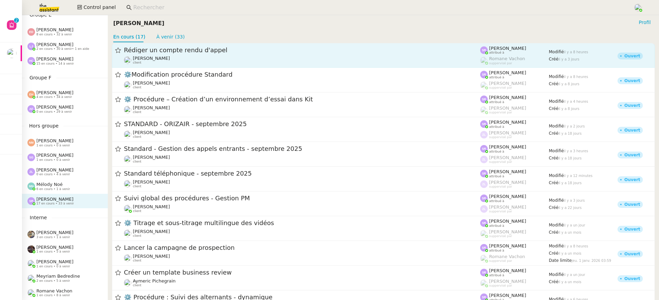
scroll to position [4, 0]
click at [165, 55] on span "[PERSON_NAME]" at bounding box center [151, 57] width 37 height 5
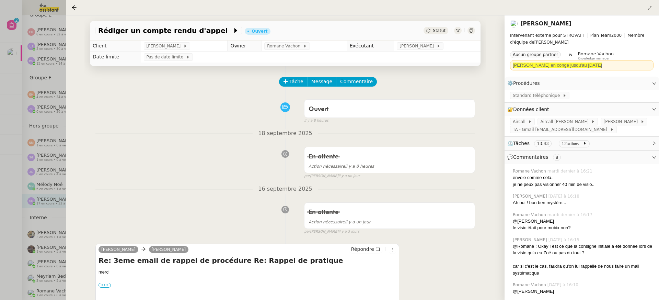
click at [38, 171] on div at bounding box center [329, 150] width 659 height 300
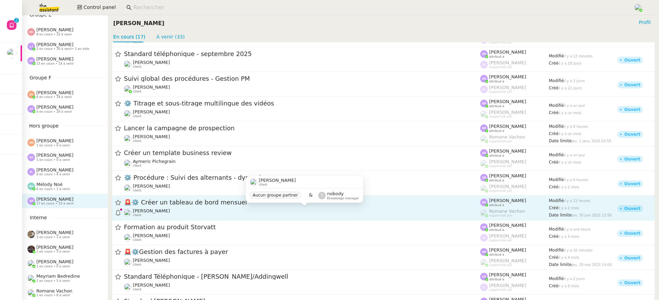
scroll to position [186, 0]
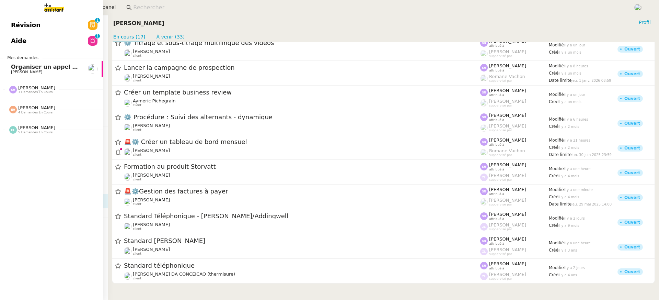
click at [22, 24] on span "Révision" at bounding box center [26, 25] width 30 height 10
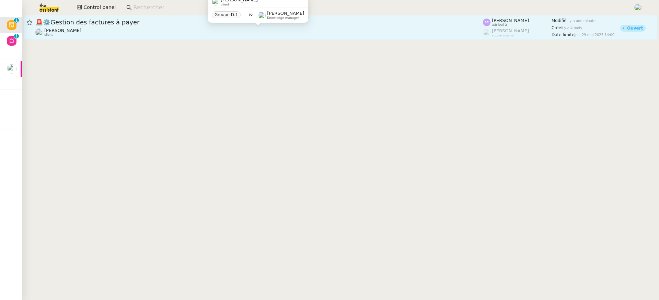
click at [212, 31] on div "Flo Rys client" at bounding box center [259, 32] width 448 height 9
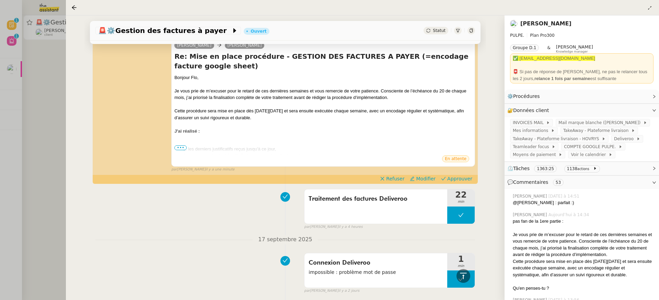
scroll to position [441, 0]
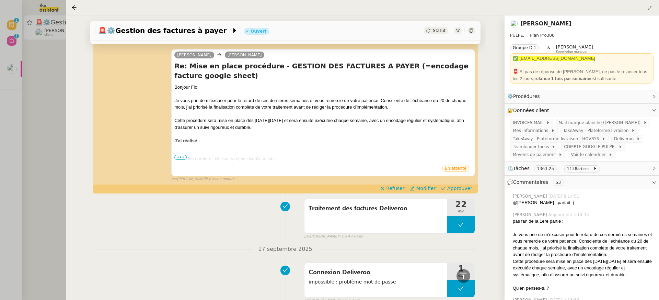
click at [11, 83] on div at bounding box center [329, 150] width 659 height 300
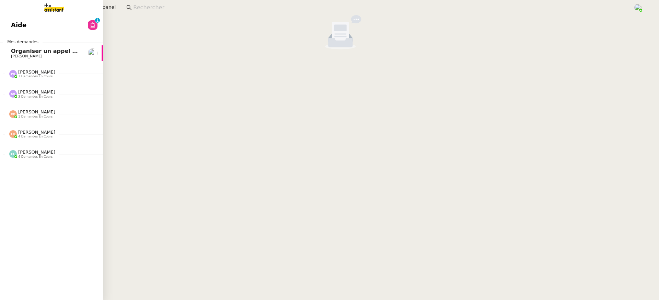
click at [9, 35] on div "Aide 0 1 2 3 4 5 6 7 8 9 Mes demandes Organiser un appel avec Marie Thomas SOUL…" at bounding box center [51, 157] width 103 height 285
click at [26, 24] on link "Aide 0 1 2 3 4 5 6 7 8 9" at bounding box center [51, 25] width 103 height 16
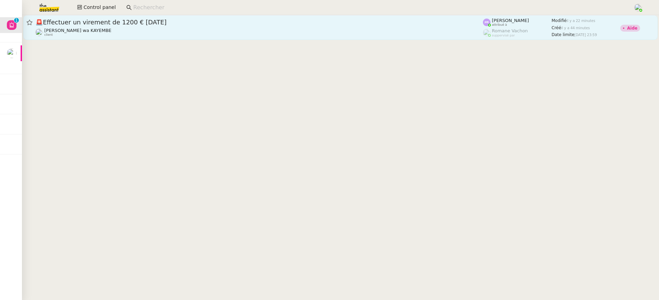
click at [270, 19] on div "🚨 Effectuer un virement de 1200 € aujourd'hui" at bounding box center [259, 22] width 448 height 8
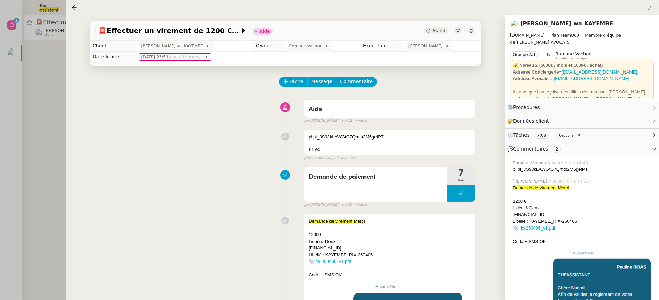
click at [32, 120] on div at bounding box center [329, 150] width 659 height 300
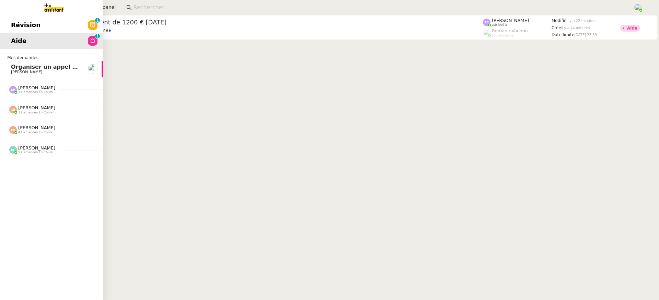
click at [18, 27] on span "Révision" at bounding box center [26, 25] width 30 height 10
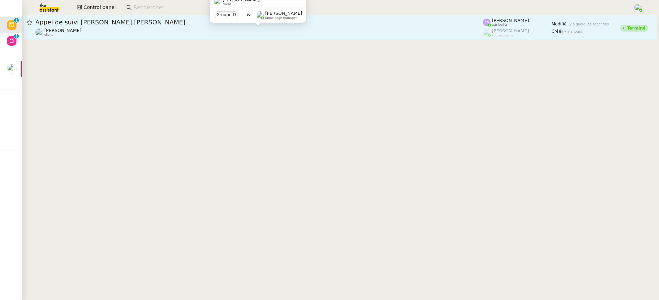
click at [171, 32] on div "Florian Parant client" at bounding box center [259, 32] width 448 height 9
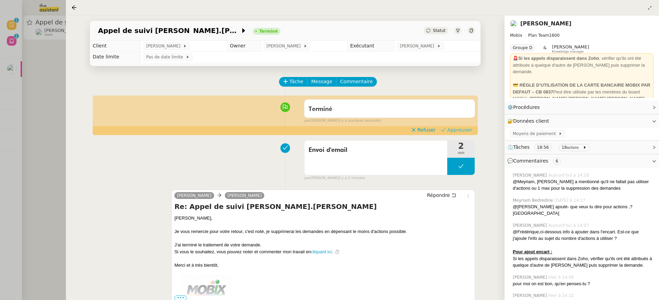
click at [472, 129] on button "Approuver" at bounding box center [456, 130] width 37 height 8
click at [27, 37] on div at bounding box center [329, 150] width 659 height 300
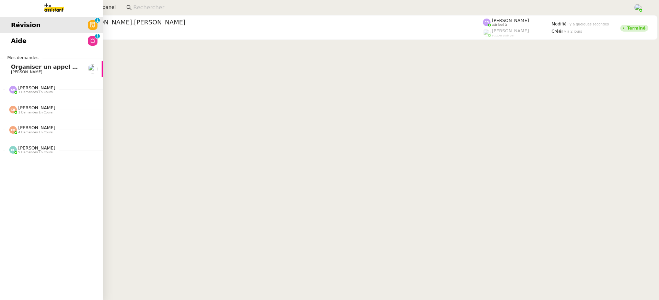
click at [13, 28] on span "Révision" at bounding box center [26, 25] width 30 height 10
click at [18, 36] on span "Aide" at bounding box center [18, 41] width 15 height 10
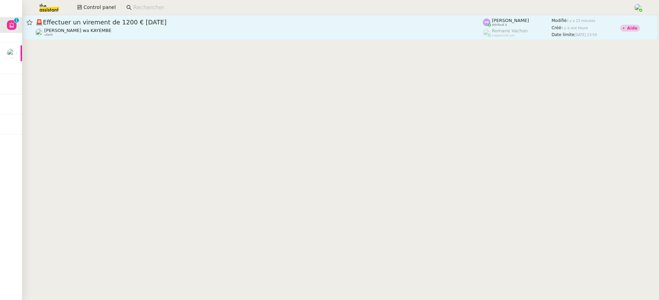
click at [156, 30] on div "Naomi OMEONGA wa KAYEMBE client" at bounding box center [259, 32] width 448 height 9
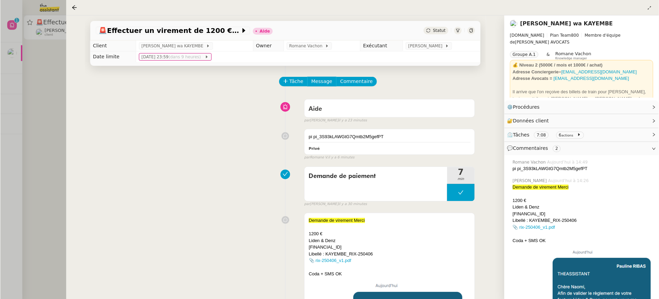
scroll to position [10, 0]
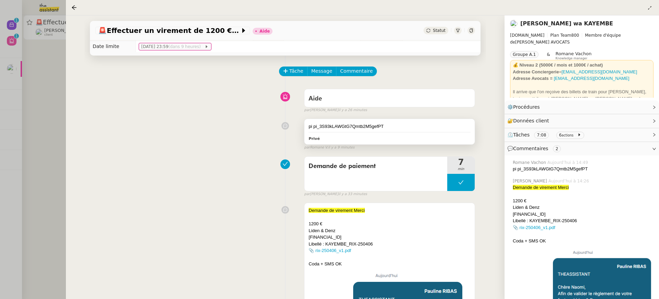
click at [343, 124] on div "pi pi_3S93kLAWGtG7Qmtb2M5gefPT" at bounding box center [390, 126] width 162 height 7
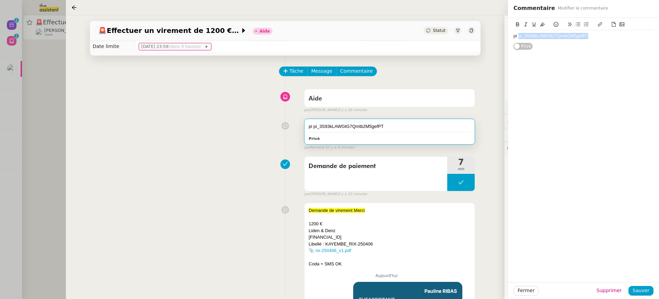
drag, startPoint x: 593, startPoint y: 35, endPoint x: 519, endPoint y: 34, distance: 74.2
click at [519, 34] on div "pi pi_3S93kLAWGtG7Qmtb2M5gefPT" at bounding box center [583, 36] width 140 height 6
copy div "pi_3S93kLAWGtG7Qmtb2M5gefPT"
click at [352, 69] on span "Commentaire" at bounding box center [356, 71] width 33 height 8
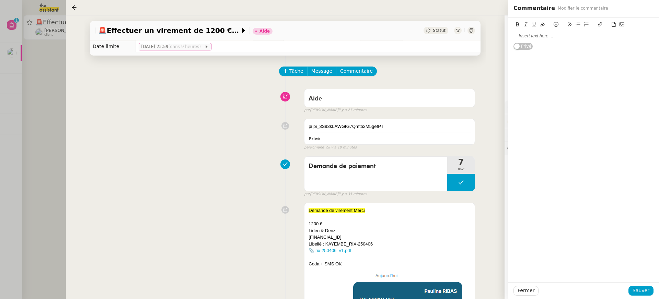
click at [590, 35] on div at bounding box center [583, 36] width 140 height 6
click at [641, 295] on button "Sauver" at bounding box center [640, 291] width 25 height 10
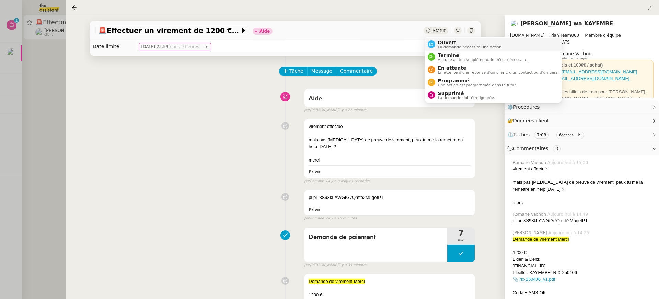
click at [454, 42] on span "Ouvert" at bounding box center [470, 42] width 64 height 5
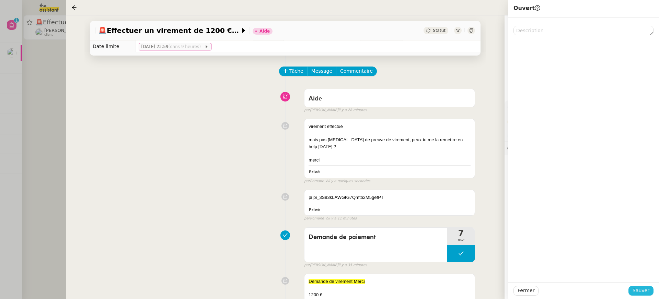
click at [640, 292] on span "Sauver" at bounding box center [641, 291] width 17 height 8
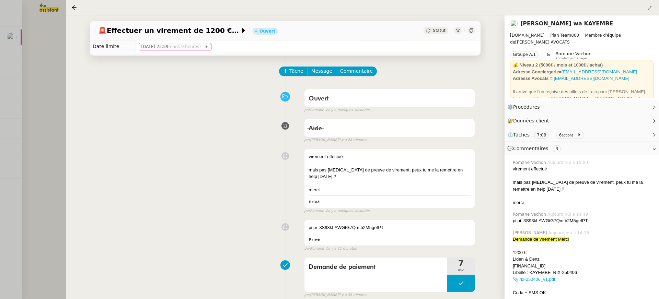
click at [11, 58] on div at bounding box center [329, 149] width 659 height 299
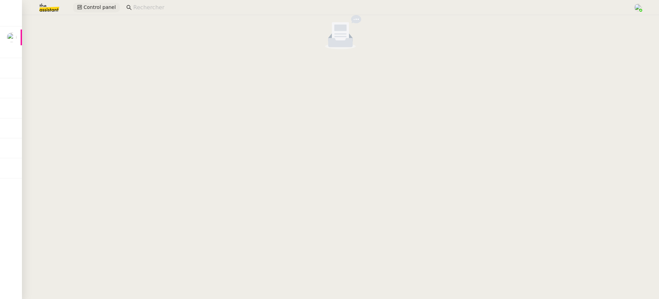
click at [100, 10] on span "Control panel" at bounding box center [99, 7] width 32 height 8
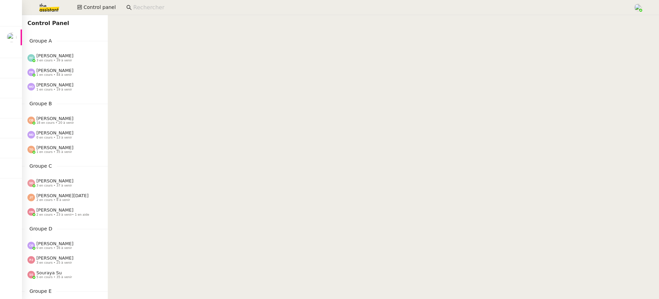
click at [68, 75] on span "1 en cours • 44 à venir" at bounding box center [54, 75] width 36 height 4
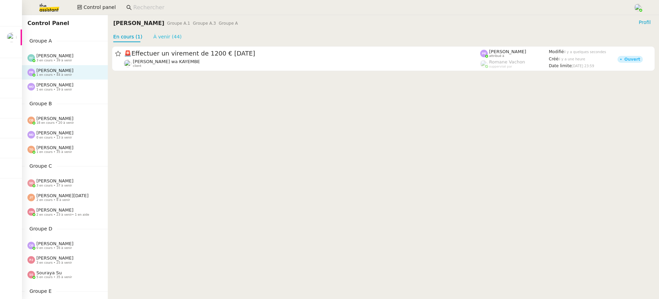
click at [163, 37] on link "À venir (44)" at bounding box center [167, 36] width 28 height 5
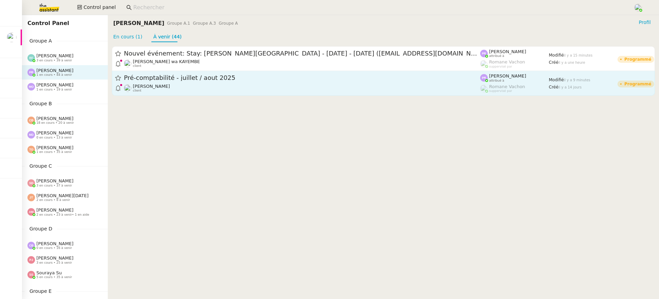
click at [176, 92] on div "Arthur MATHAUT client" at bounding box center [302, 88] width 356 height 9
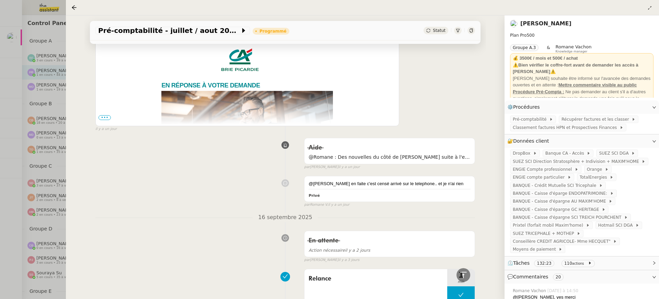
scroll to position [474, 0]
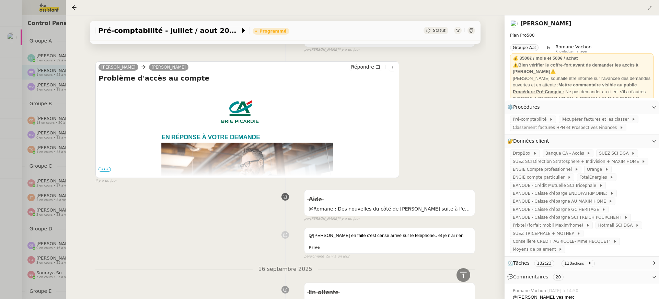
click at [103, 167] on span "•••" at bounding box center [104, 169] width 12 height 5
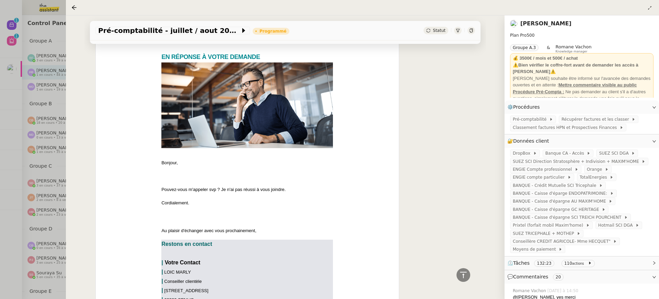
scroll to position [475, 0]
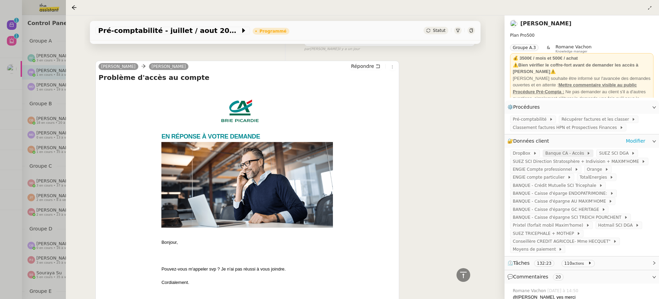
click at [556, 151] on span "Banque CA - Accès" at bounding box center [566, 153] width 42 height 7
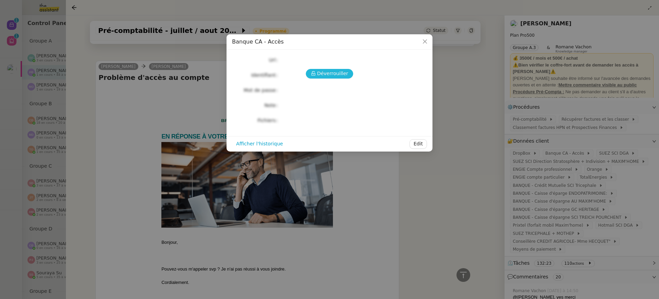
click at [326, 73] on span "Déverrouiller" at bounding box center [332, 74] width 31 height 8
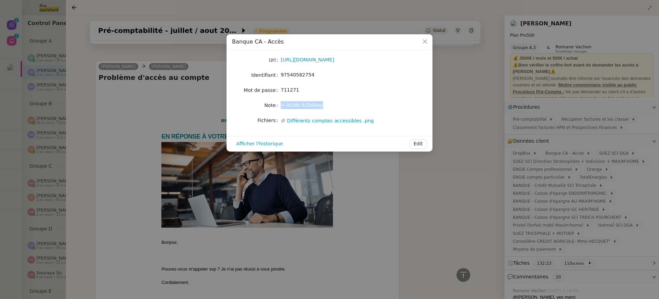
drag, startPoint x: 320, startPoint y: 110, endPoint x: 281, endPoint y: 106, distance: 38.6
click at [281, 106] on div "+ Accès à Galaxy" at bounding box center [338, 106] width 114 height 10
click at [342, 95] on div "Url https://www.credit-agricole.fr/ca-briepicardie/professionnel/operations/syn…" at bounding box center [329, 90] width 195 height 70
click at [421, 41] on span "Close" at bounding box center [424, 41] width 15 height 15
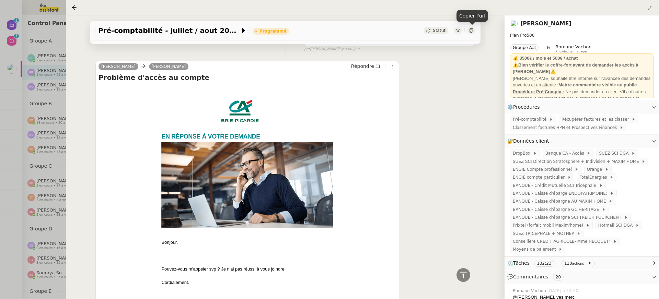
click at [470, 28] on icon at bounding box center [471, 30] width 4 height 4
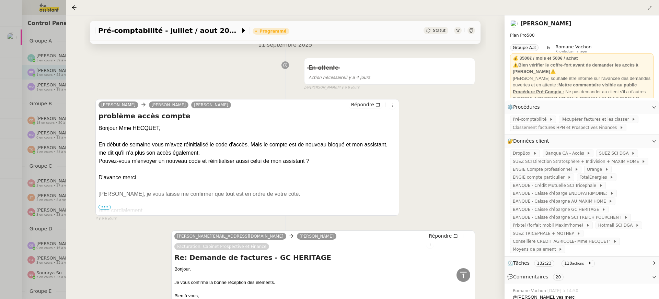
scroll to position [3744, 0]
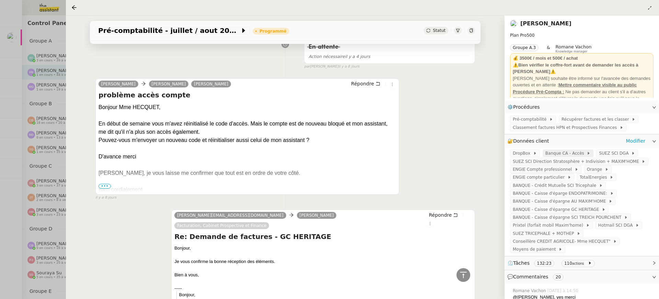
click at [584, 155] on span at bounding box center [585, 153] width 3 height 5
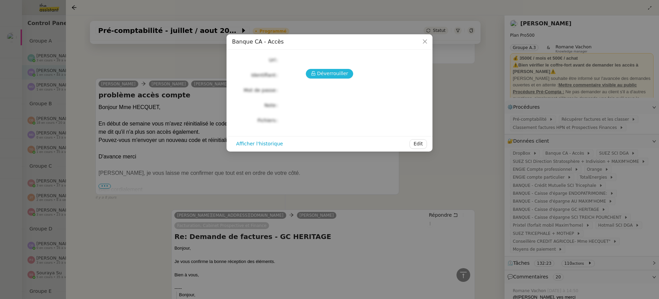
click at [327, 77] on span "Déverrouiller" at bounding box center [332, 74] width 31 height 8
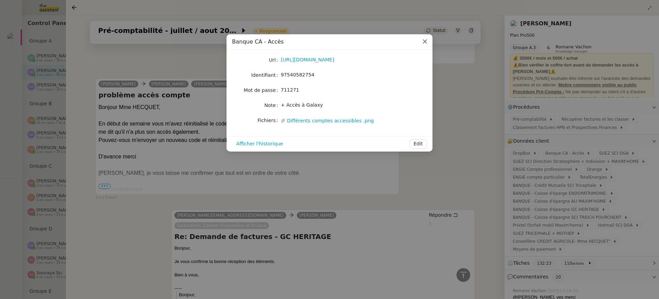
click at [424, 41] on icon "Close" at bounding box center [424, 41] width 5 height 5
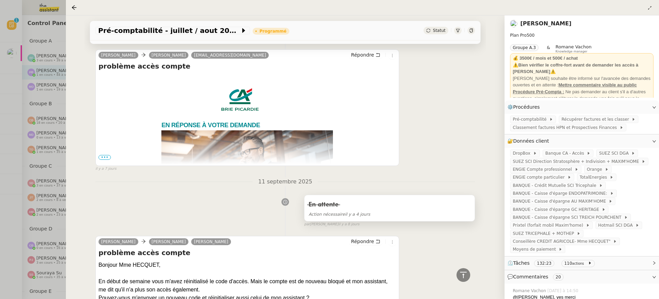
scroll to position [3573, 0]
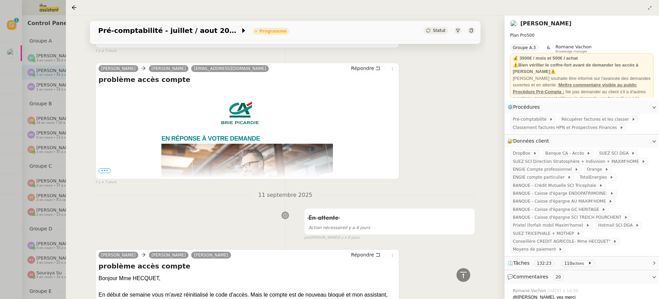
click at [105, 169] on span "•••" at bounding box center [104, 171] width 12 height 5
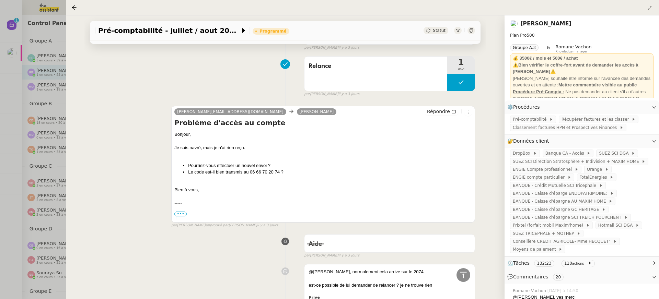
scroll to position [1624, 0]
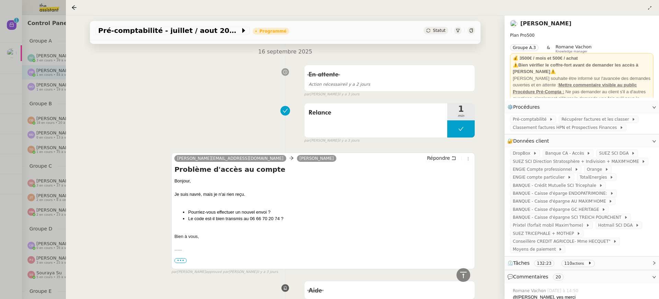
drag, startPoint x: 194, startPoint y: 201, endPoint x: 337, endPoint y: 224, distance: 144.3
click at [337, 233] on div "Bien à vous," at bounding box center [323, 236] width 298 height 7
drag, startPoint x: 187, startPoint y: 205, endPoint x: 301, endPoint y: 205, distance: 113.9
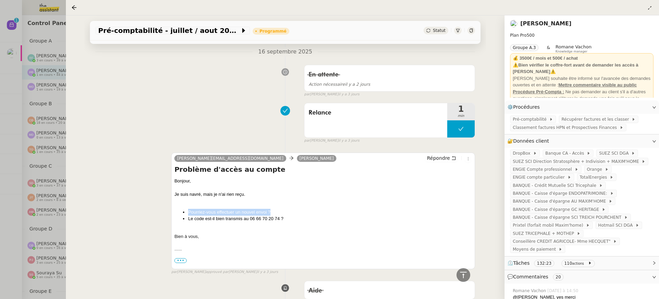
click at [301, 209] on ul "Pourriez-vous effectuer un nouvel envoi ? Le code est-il bien transmis au 06 66…" at bounding box center [323, 215] width 298 height 13
click at [298, 209] on li "Pourriez-vous effectuer un nouvel envoi ?" at bounding box center [330, 212] width 284 height 7
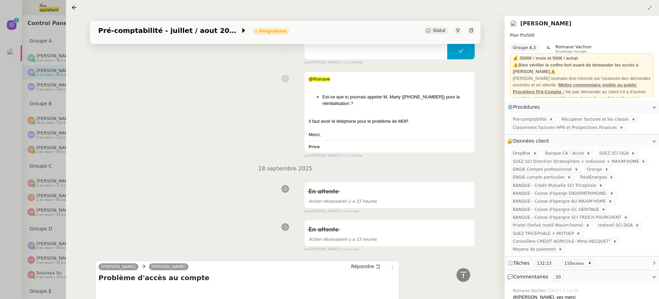
scroll to position [219, 0]
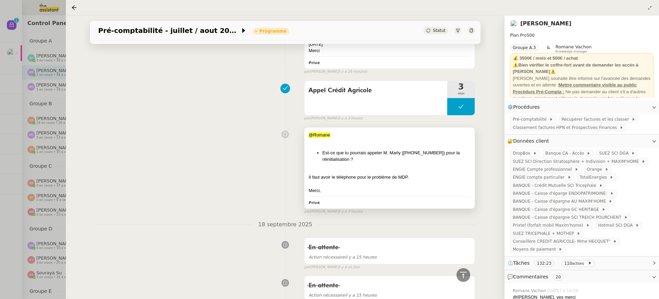
click at [394, 162] on div "@Romane Est-ce que tu pourrais appeler M. Marly (03.44.53.90.32) pour la réinit…" at bounding box center [390, 163] width 162 height 62
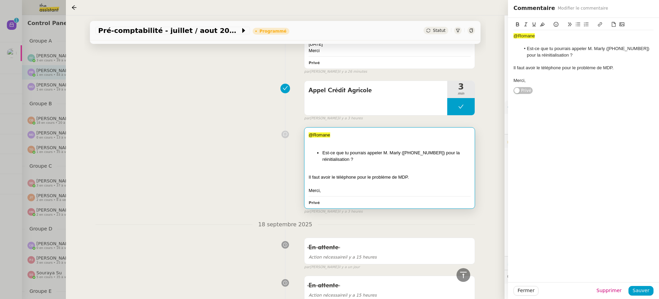
click at [209, 118] on div "Appel Crédit Agricole 3 min false par Pauline R. il y a 3 heures" at bounding box center [285, 100] width 380 height 44
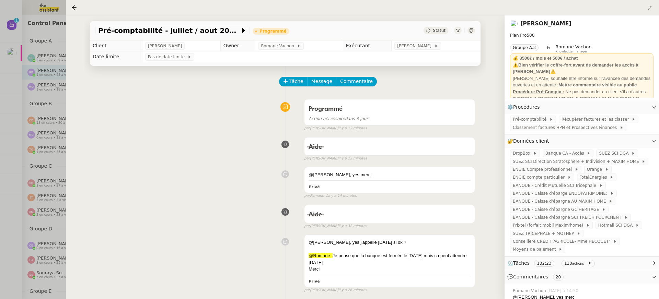
click at [5, 46] on div at bounding box center [329, 149] width 659 height 299
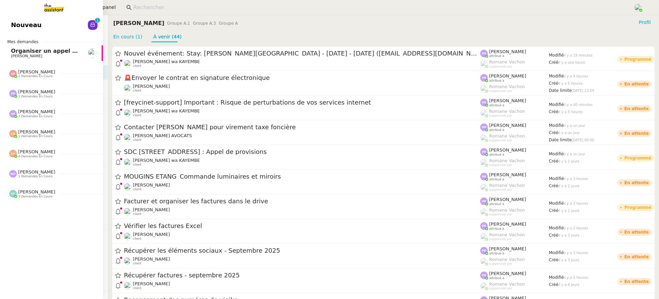
click at [9, 32] on link "Nouveau 0 1 2 3 4 5 6 7 8 9" at bounding box center [51, 25] width 103 height 16
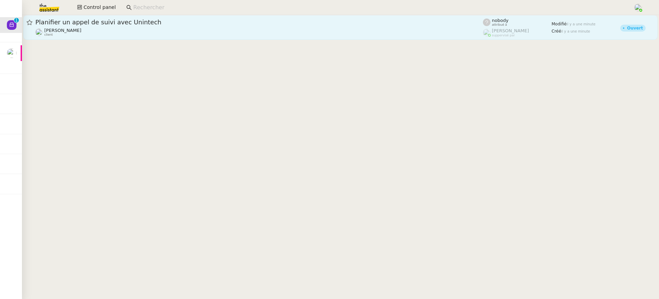
click at [205, 19] on span "Planifier un appel de suivi avec Unintech" at bounding box center [259, 22] width 448 height 6
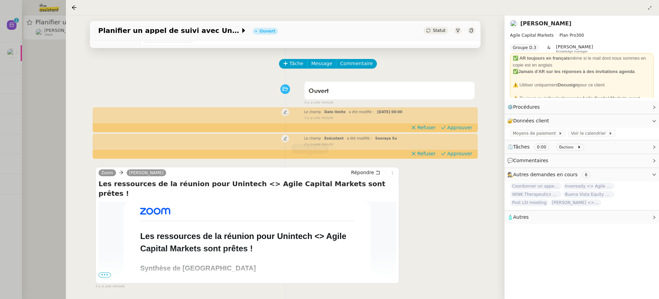
scroll to position [19, 0]
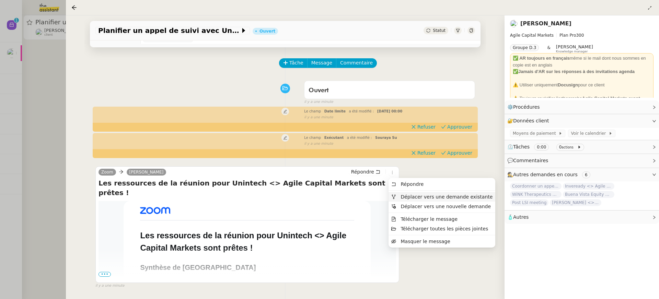
click at [419, 200] on span "Déplacer vers une demande existante" at bounding box center [441, 197] width 101 height 6
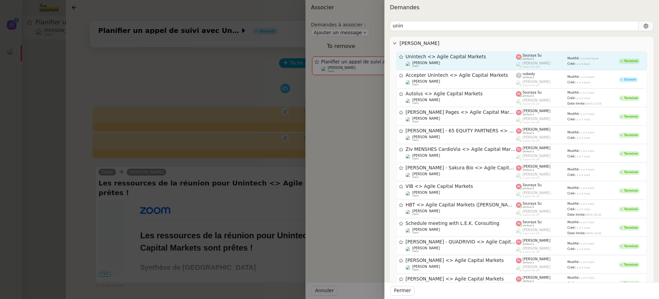
type input "unin"
click at [468, 56] on span "Unintech <> Agile Capital Markets" at bounding box center [461, 57] width 111 height 5
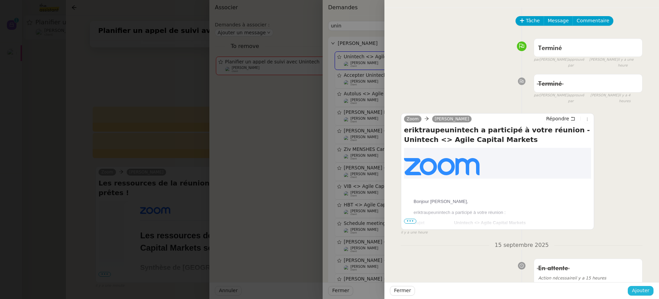
click at [640, 291] on span "Ajouter" at bounding box center [641, 291] width 18 height 8
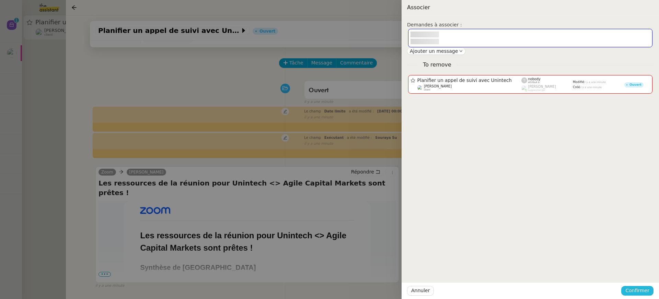
click at [640, 291] on span "Confirmer" at bounding box center [637, 291] width 24 height 8
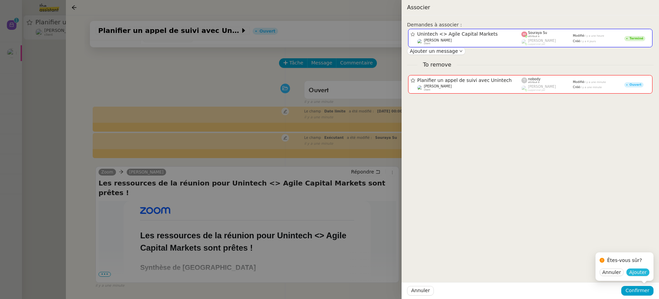
click at [638, 273] on span "Ajouter" at bounding box center [638, 272] width 18 height 7
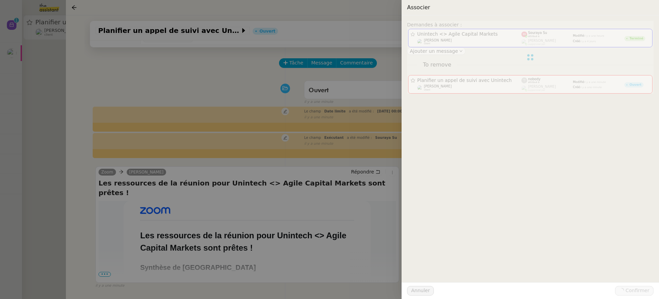
click at [26, 65] on div at bounding box center [329, 149] width 659 height 299
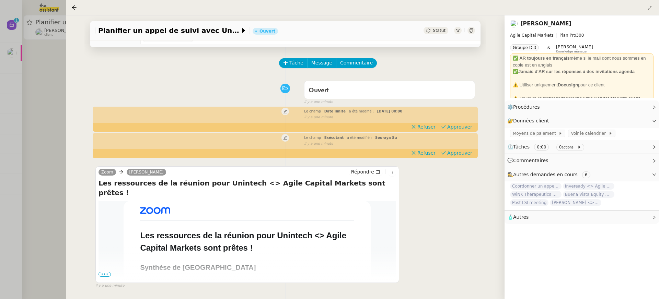
click at [57, 17] on div at bounding box center [329, 149] width 659 height 299
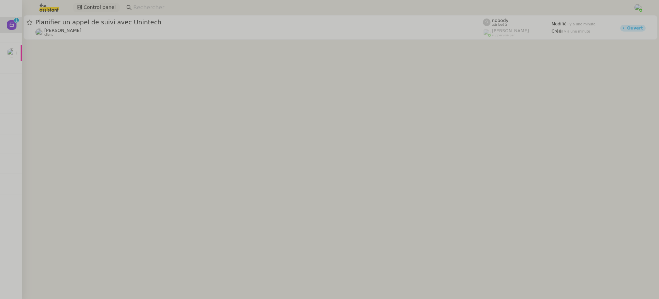
click at [99, 2] on div "Control panel" at bounding box center [329, 7] width 625 height 15
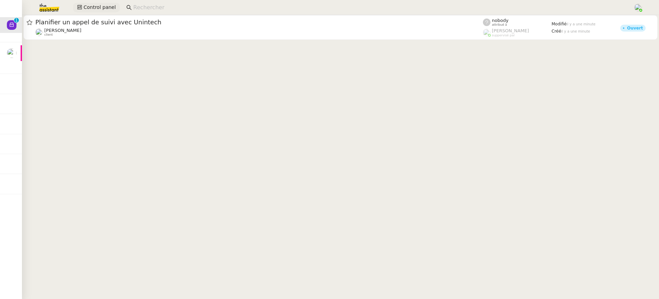
click at [91, 9] on span "Control panel" at bounding box center [99, 7] width 32 height 8
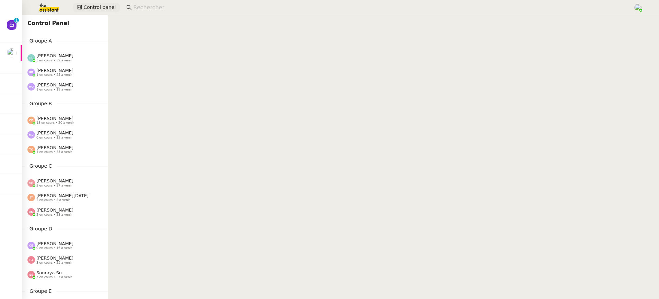
scroll to position [4, 0]
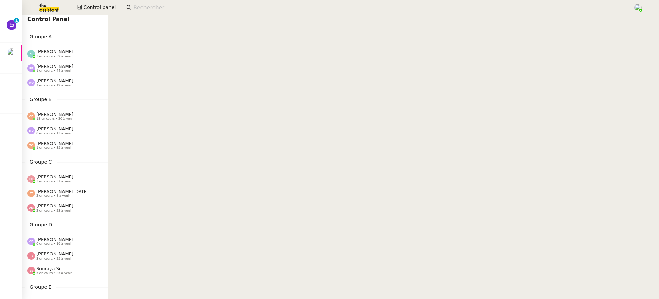
click at [63, 71] on span "1 en cours • 44 à venir" at bounding box center [54, 71] width 36 height 4
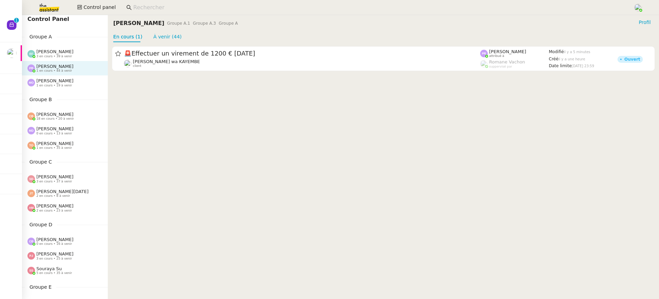
click at [68, 79] on div "Marie Orsoni 1 en cours • 19 à venir" at bounding box center [54, 82] width 37 height 9
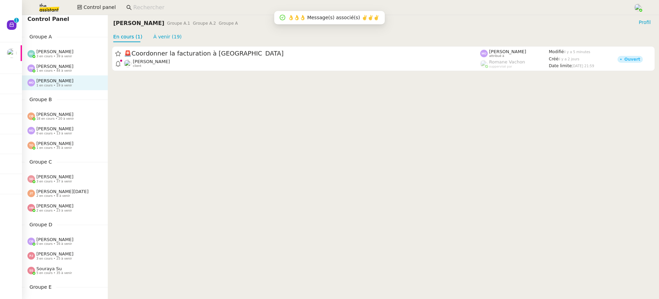
click at [58, 73] on div "Pauline Ribas 1 en cours • 44 à venir" at bounding box center [65, 68] width 86 height 14
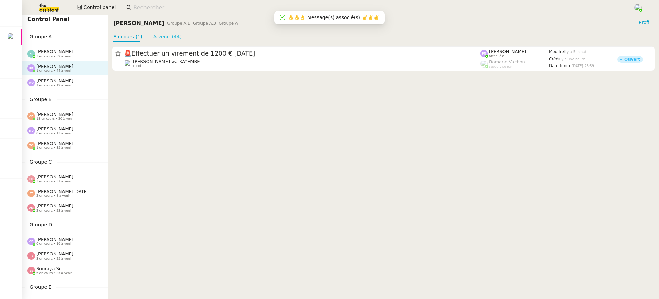
click at [155, 35] on link "À venir (44)" at bounding box center [167, 36] width 28 height 5
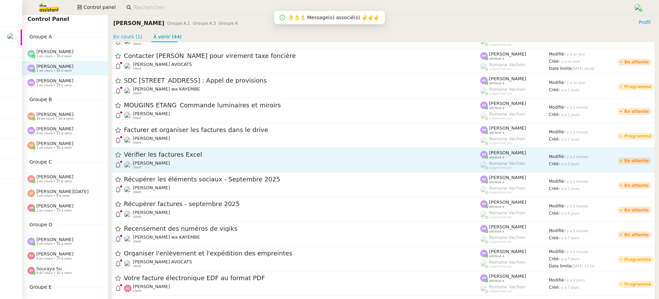
scroll to position [149, 0]
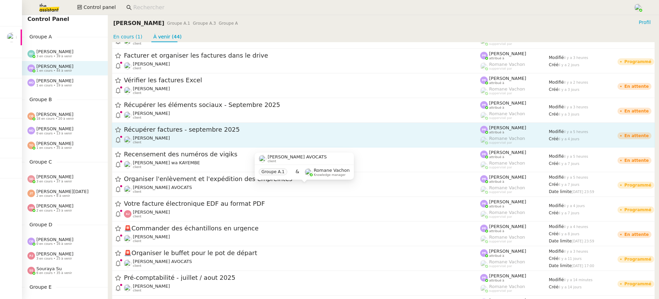
click at [176, 130] on span "Récupérer factures - septembre 2025" at bounding box center [302, 130] width 356 height 6
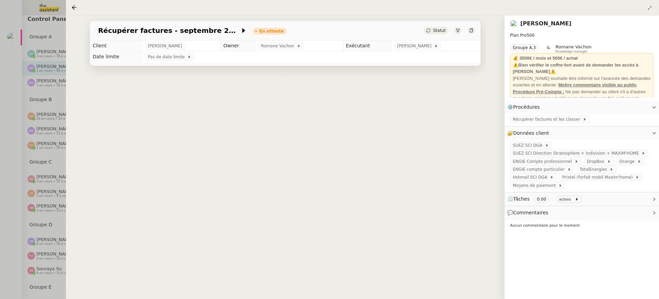
click at [35, 219] on div at bounding box center [329, 149] width 659 height 299
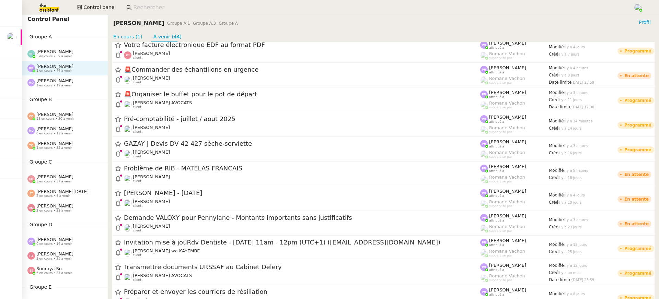
scroll to position [339, 0]
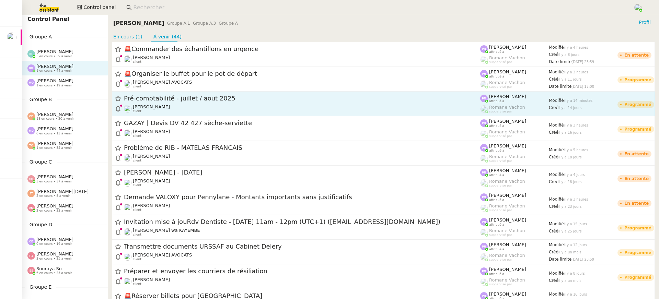
click at [202, 108] on div "Arthur MATHAUT client" at bounding box center [302, 108] width 356 height 9
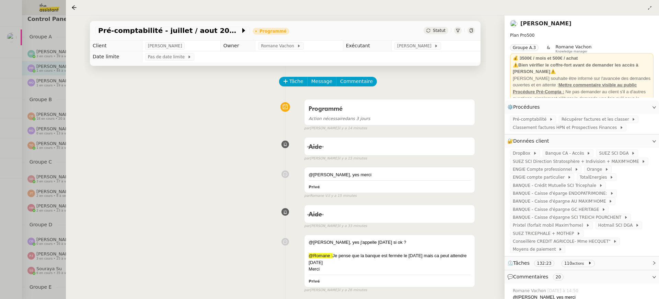
click at [467, 32] on div "Statut" at bounding box center [449, 31] width 51 height 8
click at [475, 32] on div "Statut" at bounding box center [449, 31] width 51 height 8
click at [473, 31] on icon at bounding box center [471, 30] width 4 height 4
click at [45, 88] on div at bounding box center [329, 149] width 659 height 299
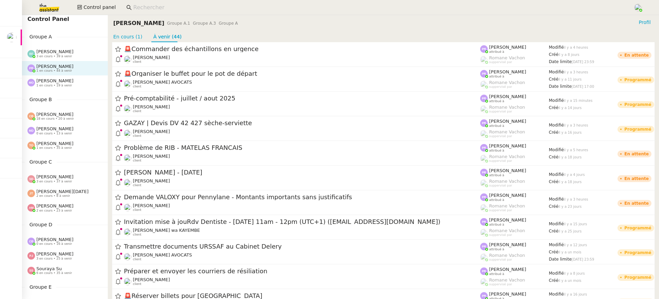
click at [63, 86] on span "1 en cours • 19 à venir" at bounding box center [54, 86] width 36 height 4
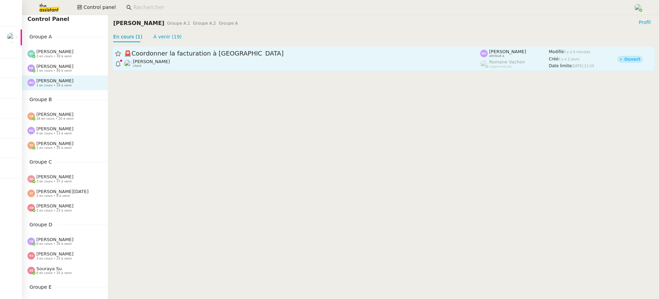
click at [276, 58] on div "🚨 Coordonner la facturation à Dubaï Gabrielle Tavernier client" at bounding box center [302, 58] width 356 height 19
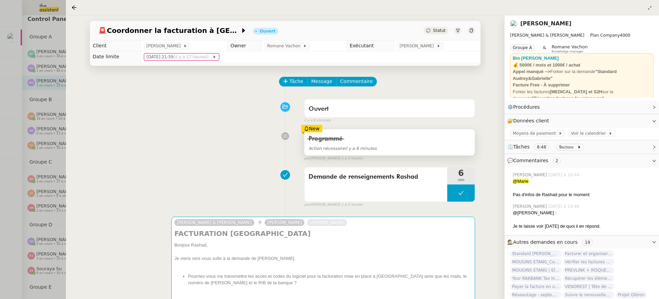
scroll to position [168, 0]
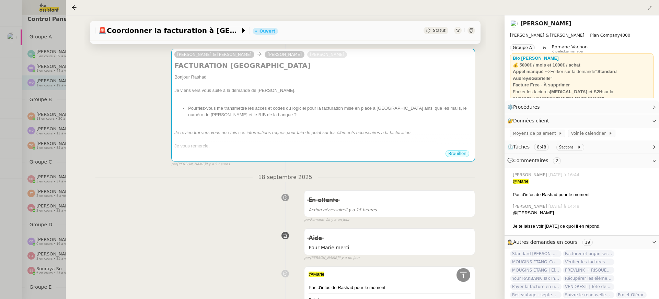
click at [57, 121] on div at bounding box center [329, 149] width 659 height 299
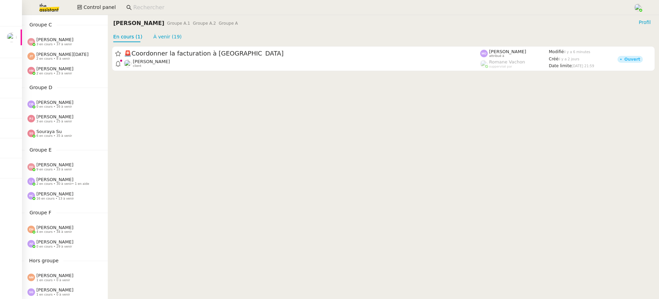
scroll to position [277, 0]
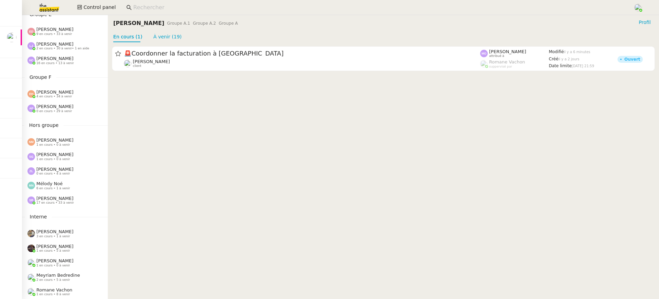
click at [57, 108] on span "[PERSON_NAME]" at bounding box center [54, 106] width 37 height 5
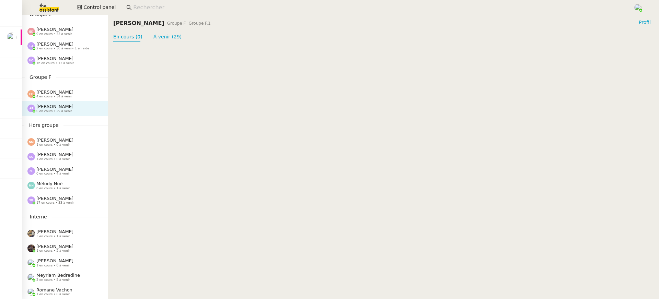
click at [52, 95] on span "4 en cours • 34 à venir" at bounding box center [54, 97] width 36 height 4
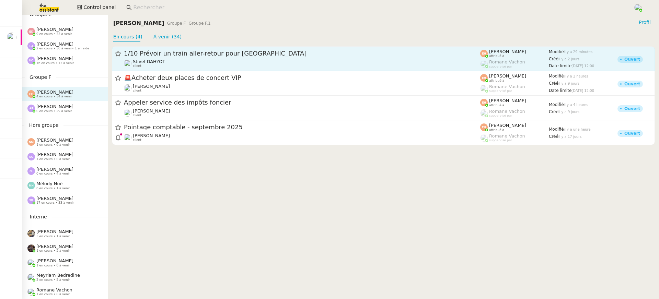
click at [191, 56] on span "1/10 Prévoir un train aller-retour pour [GEOGRAPHIC_DATA]" at bounding box center [302, 53] width 356 height 6
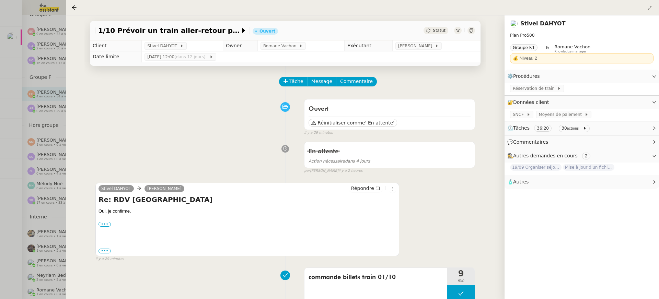
click at [58, 128] on div at bounding box center [329, 149] width 659 height 299
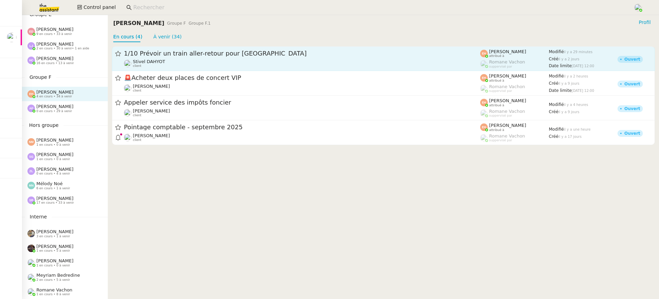
click at [203, 64] on div "Stivel DAHYOT client" at bounding box center [302, 63] width 356 height 9
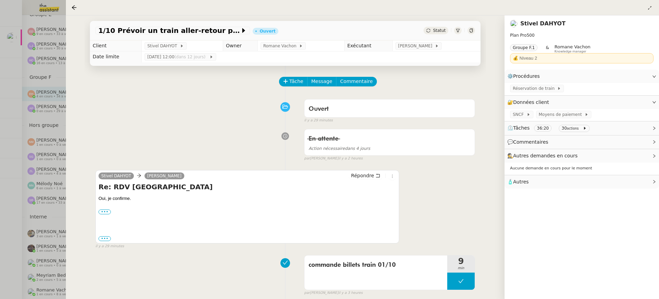
click at [63, 187] on div at bounding box center [329, 149] width 659 height 299
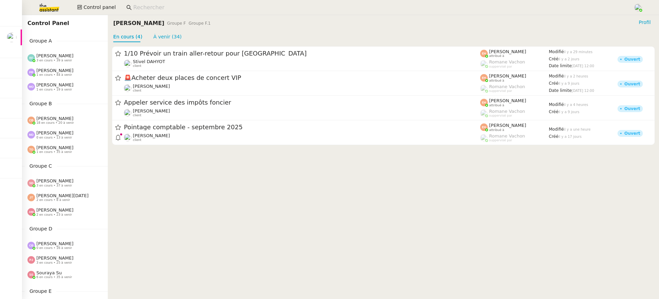
click at [75, 63] on div "Emelyne Foussier 3 en cours • 39 à venir" at bounding box center [65, 57] width 86 height 14
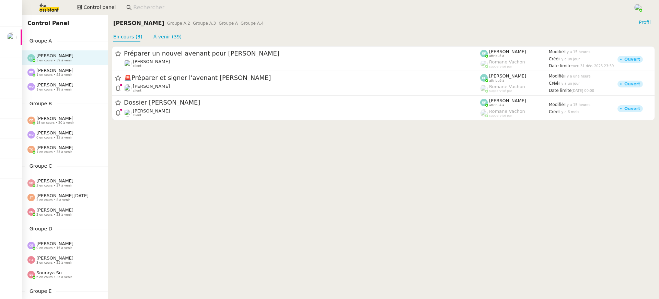
click at [71, 82] on div "Marie Orsoni 1 en cours • 19 à venir" at bounding box center [65, 87] width 86 height 14
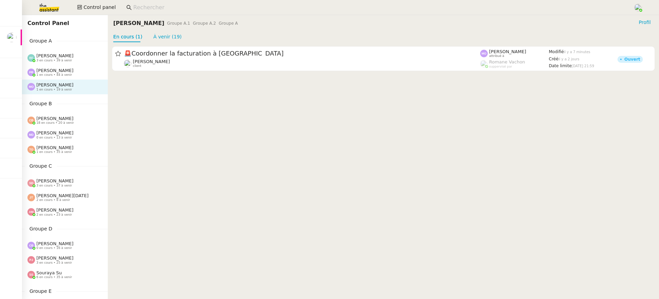
click at [66, 70] on div "Pauline Ribas 1 en cours • 44 à venir" at bounding box center [54, 72] width 37 height 9
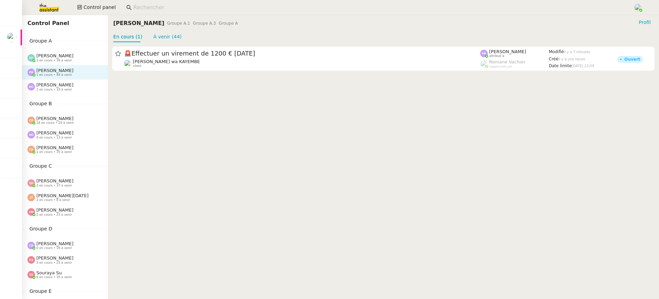
click at [66, 59] on span "3 en cours • 39 à venir" at bounding box center [54, 61] width 36 height 4
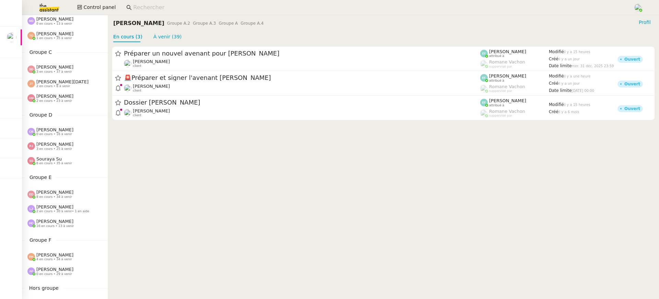
scroll to position [277, 0]
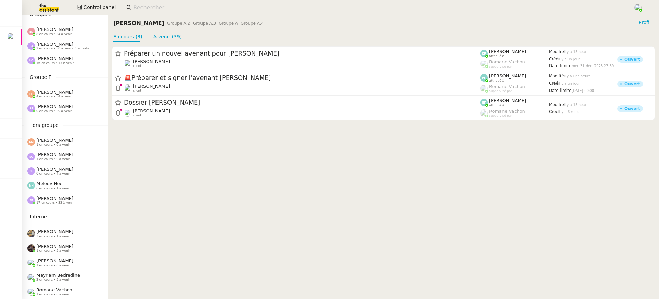
click at [62, 106] on span "[PERSON_NAME]" at bounding box center [54, 106] width 37 height 5
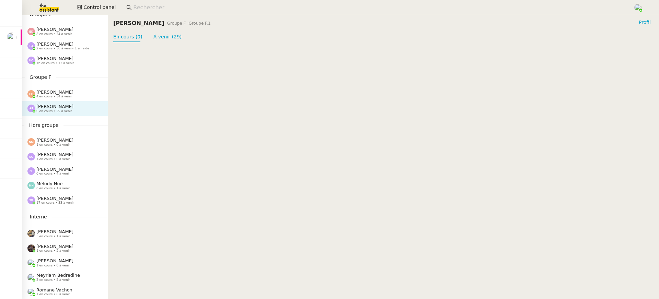
click at [64, 102] on div "Anna Florent 0 en cours • 29 à venir" at bounding box center [65, 108] width 86 height 14
click at [63, 93] on span "[PERSON_NAME]" at bounding box center [54, 92] width 37 height 5
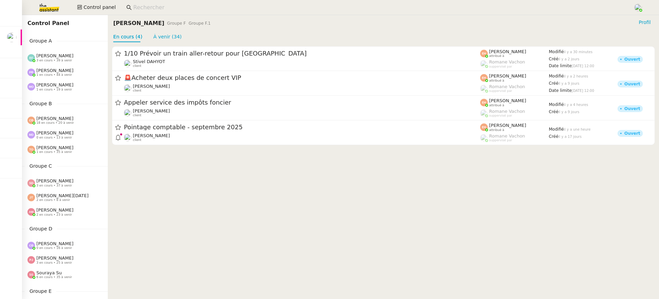
click at [69, 55] on span "[PERSON_NAME]" at bounding box center [54, 55] width 37 height 5
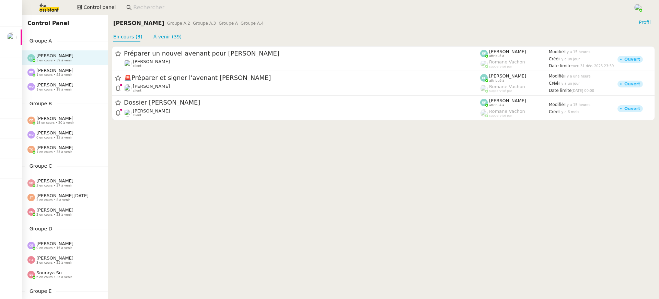
click at [70, 68] on div "Pauline Ribas 1 en cours • 44 à venir" at bounding box center [54, 72] width 37 height 9
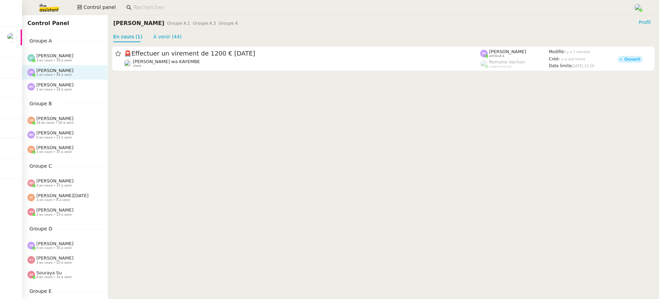
click at [176, 44] on div "🚨 Effectuer un virement de 1200 € aujourd'hui Naomi OMEONGA wa KAYEMBE client P…" at bounding box center [383, 58] width 551 height 33
click at [165, 37] on link "À venir (44)" at bounding box center [167, 36] width 28 height 5
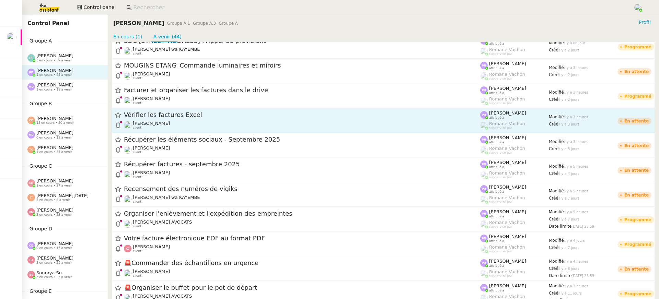
scroll to position [266, 0]
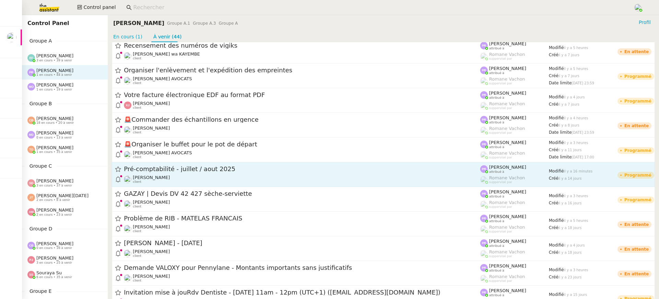
click at [215, 177] on div "Arthur MATHAUT client" at bounding box center [302, 179] width 356 height 9
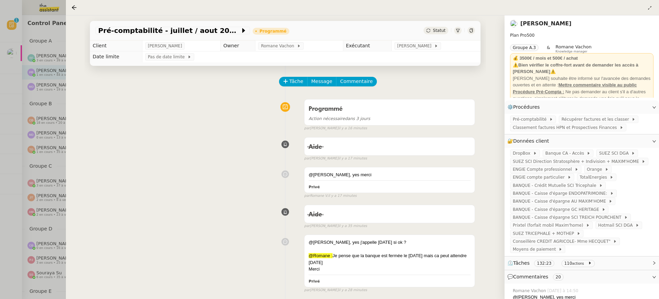
click at [476, 31] on div "Pré-comptabilité - juillet / aout 2025 Programmé Statut" at bounding box center [285, 31] width 391 height 20
click at [464, 33] on nz-divider at bounding box center [464, 30] width 0 height 4
click at [468, 33] on div at bounding box center [471, 31] width 8 height 8
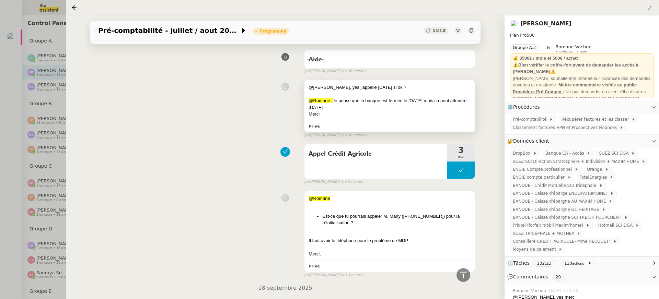
scroll to position [156, 0]
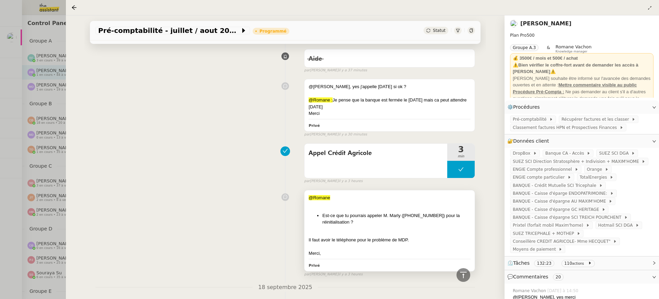
click at [404, 223] on li "Est-ce que tu pourrais appeler M. Marly (03.44.53.90.32) pour la réinitialisati…" at bounding box center [396, 218] width 148 height 13
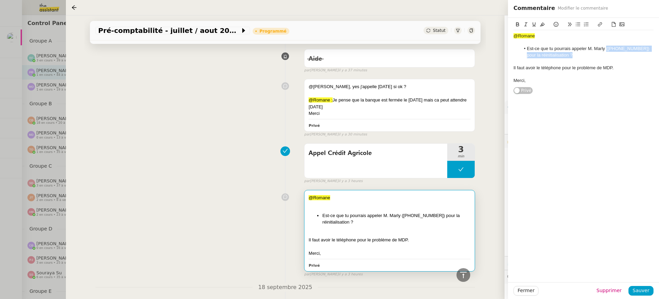
drag, startPoint x: 639, startPoint y: 53, endPoint x: 607, endPoint y: 47, distance: 33.0
click at [607, 47] on li "Est-ce que tu pourrais appeler M. Marly (03.44.53.90.32) pour la réinitialisati…" at bounding box center [587, 52] width 134 height 13
drag, startPoint x: 607, startPoint y: 47, endPoint x: 633, endPoint y: 47, distance: 26.4
click at [633, 47] on li "Est-ce que tu pourrais appeler M. Marly (03.44.53.90.32) pour la réinitialisati…" at bounding box center [587, 52] width 134 height 13
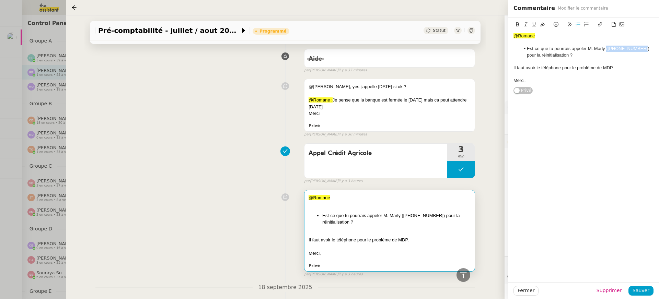
copy li "(03.44.53.90.32"
click at [26, 31] on div at bounding box center [329, 149] width 659 height 299
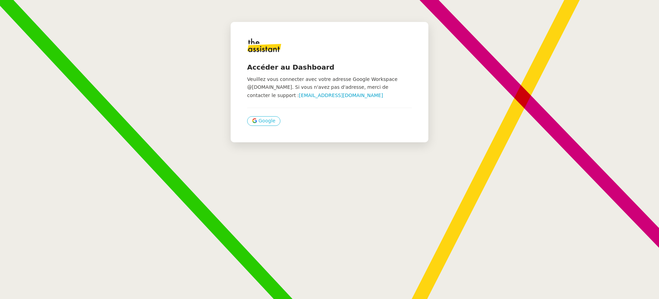
click at [267, 118] on span "Google" at bounding box center [266, 121] width 17 height 8
click at [262, 122] on span "Google" at bounding box center [266, 121] width 17 height 8
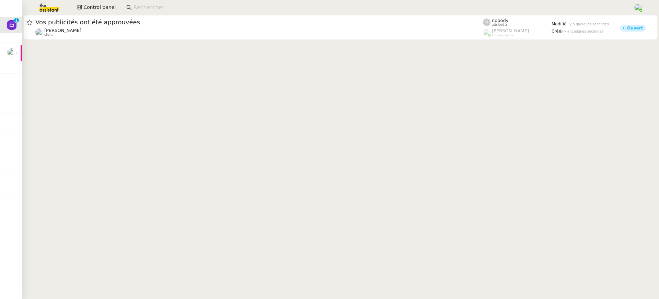
click at [322, 40] on div at bounding box center [340, 28] width 637 height 26
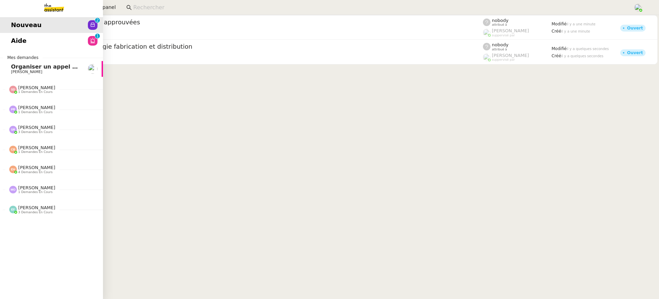
click at [5, 48] on link "Aide 0 1 2 3 4 5 6 7 8 9" at bounding box center [51, 41] width 103 height 16
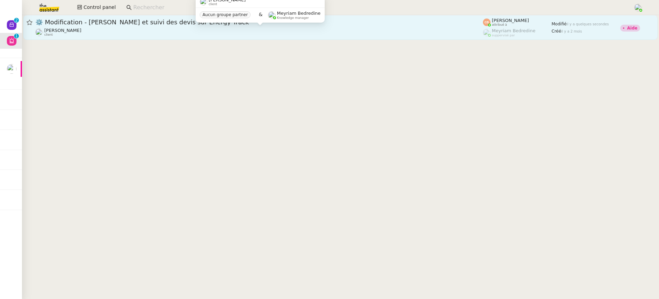
click at [195, 35] on div "[PERSON_NAME] Conceicao client" at bounding box center [259, 32] width 448 height 9
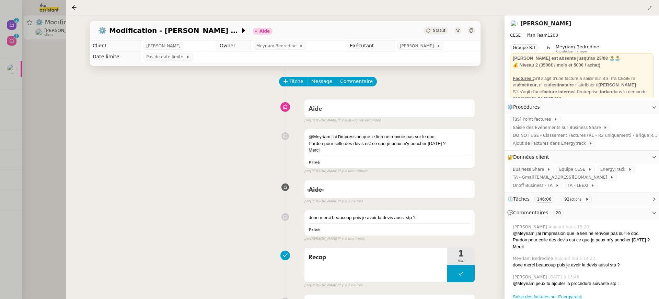
click at [44, 82] on div at bounding box center [329, 149] width 659 height 299
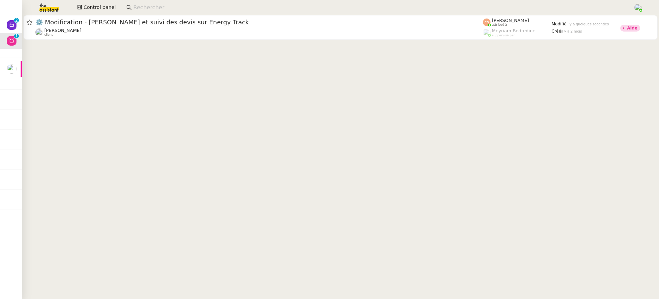
click at [315, 297] on cdk-virtual-scroll-viewport "⚙️ Modification - Saisie et suivi des devis sur Energy Track [PERSON_NAME] Conc…" at bounding box center [340, 157] width 637 height 284
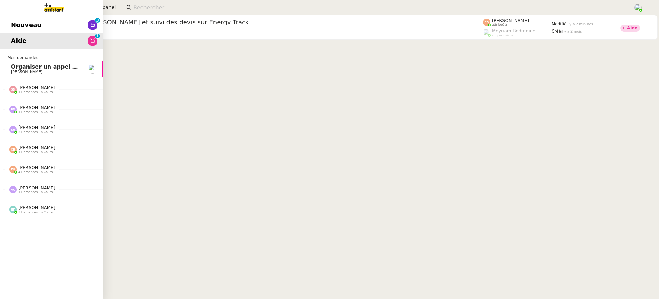
click at [31, 14] on img at bounding box center [48, 7] width 53 height 15
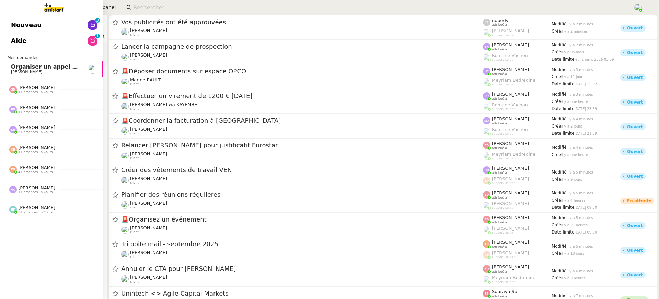
click at [35, 24] on span "Nouveau" at bounding box center [26, 25] width 31 height 10
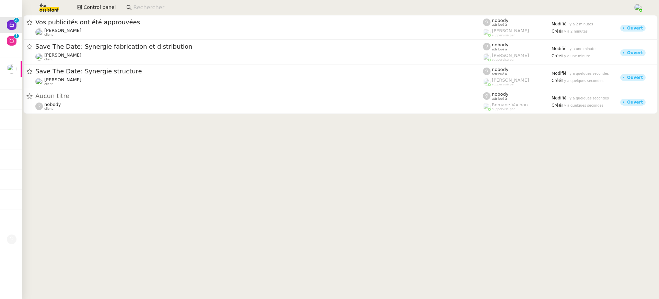
click at [164, 66] on link "Save The Date: Synergie structure [PERSON_NAME] client nobody attribué à [PERSO…" at bounding box center [340, 77] width 634 height 25
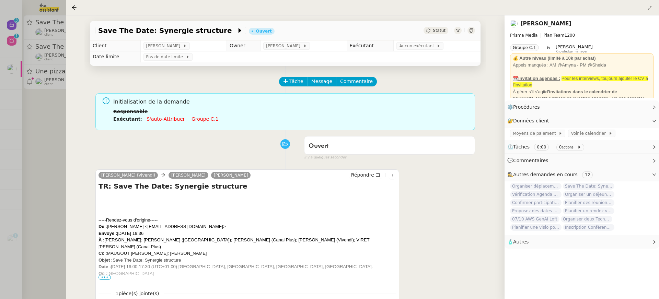
click at [40, 80] on div at bounding box center [329, 149] width 659 height 299
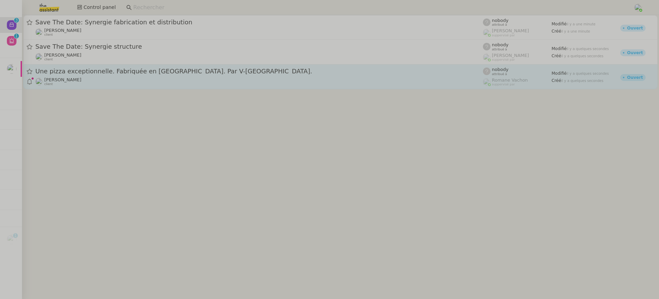
click at [106, 76] on div "Une pizza exceptionnelle. Fabriquée en Suisse. Par V-ZUG. Gabrielle Tavernier c…" at bounding box center [259, 76] width 448 height 19
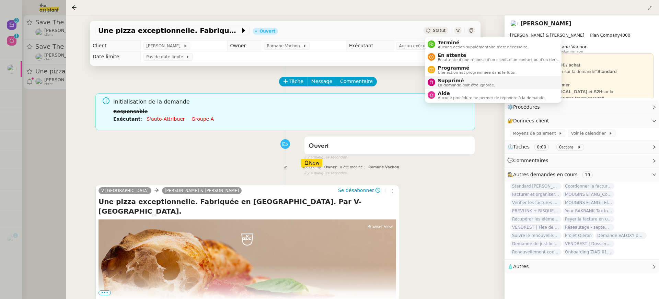
click at [455, 78] on span "Supprimé" at bounding box center [466, 80] width 57 height 5
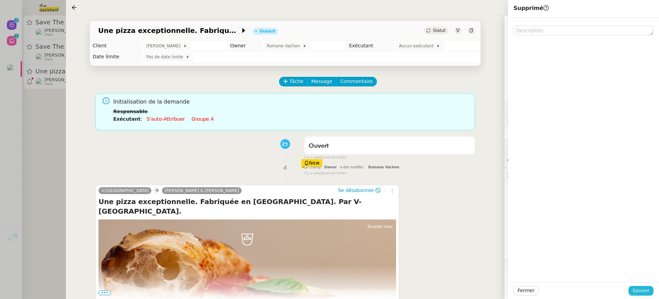
click at [634, 292] on span "Sauver" at bounding box center [641, 291] width 17 height 8
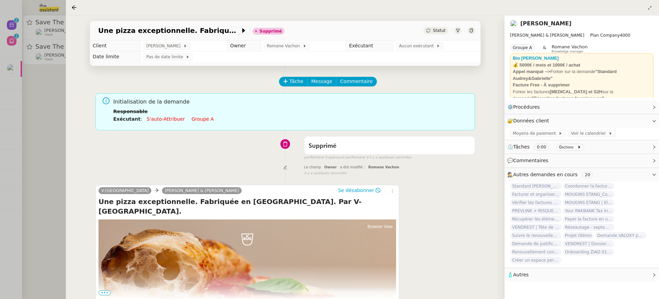
click at [43, 47] on div at bounding box center [329, 149] width 659 height 299
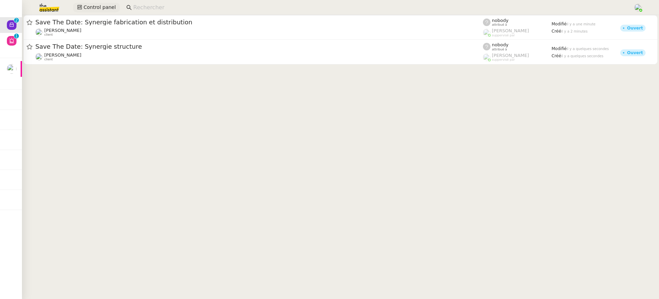
click at [99, 7] on span "Control panel" at bounding box center [99, 7] width 32 height 8
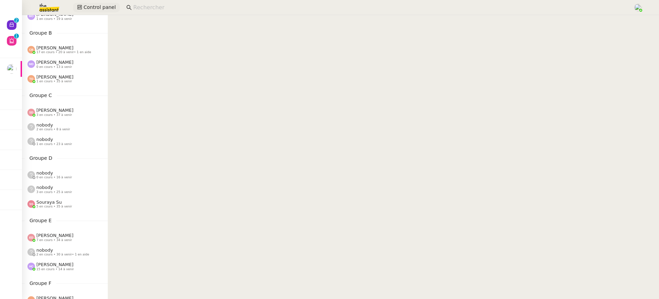
scroll to position [277, 0]
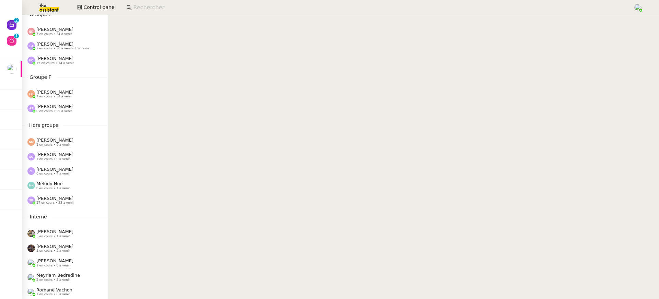
click at [46, 100] on div "Esther Hillenbrand 4 en cours • 34 à venir" at bounding box center [65, 94] width 86 height 14
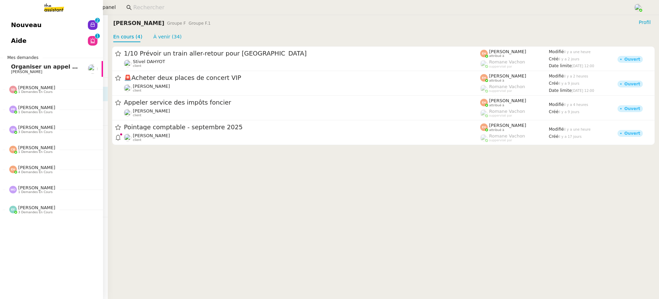
click at [18, 35] on link "Aide 0 1 2 3 4 5 6 7 8 9" at bounding box center [51, 41] width 103 height 16
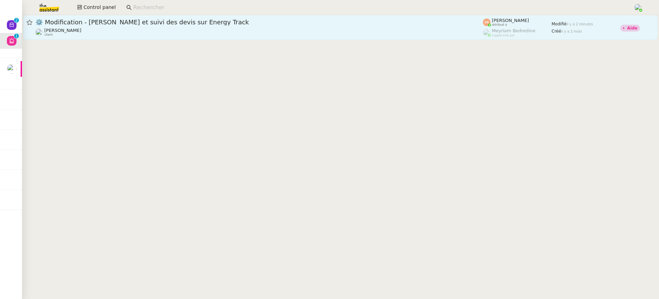
click at [316, 24] on span "⚙️ Modification - Saisie et suivi des devis sur Energy Track" at bounding box center [259, 22] width 448 height 6
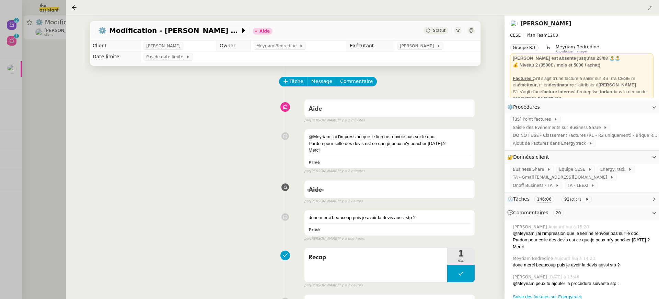
click at [25, 106] on div at bounding box center [329, 149] width 659 height 299
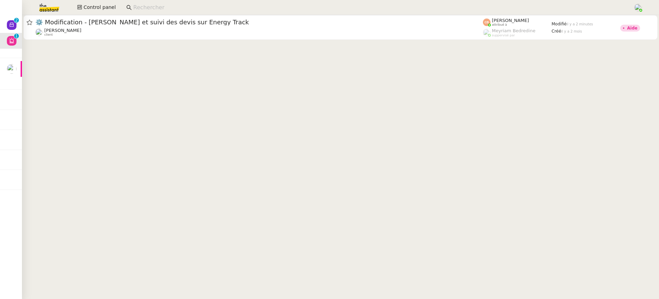
click at [88, 13] on div "Control panel" at bounding box center [329, 7] width 625 height 15
click at [83, 8] on button "Control panel" at bounding box center [96, 8] width 47 height 10
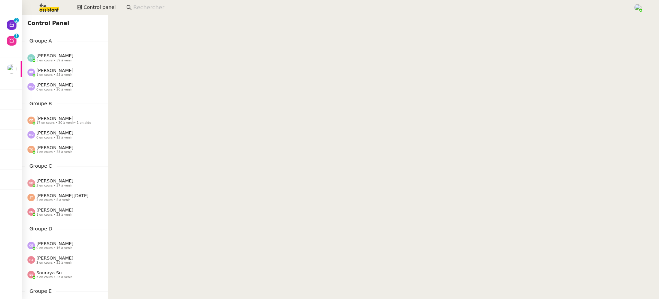
click at [98, 79] on div "Pauline Ribas 1 en cours • 44 à venir" at bounding box center [65, 72] width 86 height 14
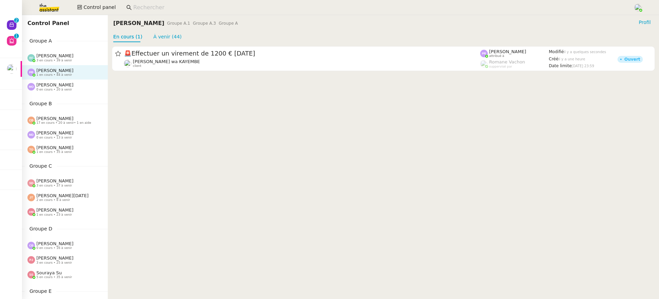
click at [90, 58] on div "Emelyne Foussier 3 en cours • 39 à venir" at bounding box center [67, 57] width 80 height 9
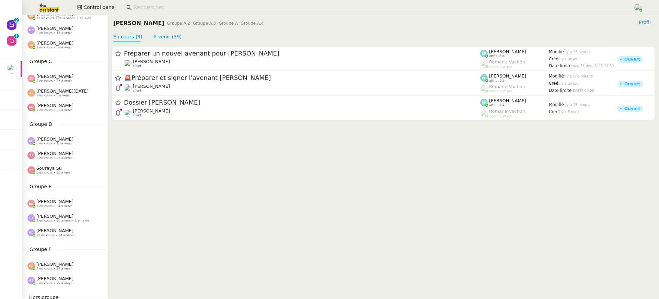
scroll to position [277, 0]
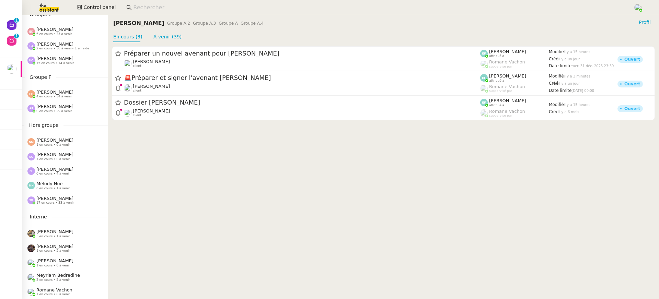
click at [69, 100] on div "[PERSON_NAME] 4 en cours • 34 à venir" at bounding box center [65, 94] width 86 height 14
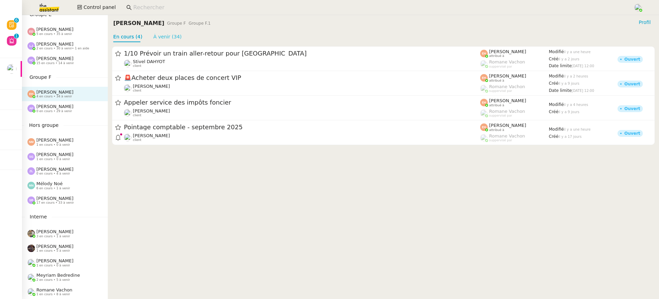
click at [165, 38] on link "À venir (34)" at bounding box center [167, 36] width 28 height 5
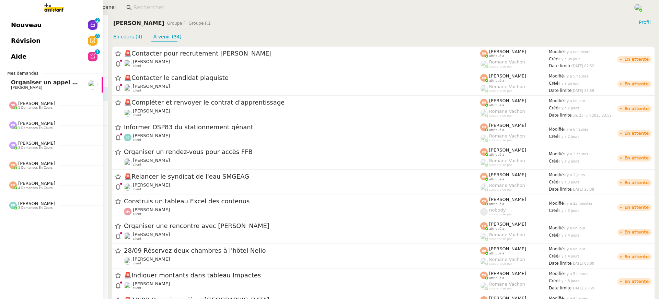
click at [20, 42] on span "Révision" at bounding box center [26, 41] width 30 height 10
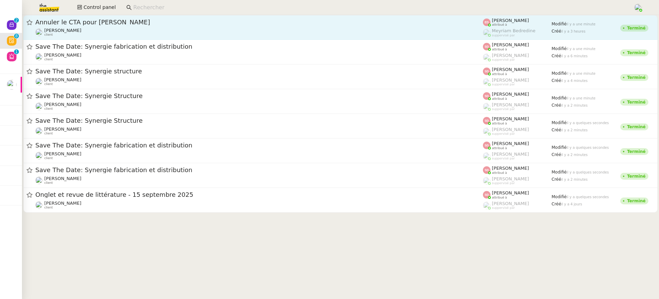
click at [416, 36] on div "Sylvie SUCRA client" at bounding box center [259, 32] width 448 height 9
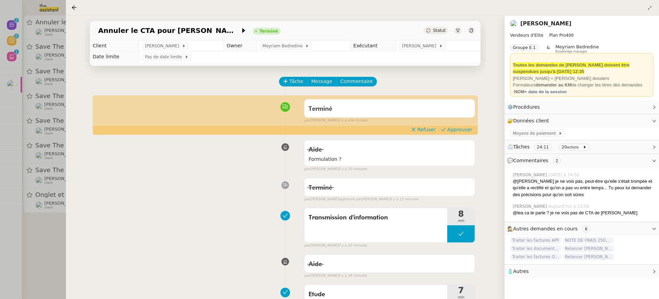
click at [40, 61] on div at bounding box center [329, 149] width 659 height 299
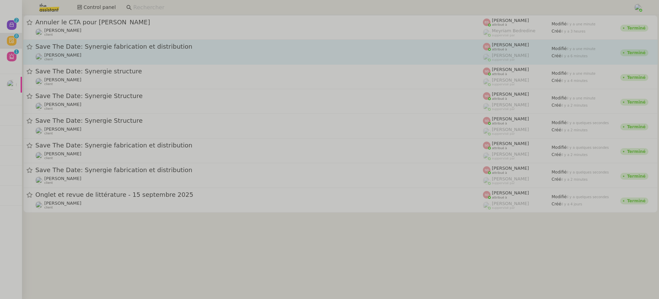
click at [104, 61] on div "David Berrebi client" at bounding box center [259, 57] width 448 height 9
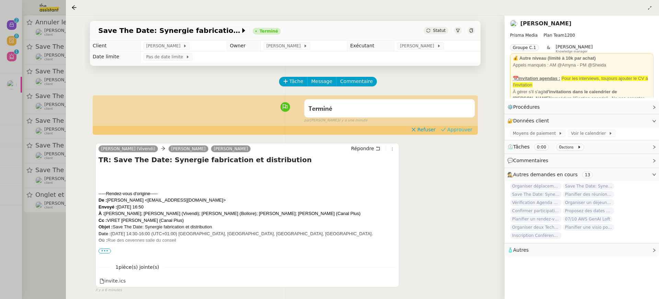
click at [459, 132] on span "Approuver" at bounding box center [459, 129] width 25 height 7
click at [22, 61] on div at bounding box center [329, 149] width 659 height 299
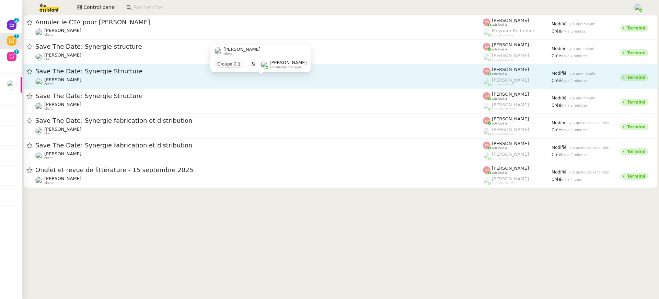
click at [102, 81] on div "David Berrebi client" at bounding box center [259, 81] width 448 height 9
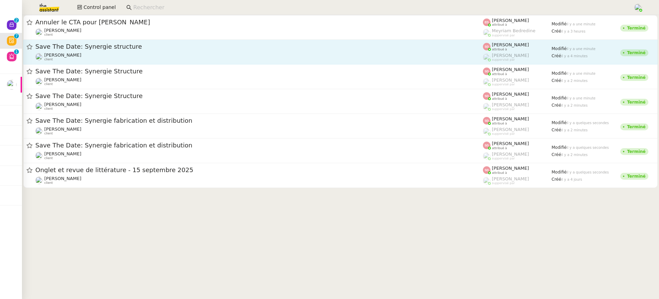
click at [235, 50] on div "Save The Date: Synergie structure" at bounding box center [259, 47] width 448 height 9
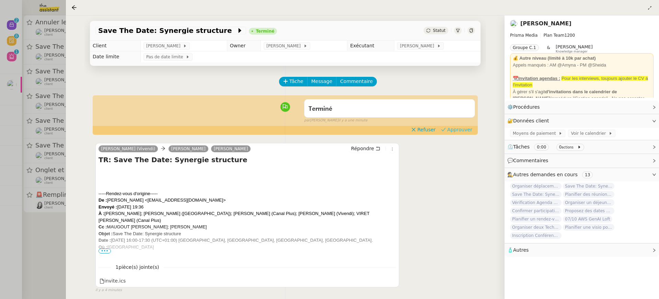
click at [468, 130] on span "Approuver" at bounding box center [459, 129] width 25 height 7
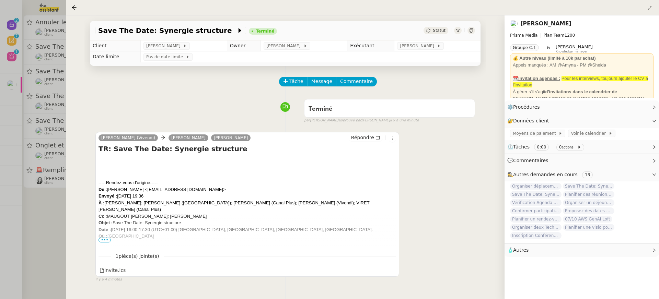
click at [45, 87] on div at bounding box center [329, 149] width 659 height 299
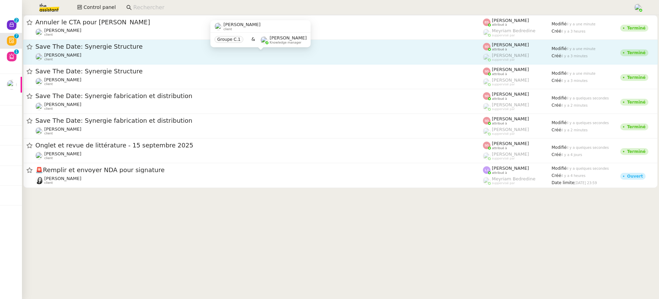
click at [96, 55] on div "David Berrebi client" at bounding box center [259, 57] width 448 height 9
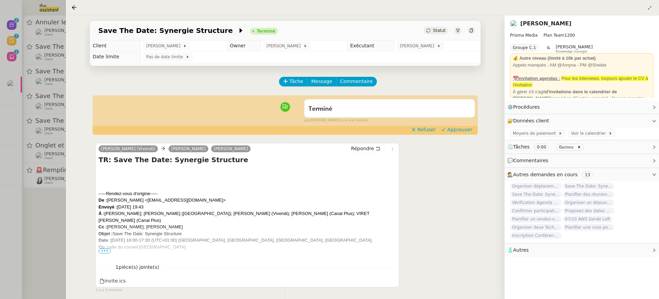
click at [466, 135] on div "Tâche Message Commentaire Veuillez patienter une erreur s'est produite 👌👌👌 mess…" at bounding box center [285, 215] width 402 height 299
click at [464, 124] on div "Terminé false par Sheida D. il y a une minute" at bounding box center [285, 109] width 380 height 27
click at [459, 124] on div "Terminé false par Sheida D. il y a une minute" at bounding box center [285, 109] width 380 height 27
click at [460, 128] on span "Approuver" at bounding box center [459, 129] width 25 height 7
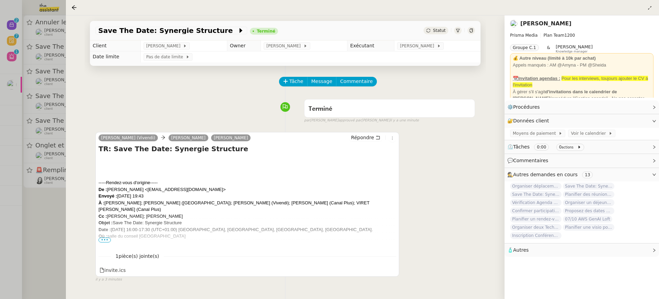
click at [57, 38] on div at bounding box center [329, 149] width 659 height 299
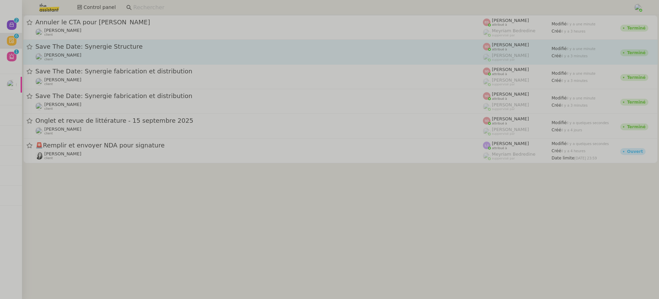
click at [95, 58] on div "David Berrebi client" at bounding box center [259, 57] width 448 height 9
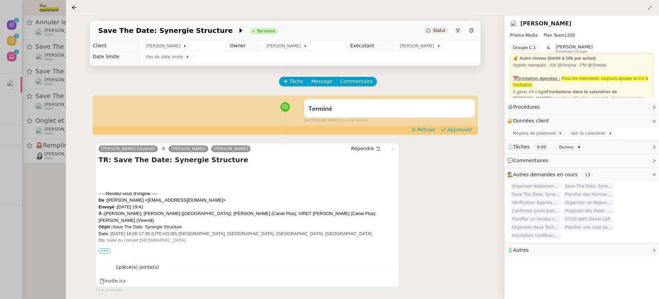
click at [463, 124] on div "Terminé false par Sheida D. il y a une minute" at bounding box center [285, 109] width 380 height 27
click at [463, 127] on span "Approuver" at bounding box center [459, 129] width 25 height 7
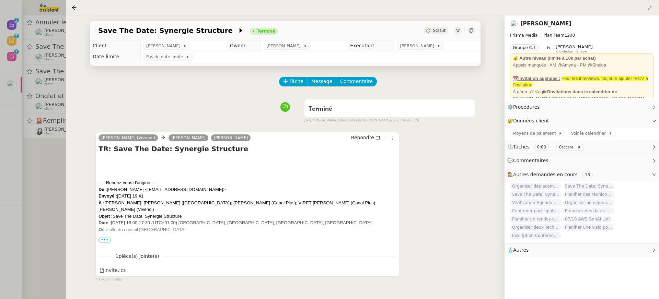
click at [30, 61] on div at bounding box center [329, 149] width 659 height 299
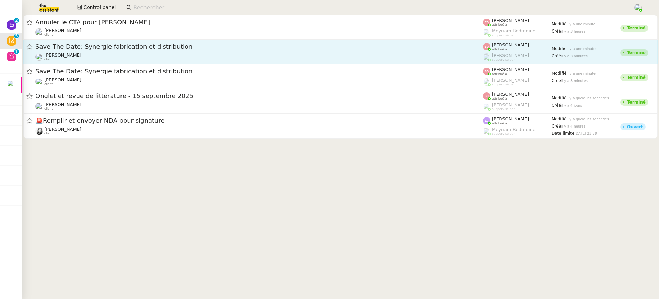
click at [120, 57] on div "David Berrebi client" at bounding box center [259, 57] width 448 height 9
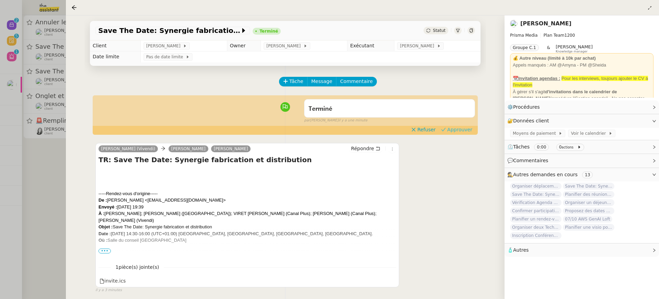
click at [471, 133] on span "Approuver" at bounding box center [459, 129] width 25 height 7
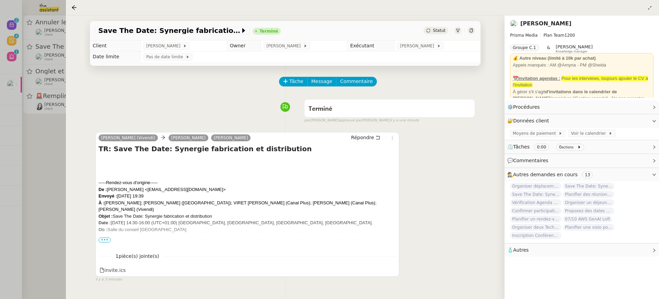
click at [42, 82] on div at bounding box center [329, 149] width 659 height 299
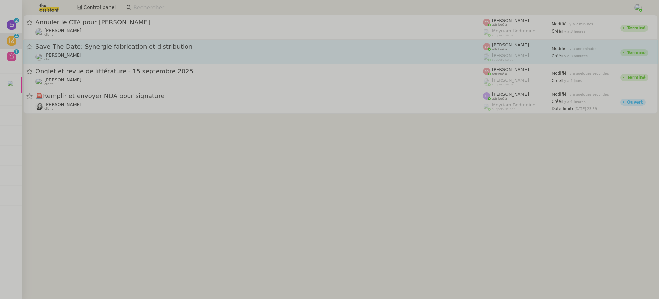
click at [93, 53] on div "David Berrebi client" at bounding box center [259, 57] width 448 height 9
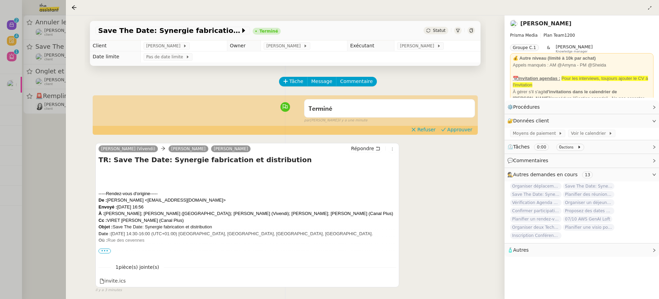
click at [465, 135] on div "Tâche Message Commentaire Veuillez patienter une erreur s'est produite 👌👌👌 mess…" at bounding box center [285, 215] width 402 height 299
click at [454, 127] on span "Approuver" at bounding box center [459, 129] width 25 height 7
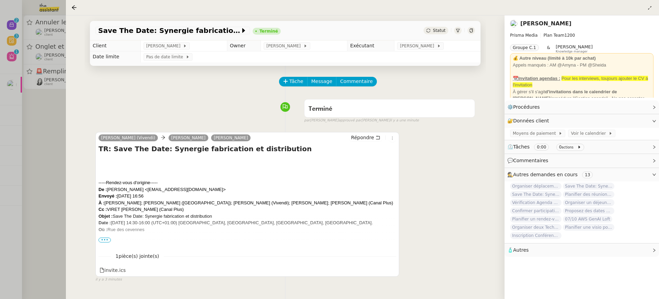
click at [77, 83] on div "Save The Date: Synergie fabrication et distribution Terminé Statut Client David…" at bounding box center [285, 157] width 439 height 284
click at [40, 63] on div at bounding box center [329, 149] width 659 height 299
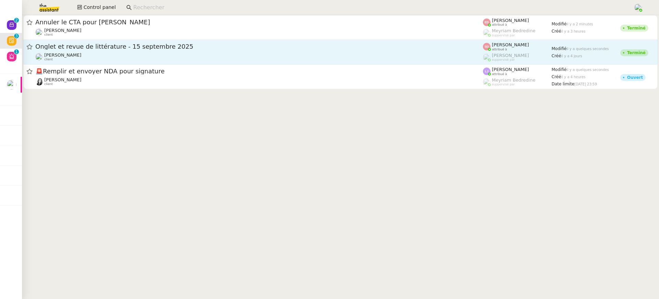
click at [127, 55] on div "Jean-Baptiste Barfety client" at bounding box center [259, 57] width 448 height 9
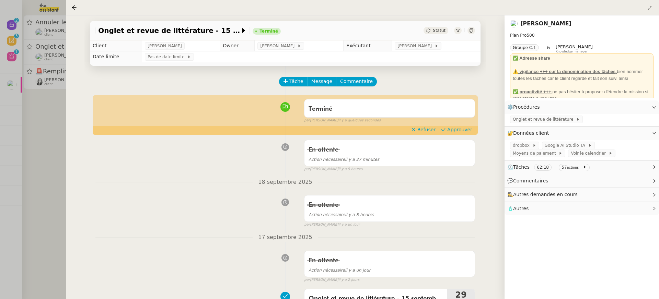
click at [457, 124] on div "Terminé false par Sheida D. il y a quelques secondes" at bounding box center [285, 109] width 380 height 27
click at [455, 130] on span "Approuver" at bounding box center [459, 129] width 25 height 7
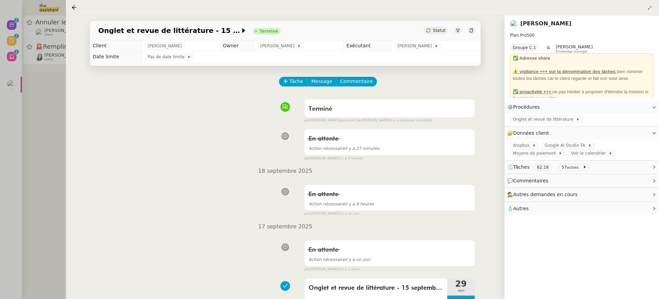
click at [47, 22] on div at bounding box center [329, 149] width 659 height 299
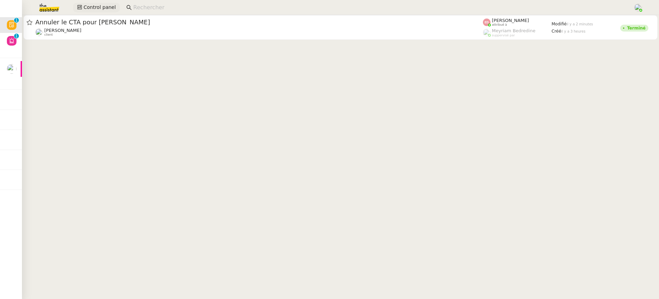
click at [87, 6] on span "Control panel" at bounding box center [99, 7] width 32 height 8
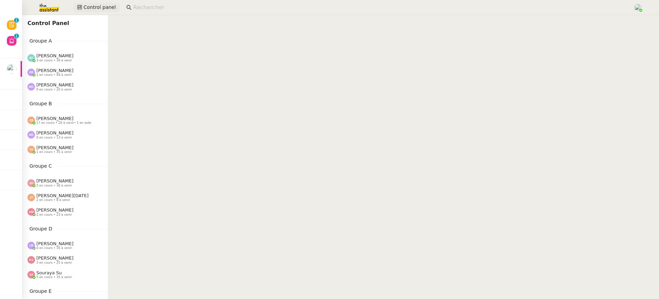
scroll to position [277, 0]
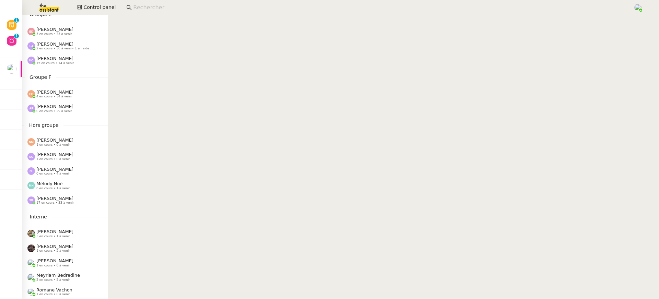
click at [54, 96] on span "4 en cours • 34 à venir" at bounding box center [54, 97] width 36 height 4
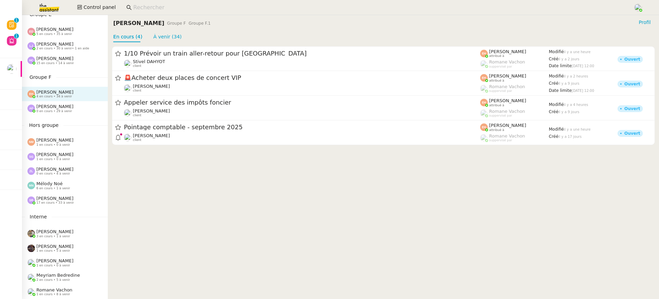
click at [164, 44] on div "1/10 Prévoir un train aller-retour pour Paris Stivel DAHYOT client Esther Hille…" at bounding box center [383, 95] width 551 height 107
click at [153, 36] on link "À venir (34)" at bounding box center [167, 36] width 28 height 5
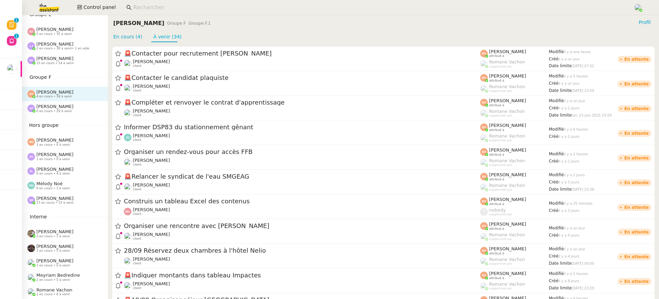
click at [153, 38] on link "À venir (34)" at bounding box center [167, 36] width 28 height 5
drag, startPoint x: 188, startPoint y: 38, endPoint x: 131, endPoint y: 37, distance: 57.7
click at [131, 37] on div "En cours (4) À venir (34)" at bounding box center [383, 37] width 540 height 11
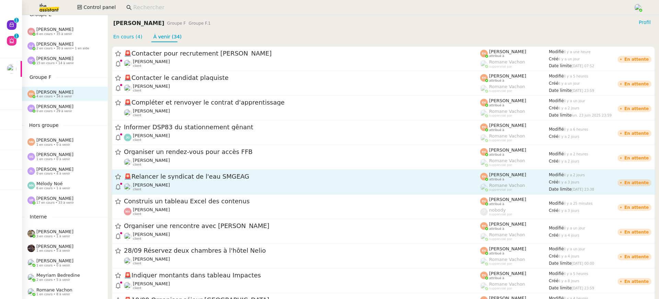
click at [137, 178] on span "🚨 Relancer le syndicat de l'eau SMGEAG" at bounding box center [302, 177] width 356 height 6
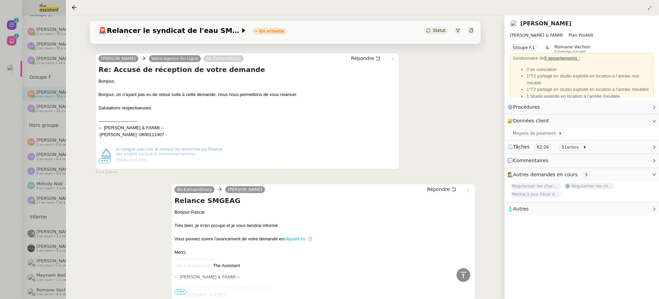
scroll to position [1577, 0]
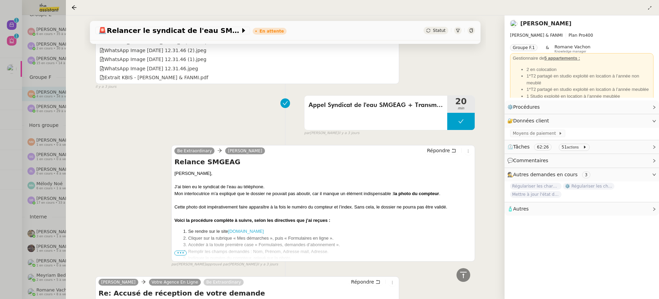
click at [183, 251] on span "•••" at bounding box center [180, 253] width 12 height 5
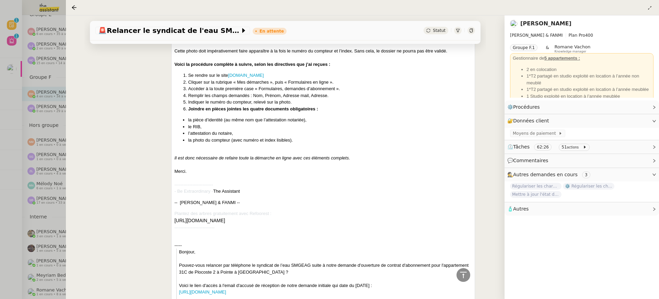
scroll to position [1726, 0]
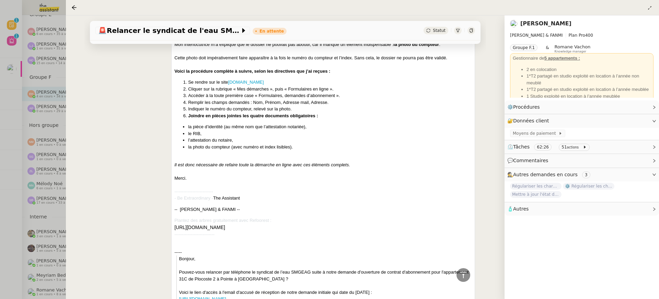
click at [12, 143] on div at bounding box center [329, 149] width 659 height 299
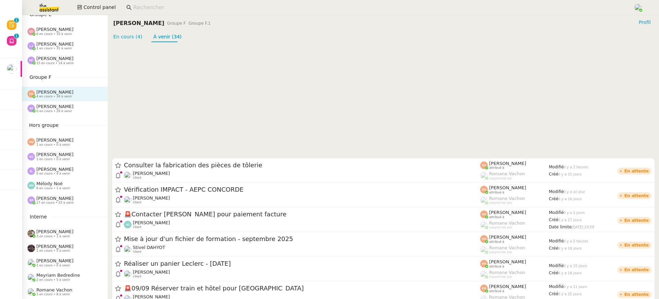
scroll to position [630, 0]
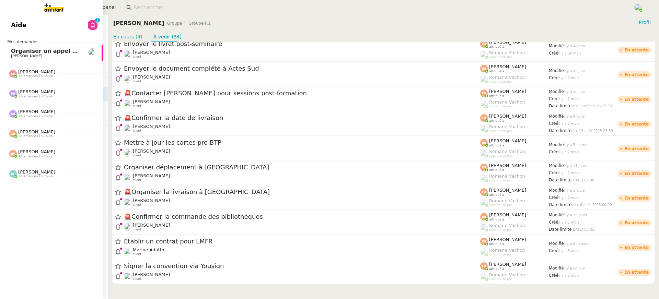
click at [16, 23] on span "Aide" at bounding box center [18, 25] width 15 height 10
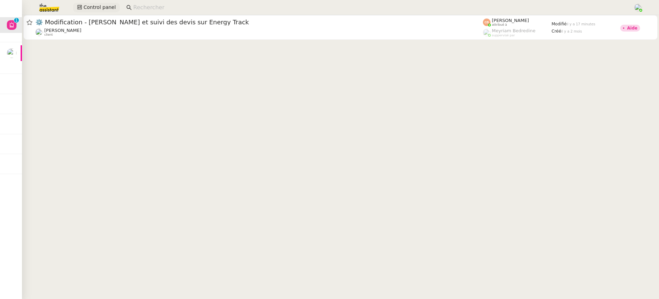
click at [101, 11] on span "Control panel" at bounding box center [99, 7] width 32 height 8
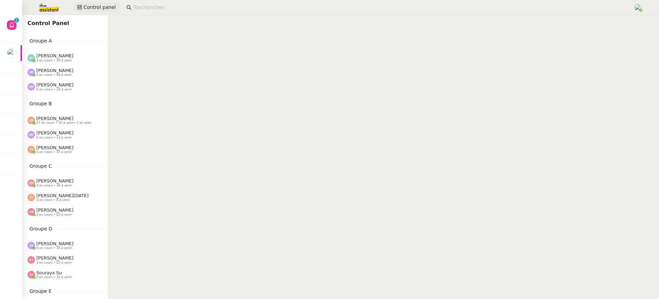
scroll to position [277, 0]
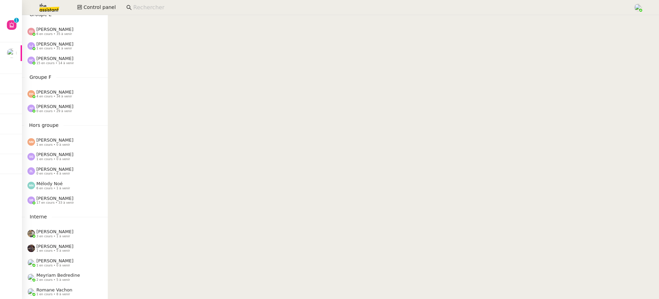
click at [42, 95] on span "4 en cours • 34 à venir" at bounding box center [54, 97] width 36 height 4
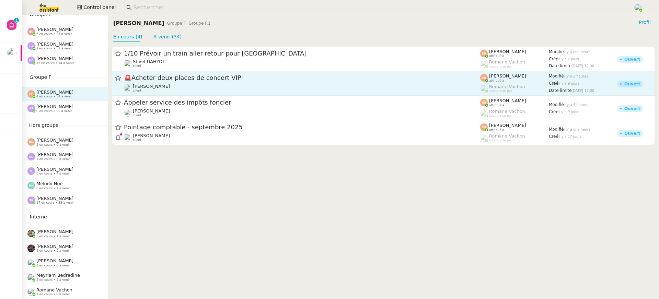
click at [279, 90] on div "Vitor Alvites client" at bounding box center [302, 88] width 356 height 9
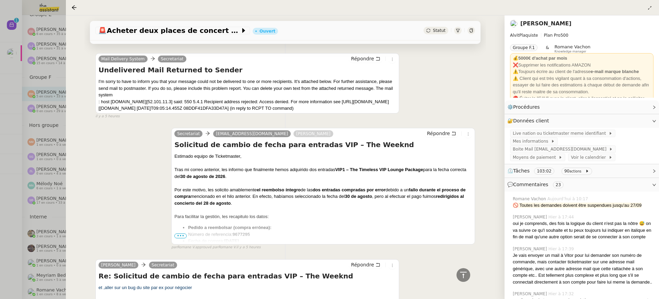
scroll to position [673, 0]
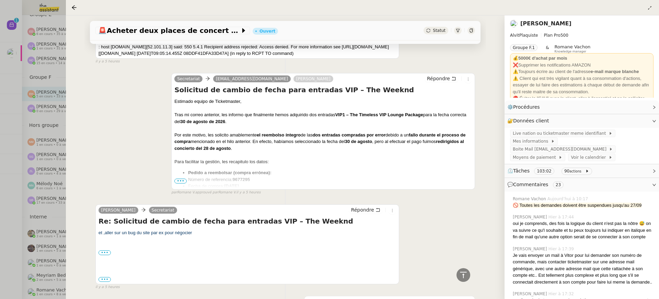
click at [174, 178] on div "Secretariat soporte@ticketmaster.es Vitor Alvites Répondre Solicitud de cambio …" at bounding box center [323, 131] width 304 height 117
click at [186, 182] on ul "Pedido a reembolsar (compra errónea): Número de referencia: 9677295 Fecha de co…" at bounding box center [323, 187] width 298 height 34
click at [188, 176] on li "Número de referencia: 9677295" at bounding box center [330, 179] width 284 height 7
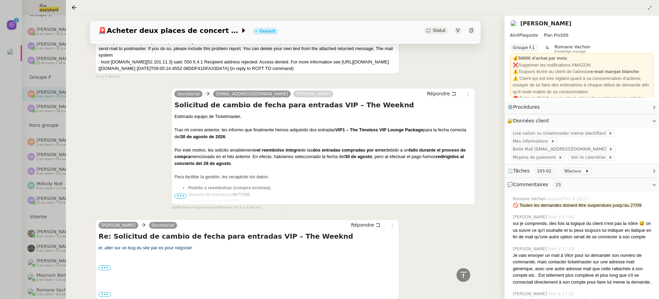
scroll to position [726, 0]
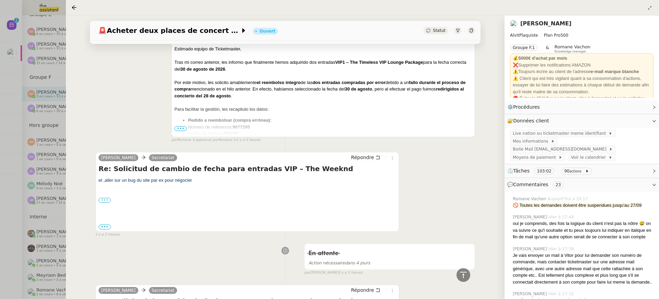
click at [105, 198] on label "•••" at bounding box center [104, 200] width 12 height 5
click at [0, 0] on input "•••" at bounding box center [0, 0] width 0 height 0
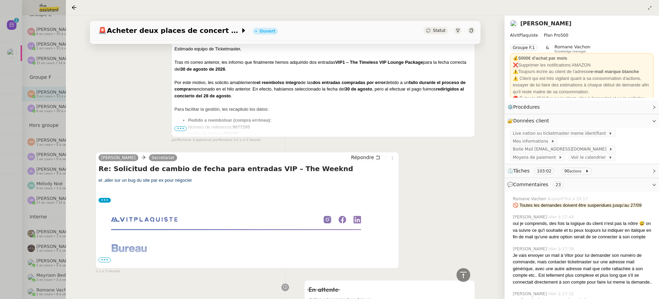
click at [108, 259] on span "•••" at bounding box center [104, 260] width 12 height 5
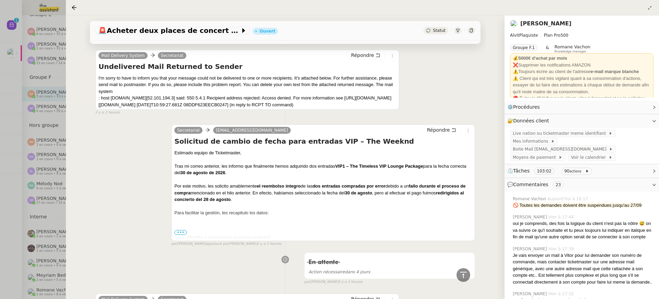
scroll to position [0, 0]
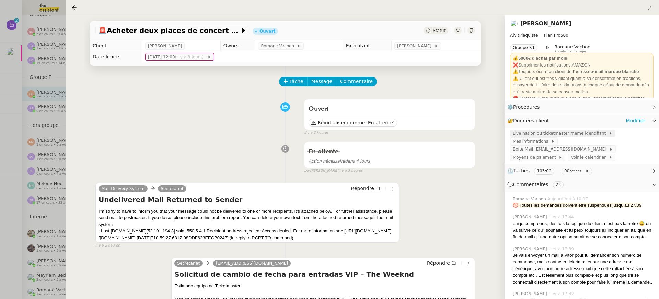
click at [578, 135] on span "Live nation ou ticketmaster meme identifiant" at bounding box center [561, 133] width 96 height 7
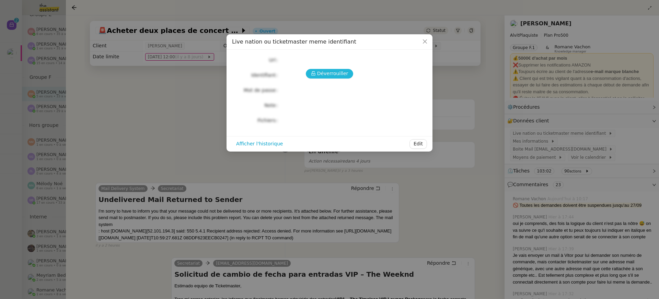
click at [335, 69] on button "Déverrouiller" at bounding box center [330, 74] width 48 height 10
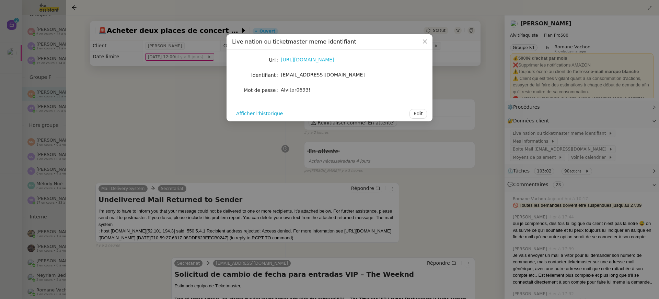
click at [319, 60] on link "https://www.ticketmaster.es/" at bounding box center [308, 59] width 54 height 5
drag, startPoint x: 343, startPoint y: 77, endPoint x: 279, endPoint y: 76, distance: 64.2
click at [279, 76] on nz-form-item "Identifiant contact@alvitplaquiste.com" at bounding box center [329, 75] width 195 height 10
copy nz-form-item "[EMAIL_ADDRESS][DOMAIN_NAME]"
click at [283, 120] on div "Afficher l'historique Edit" at bounding box center [330, 113] width 206 height 15
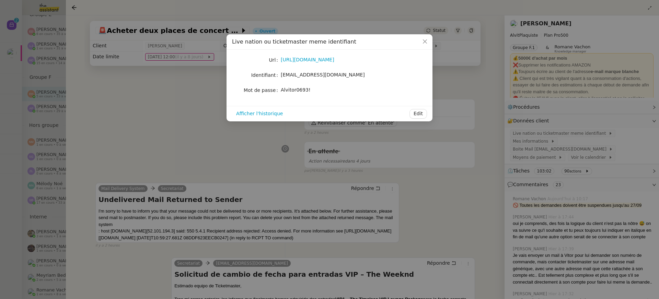
click at [200, 111] on nz-modal-container "Live nation ou ticketmaster meme identifiant Url https://www.ticketmaster.es/ I…" at bounding box center [329, 149] width 659 height 299
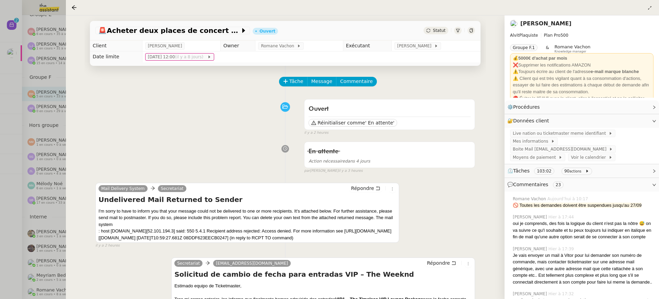
click at [38, 100] on div at bounding box center [329, 149] width 659 height 299
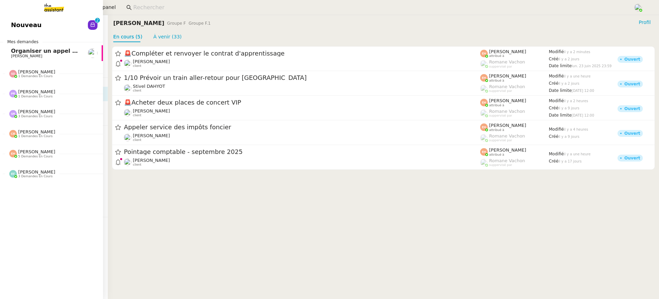
click at [18, 23] on span "Nouveau" at bounding box center [26, 25] width 31 height 10
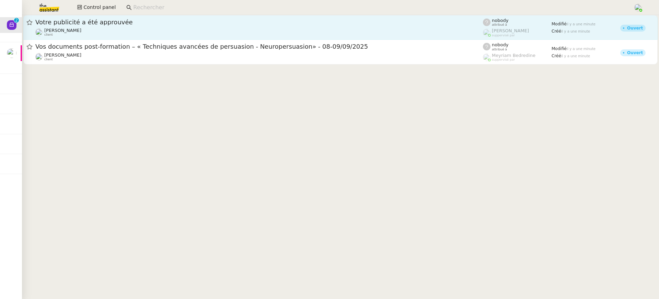
click at [325, 33] on div "Anthony Morcillo client" at bounding box center [259, 32] width 448 height 9
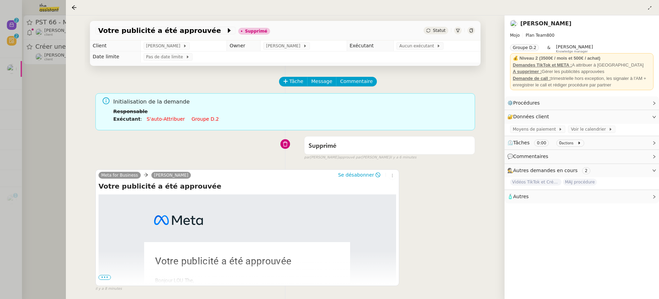
click at [44, 76] on div at bounding box center [329, 149] width 659 height 299
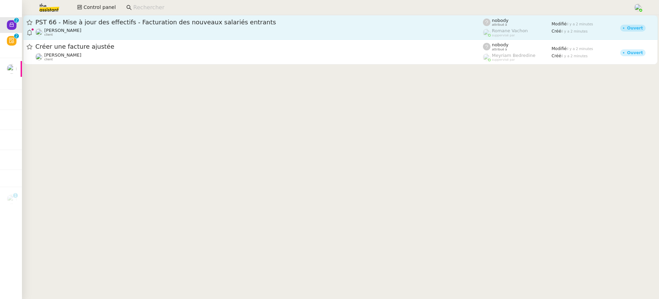
click at [103, 17] on link "PST 66 - Mise à jour des effectifs - Facturation des nouveaux salariés entrants…" at bounding box center [340, 27] width 634 height 25
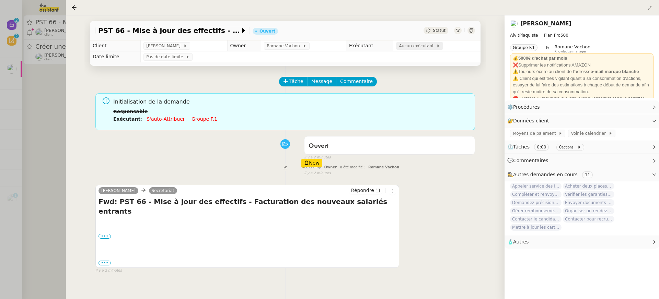
click at [404, 44] on span "Aucun exécutant" at bounding box center [417, 46] width 37 height 7
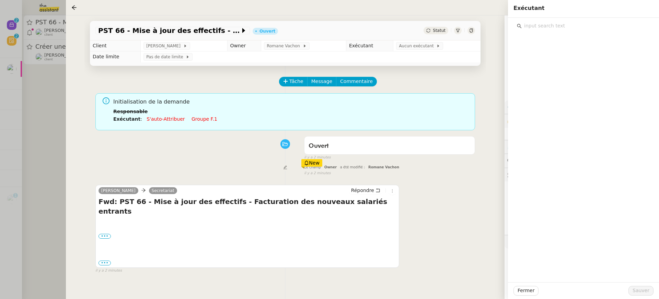
click at [551, 29] on input "text" at bounding box center [586, 25] width 128 height 9
type input "esther"
click at [551, 50] on div "esther@theassistant.team" at bounding box center [588, 50] width 116 height 7
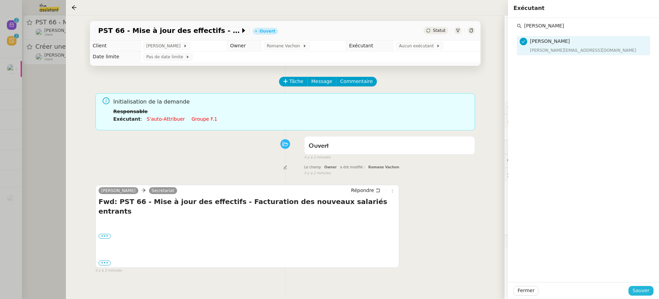
click at [642, 293] on span "Sauver" at bounding box center [641, 291] width 17 height 8
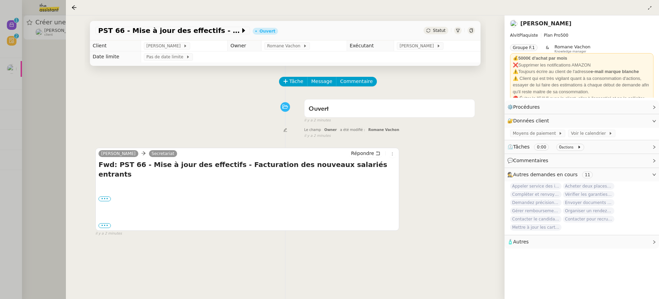
click at [34, 65] on div at bounding box center [329, 149] width 659 height 299
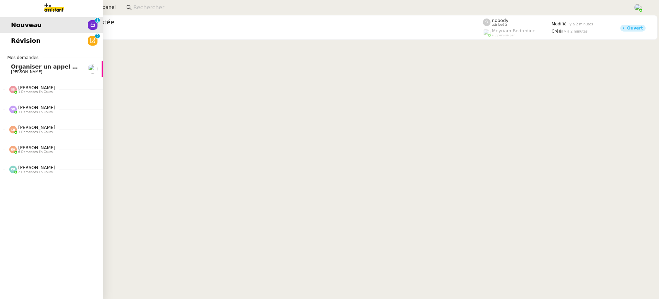
click at [19, 41] on link "Révision 0 1 2 3 4 5 6 7 8 9" at bounding box center [51, 41] width 103 height 16
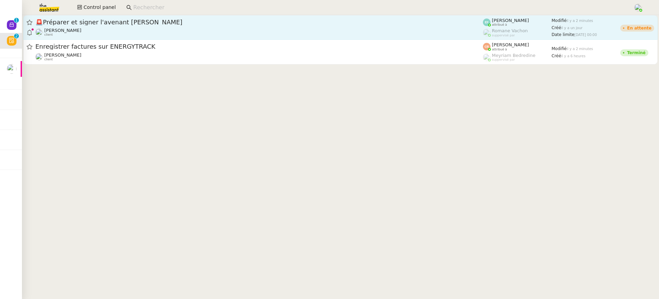
click at [299, 20] on span "🚨 Préparer et signer l'avenant TJM Fiona" at bounding box center [259, 22] width 448 height 6
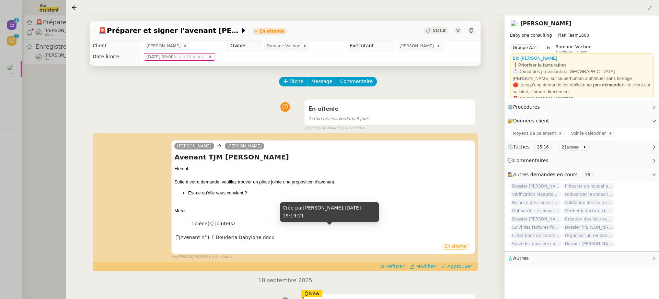
scroll to position [17, 0]
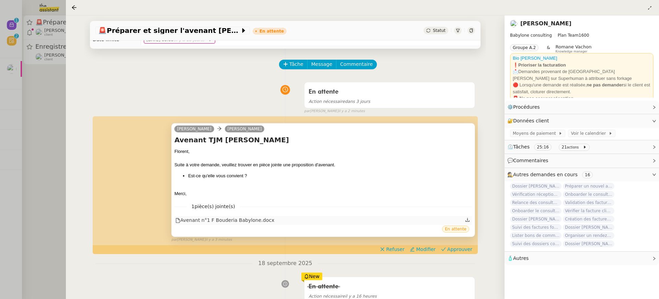
click at [274, 216] on div "Avenant n°1 F Bouderia Babylone.docx" at bounding box center [323, 220] width 298 height 9
click at [258, 219] on div "Avenant n°1 F Bouderia Babylone.docx" at bounding box center [224, 221] width 99 height 8
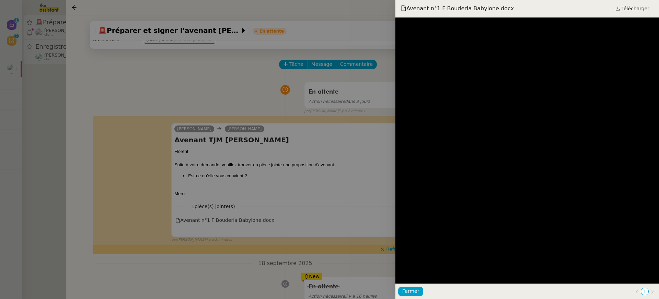
click at [312, 210] on div at bounding box center [329, 149] width 659 height 299
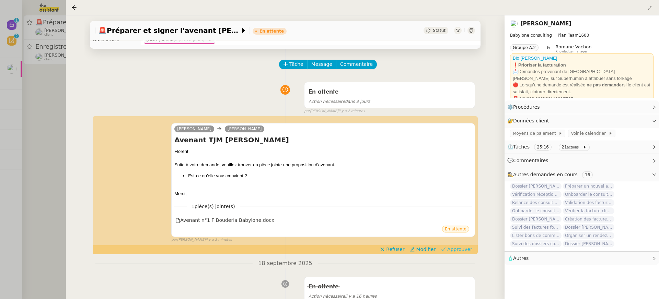
click at [452, 252] on span "Approuver" at bounding box center [459, 249] width 25 height 7
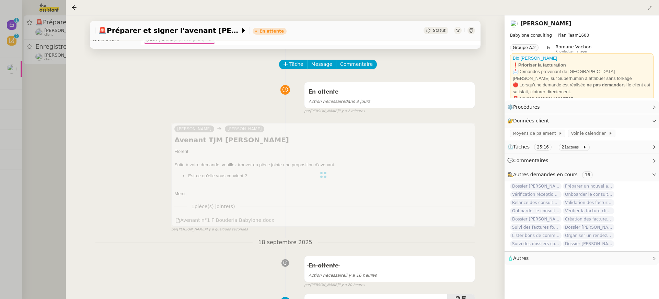
click at [41, 70] on div at bounding box center [329, 149] width 659 height 299
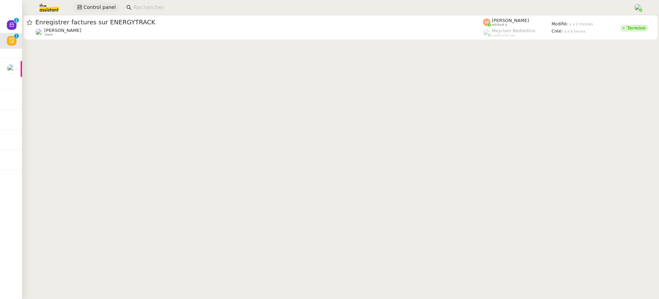
click at [95, 5] on span "Control panel" at bounding box center [99, 7] width 32 height 8
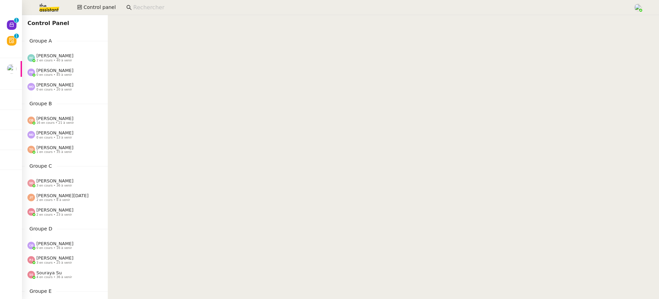
click at [65, 58] on span "[PERSON_NAME]" at bounding box center [54, 55] width 37 height 5
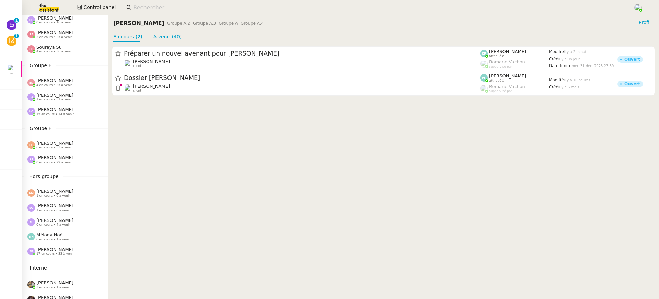
scroll to position [277, 0]
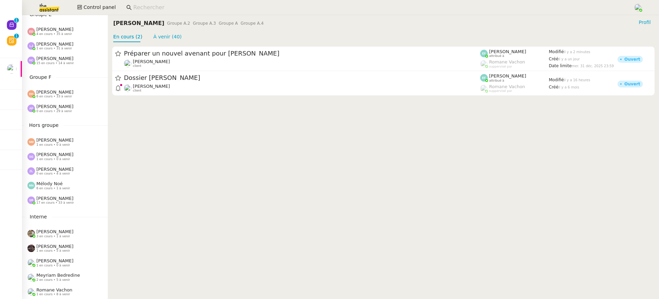
click at [55, 96] on span "6 en cours • 33 à venir" at bounding box center [54, 97] width 36 height 4
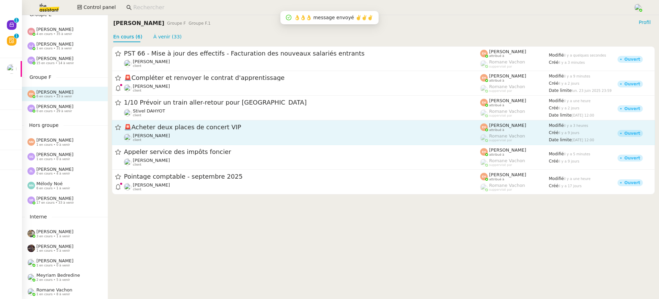
click at [217, 141] on div "Vitor Alvites client" at bounding box center [302, 137] width 356 height 9
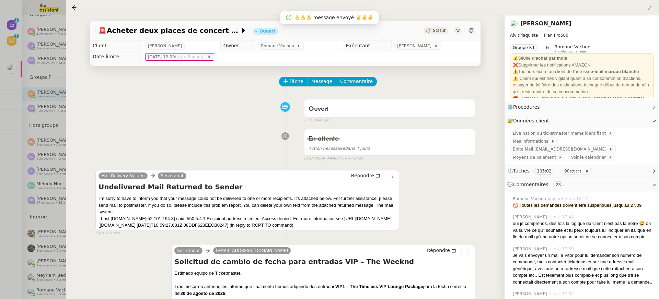
click at [472, 29] on icon at bounding box center [471, 30] width 4 height 4
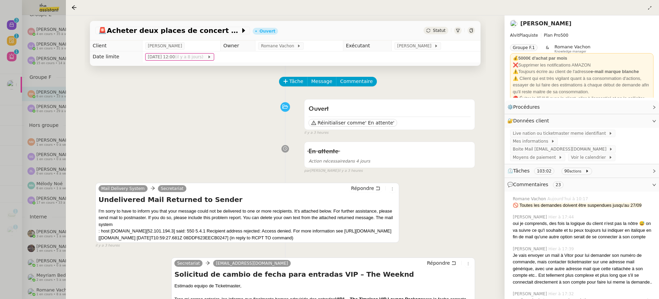
click at [469, 29] on icon at bounding box center [471, 30] width 4 height 4
click at [10, 86] on div at bounding box center [329, 149] width 659 height 299
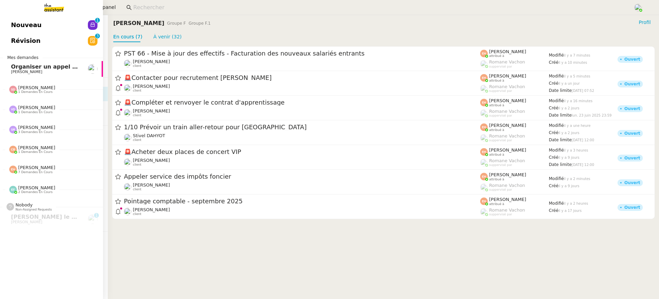
click at [2, 35] on link "Révision 0 1 2 3 4 5 6 7 8 9" at bounding box center [51, 41] width 103 height 16
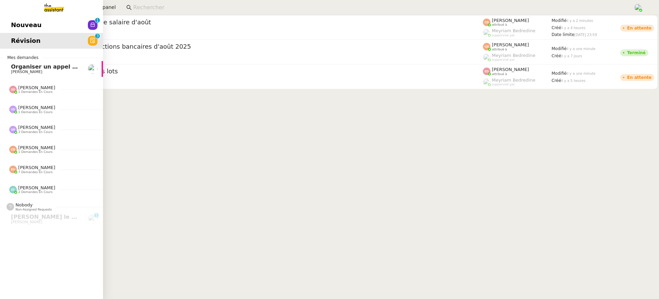
click at [16, 21] on span "Nouveau" at bounding box center [26, 25] width 31 height 10
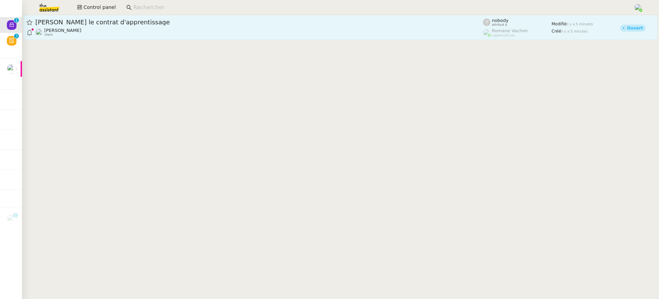
click at [167, 24] on span "[PERSON_NAME] le contrat d'apprentissage" at bounding box center [259, 22] width 448 height 6
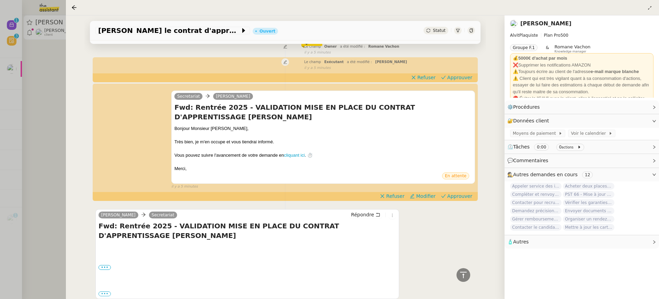
scroll to position [148, 0]
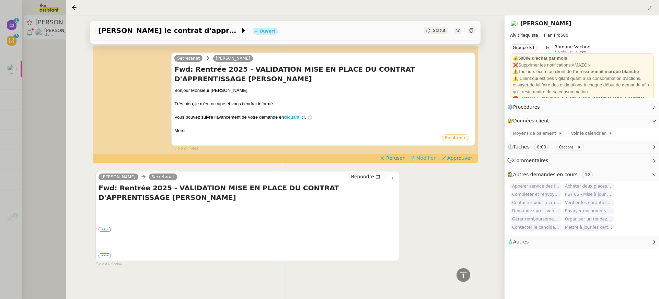
click at [435, 158] on span "Modifier" at bounding box center [426, 158] width 20 height 7
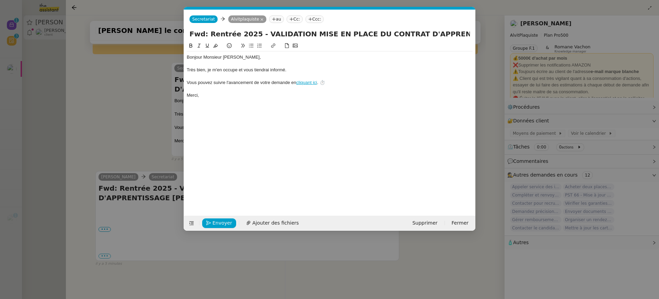
scroll to position [0, 14]
click at [431, 218] on div "Envoyer Ajouter des fichiers Supprimer Fermer" at bounding box center [329, 223] width 291 height 15
click at [433, 222] on span "Supprimer" at bounding box center [424, 223] width 25 height 8
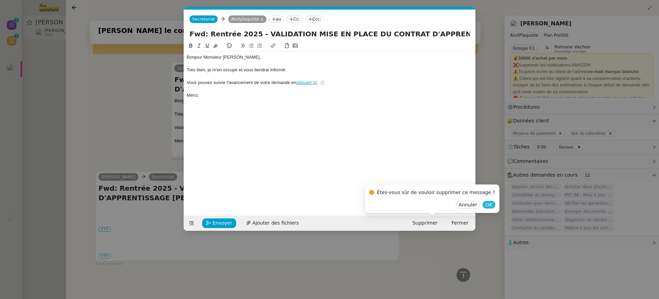
click at [485, 204] on span "OK" at bounding box center [488, 204] width 7 height 7
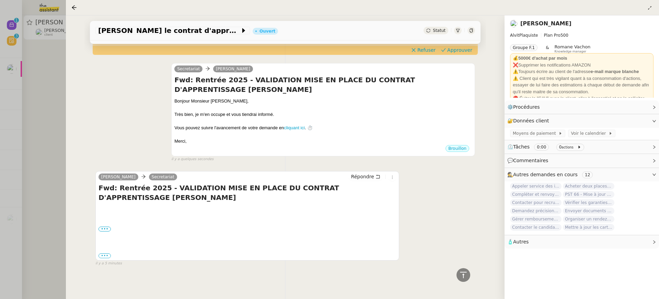
scroll to position [0, 0]
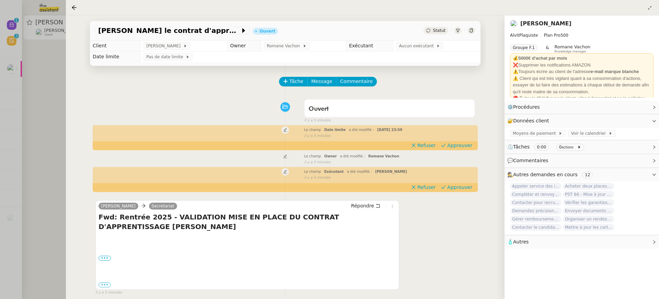
click at [426, 51] on td "Aucun exécutant" at bounding box center [436, 45] width 87 height 11
click at [422, 48] on span "Aucun exécutant" at bounding box center [417, 46] width 37 height 7
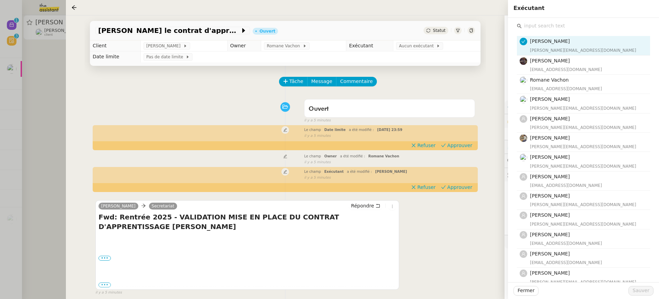
click at [540, 27] on input "text" at bounding box center [586, 25] width 128 height 9
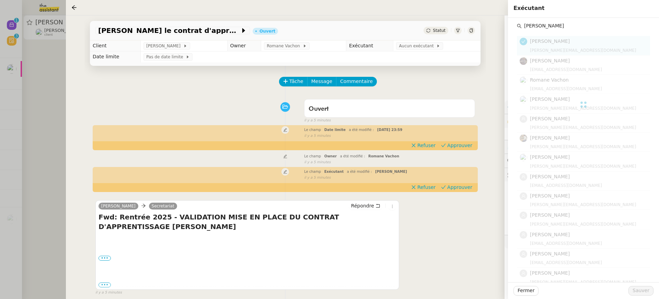
type input "esther"
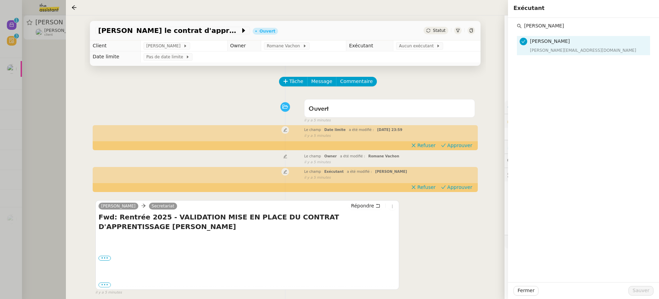
click at [541, 76] on div "esther Esther Hillenbrand esther@theassistant.team" at bounding box center [583, 150] width 151 height 265
click at [566, 41] on span "[PERSON_NAME]" at bounding box center [550, 40] width 40 height 5
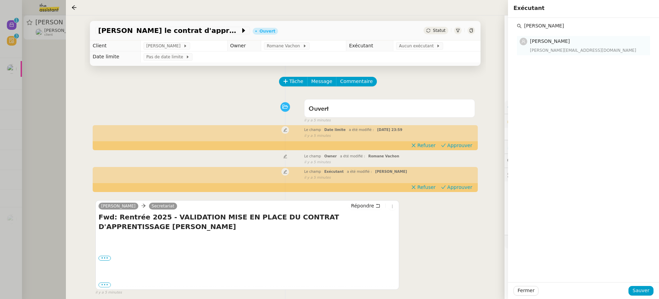
click at [566, 40] on span "[PERSON_NAME]" at bounding box center [550, 40] width 40 height 5
click at [636, 286] on div "Fermer Sauver" at bounding box center [583, 290] width 151 height 17
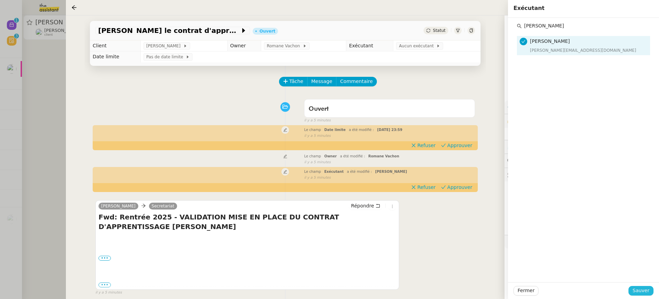
click at [639, 290] on span "Sauver" at bounding box center [641, 291] width 17 height 8
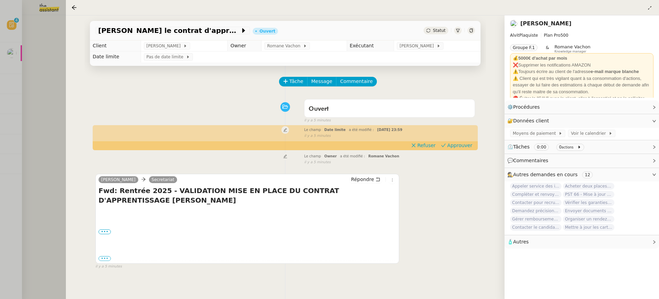
click at [60, 94] on div at bounding box center [329, 149] width 659 height 299
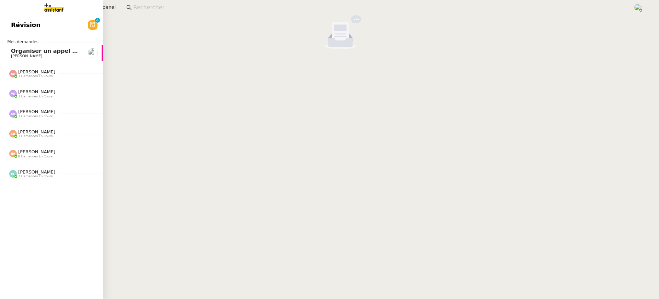
click at [15, 22] on span "Révision" at bounding box center [26, 25] width 30 height 10
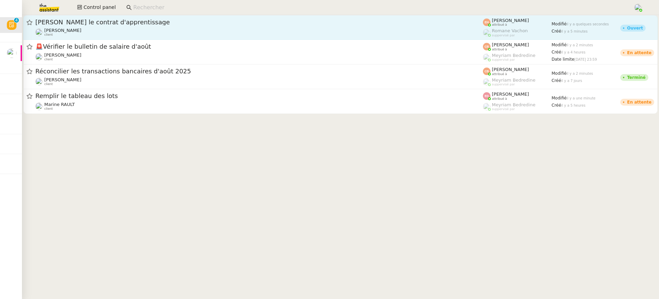
click at [340, 24] on span "[PERSON_NAME] le contrat d'apprentissage" at bounding box center [259, 22] width 448 height 6
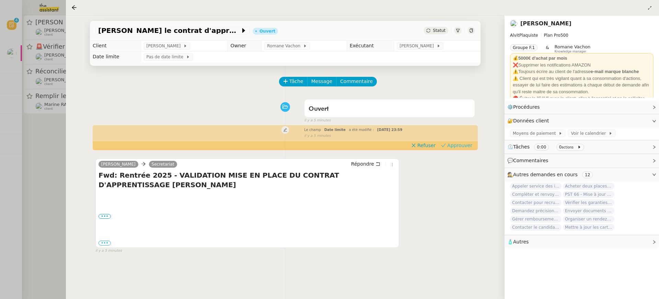
click at [446, 144] on icon at bounding box center [443, 145] width 5 height 5
click at [33, 99] on div at bounding box center [329, 149] width 659 height 299
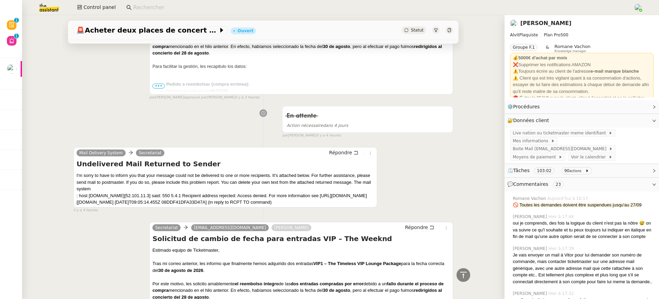
scroll to position [684, 0]
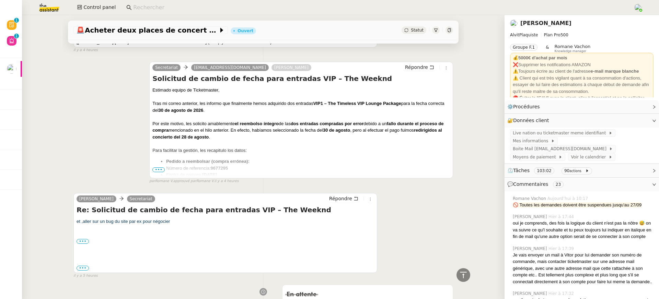
click at [24, 35] on div "🚨 Acheter deux places de concert VIP Ouvert Statut Client [PERSON_NAME] Owner […" at bounding box center [263, 157] width 483 height 284
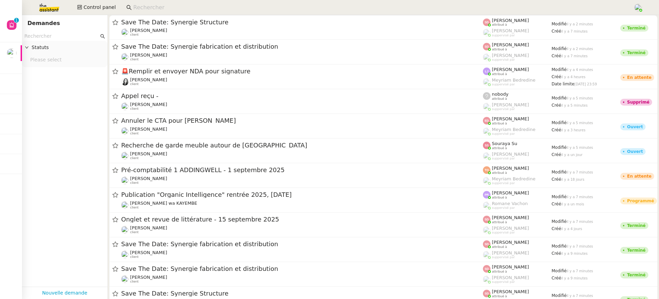
click at [84, 13] on div "Control panel" at bounding box center [329, 7] width 625 height 15
click at [84, 11] on span "Control panel" at bounding box center [99, 7] width 32 height 8
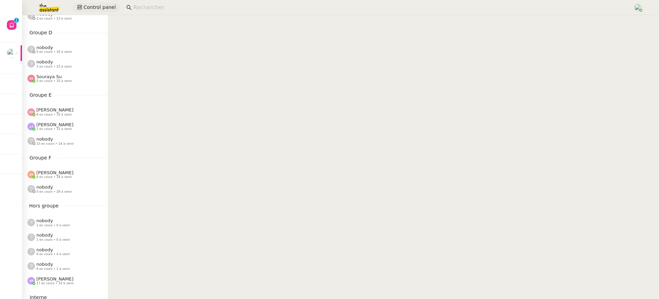
scroll to position [277, 0]
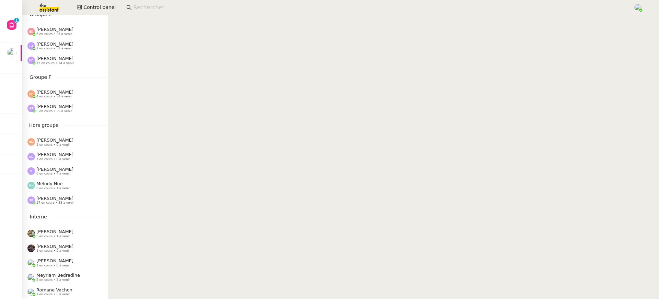
click at [66, 100] on div "[PERSON_NAME] 4 en cours • 34 à venir" at bounding box center [65, 94] width 86 height 14
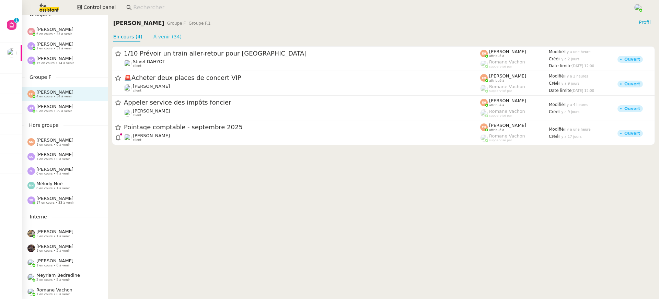
click at [157, 37] on link "À venir (34)" at bounding box center [167, 36] width 28 height 5
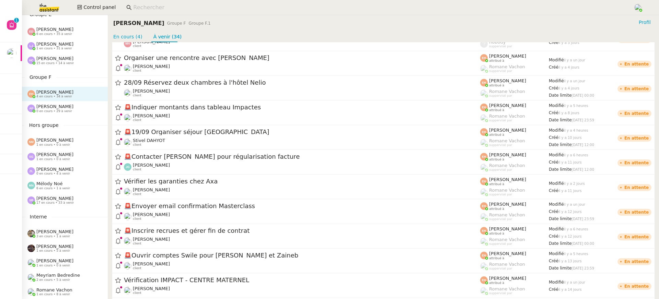
scroll to position [146, 0]
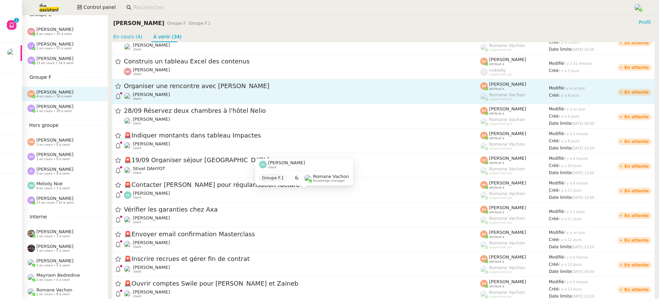
click at [183, 92] on div "[PERSON_NAME] MAS client" at bounding box center [302, 96] width 356 height 9
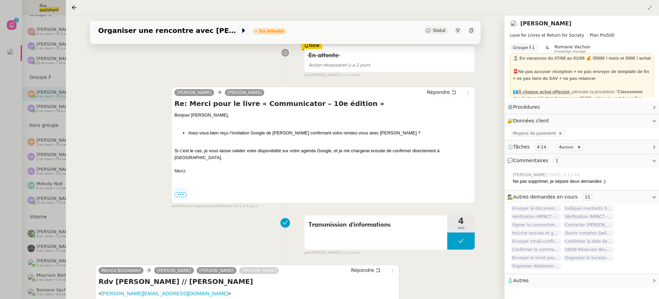
scroll to position [125, 0]
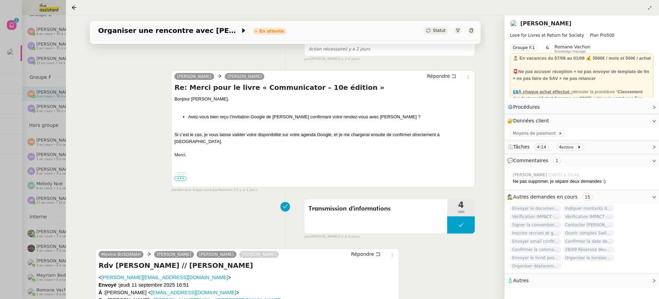
click at [25, 57] on div at bounding box center [329, 149] width 659 height 299
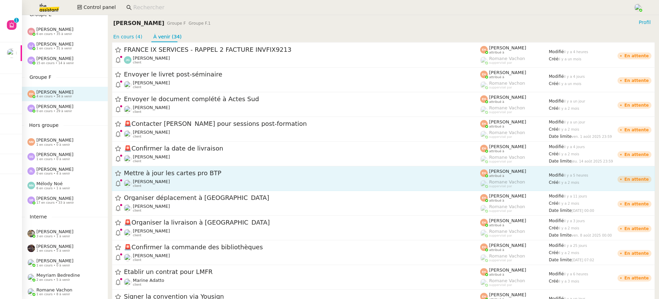
scroll to position [595, 0]
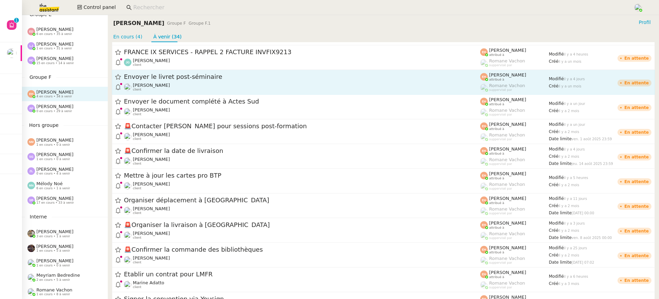
click at [184, 90] on div "[PERSON_NAME] MAS client" at bounding box center [302, 87] width 356 height 9
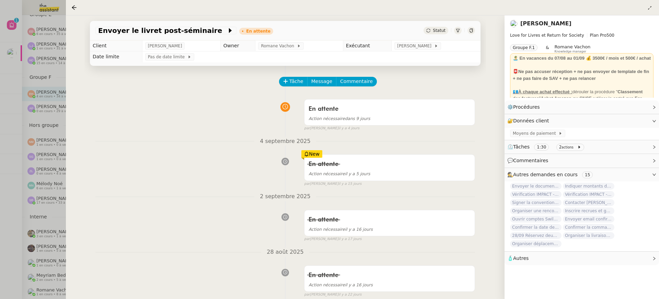
click at [34, 104] on div at bounding box center [329, 149] width 659 height 299
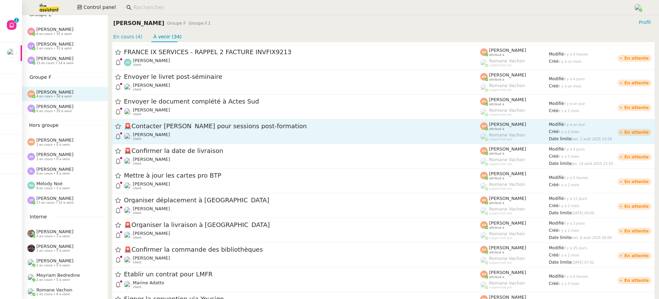
click at [251, 131] on div "🚨 Contacter [PERSON_NAME] pour sessions post-formation [PERSON_NAME] MAS client" at bounding box center [302, 131] width 356 height 19
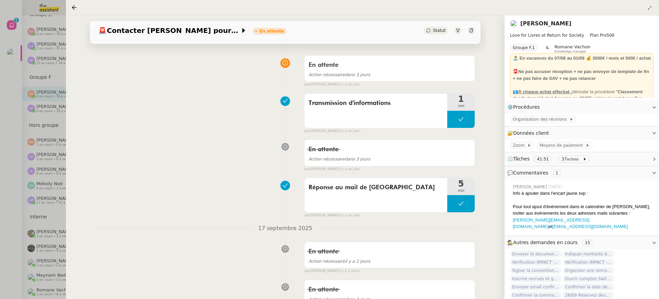
scroll to position [58, 0]
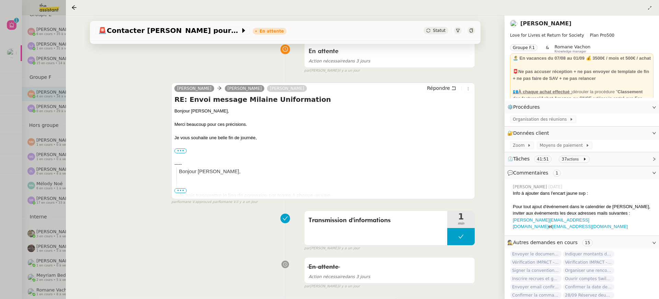
click at [29, 140] on div at bounding box center [329, 149] width 659 height 299
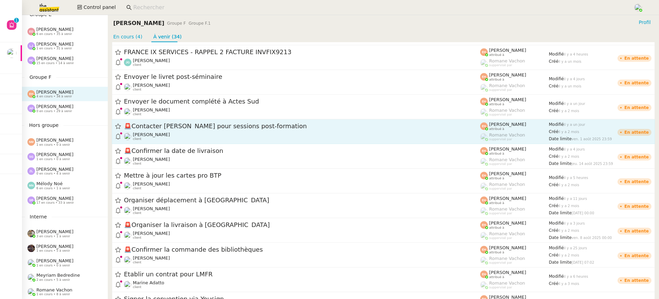
click at [152, 124] on span "🚨 Contacter [PERSON_NAME] pour sessions post-formation" at bounding box center [302, 127] width 356 height 6
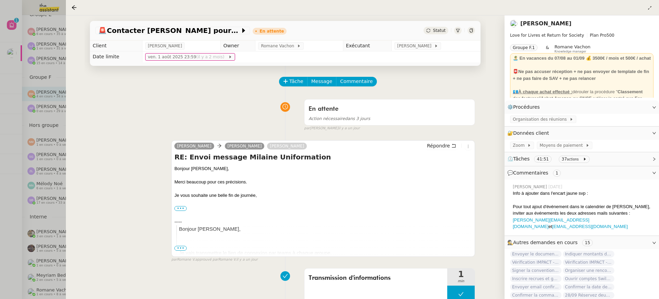
click at [24, 129] on div at bounding box center [329, 149] width 659 height 299
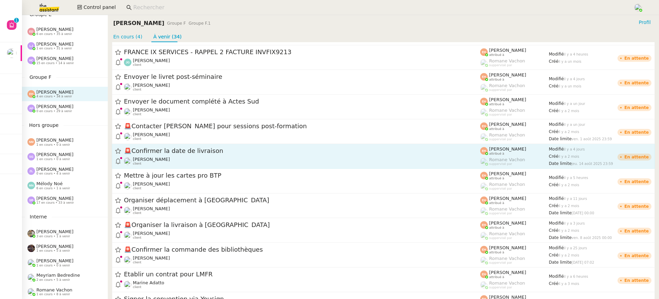
click at [182, 158] on div "[PERSON_NAME] MAS client" at bounding box center [302, 161] width 356 height 9
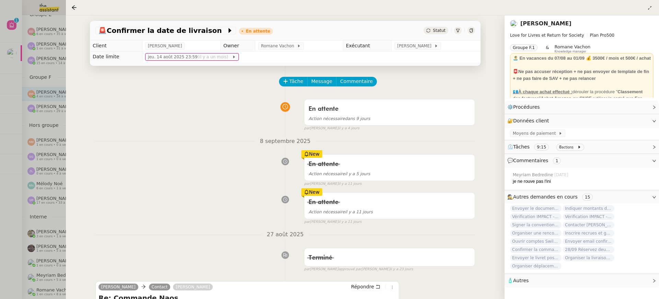
click at [40, 83] on div at bounding box center [329, 149] width 659 height 299
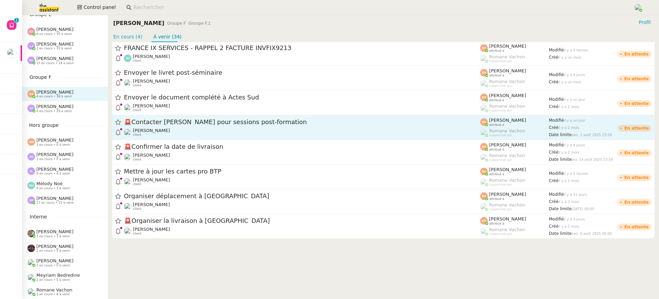
scroll to position [281, 0]
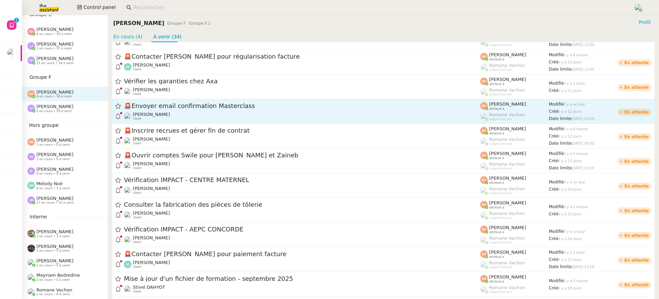
click at [224, 120] on div "[PERSON_NAME] MAS client" at bounding box center [302, 116] width 356 height 9
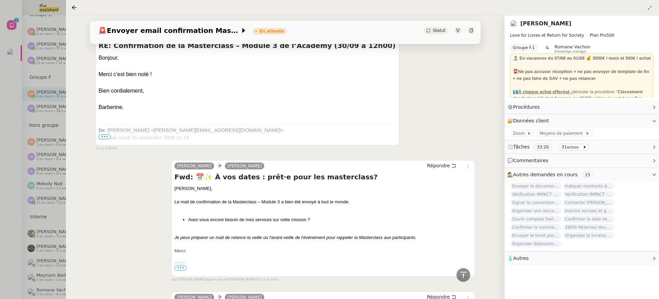
scroll to position [298, 0]
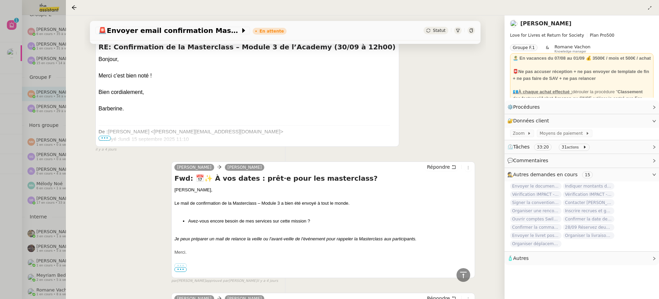
click at [37, 125] on div at bounding box center [329, 149] width 659 height 299
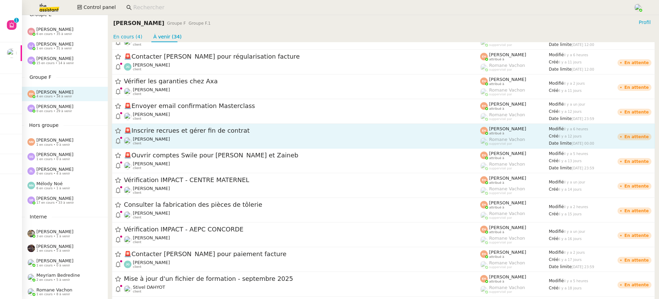
click at [214, 137] on div "[PERSON_NAME] MAS client" at bounding box center [302, 141] width 356 height 9
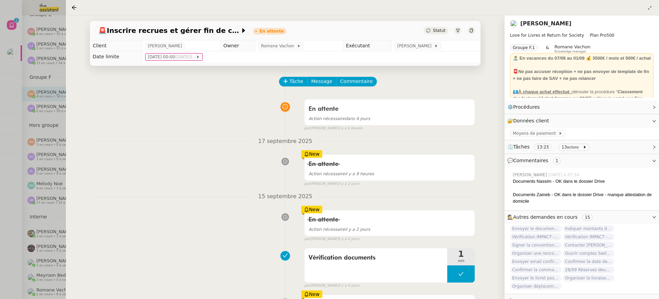
click at [56, 89] on div at bounding box center [329, 149] width 659 height 299
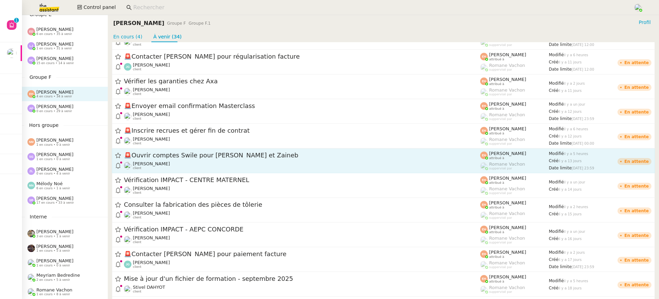
click at [192, 155] on span "🚨 Ouvrir comptes Swile pour Nassim et Zaineb" at bounding box center [302, 156] width 356 height 6
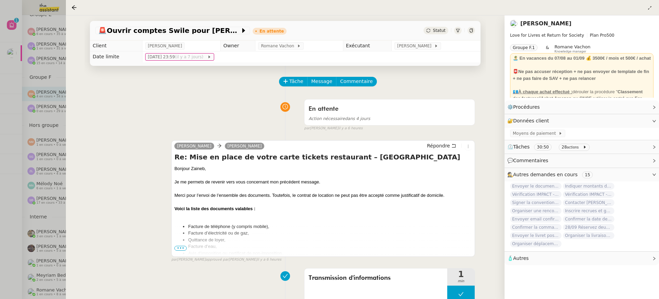
click at [30, 100] on div at bounding box center [329, 149] width 659 height 299
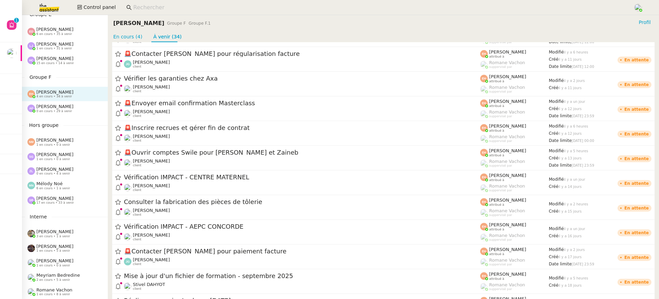
scroll to position [142, 0]
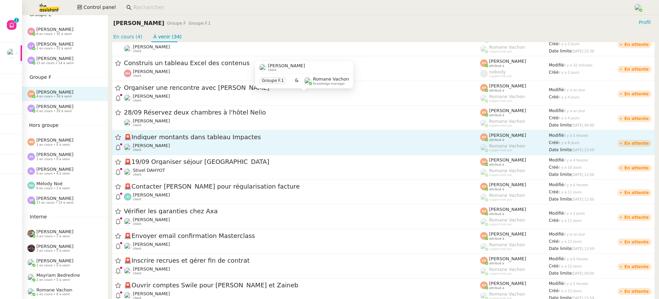
click at [180, 144] on div "[PERSON_NAME] MAS client" at bounding box center [302, 147] width 356 height 9
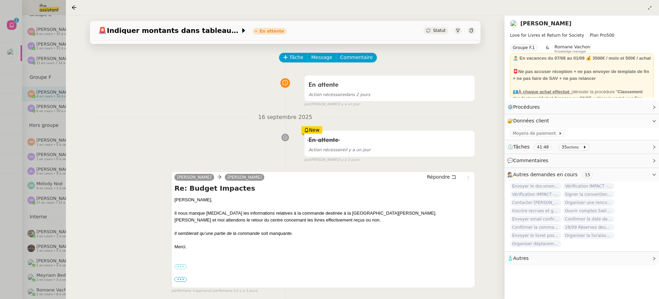
scroll to position [25, 0]
click at [56, 118] on div at bounding box center [329, 149] width 659 height 299
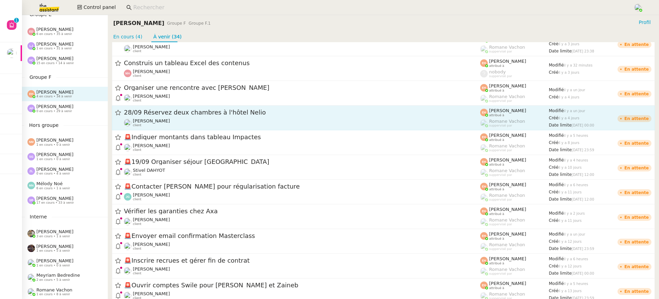
click at [165, 118] on div "28/09 Réservez deux chambres à l'hôtel [PERSON_NAME] MAS client" at bounding box center [302, 117] width 356 height 19
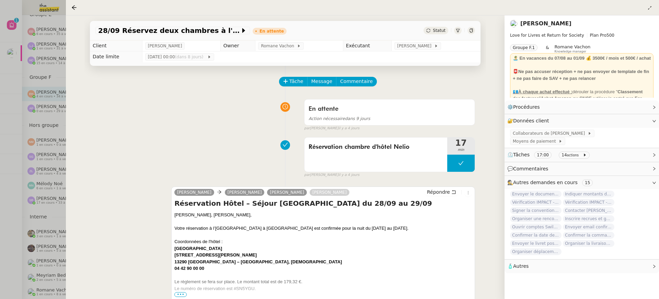
click at [31, 106] on div at bounding box center [329, 149] width 659 height 299
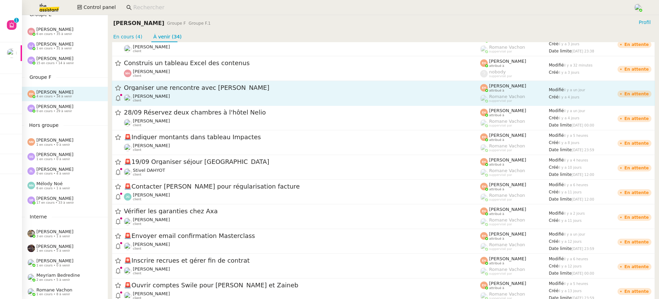
click at [196, 97] on div "[PERSON_NAME] MAS client" at bounding box center [302, 98] width 356 height 9
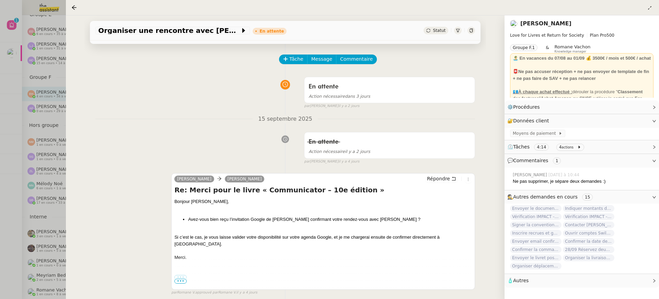
scroll to position [24, 0]
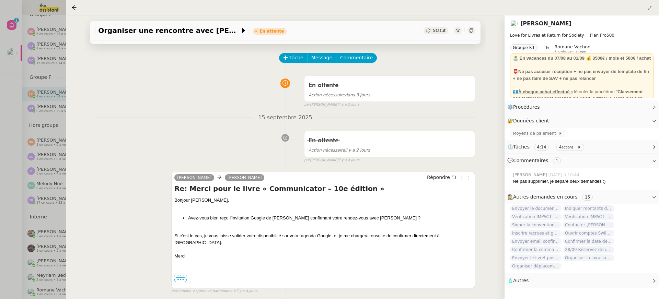
click at [37, 139] on div at bounding box center [329, 149] width 659 height 299
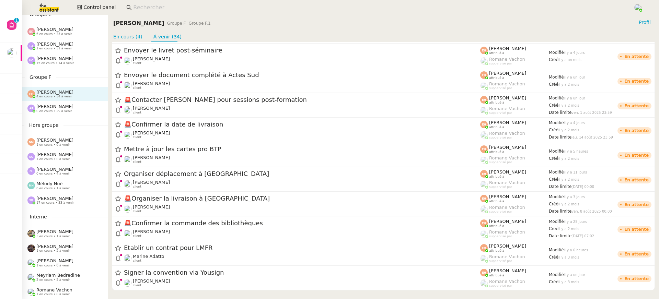
scroll to position [630, 0]
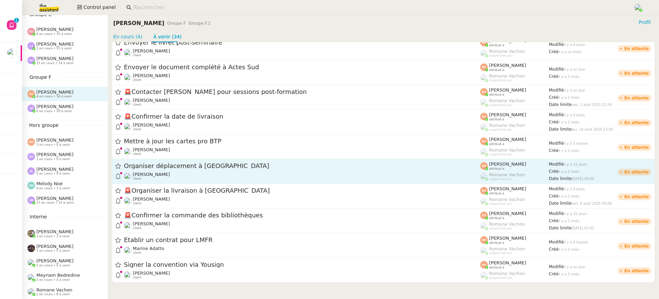
click at [171, 160] on link "Organiser déplacement à Kranj [PERSON_NAME] MAS client [PERSON_NAME] attribué à…" at bounding box center [383, 171] width 543 height 25
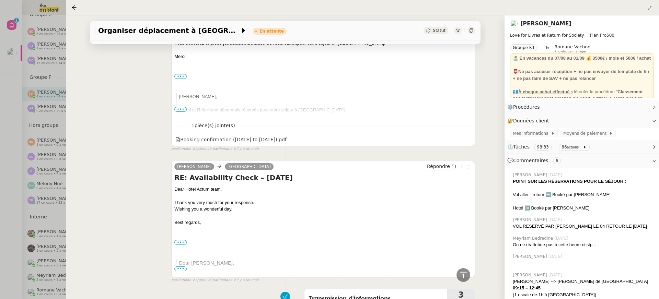
scroll to position [92, 0]
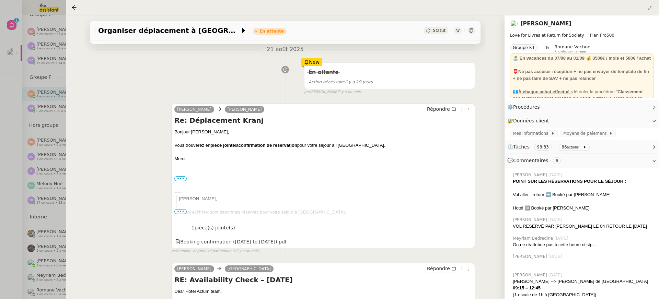
click at [79, 108] on div "Organiser déplacement à [GEOGRAPHIC_DATA] En attente Statut Client [PERSON_NAME…" at bounding box center [285, 157] width 439 height 284
click at [62, 107] on div at bounding box center [329, 149] width 659 height 299
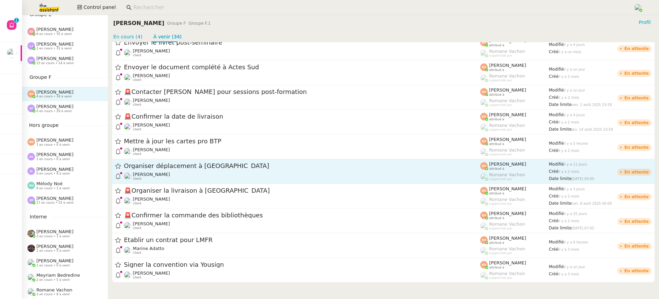
click at [151, 182] on link "Organiser déplacement à Kranj [PERSON_NAME] MAS client [PERSON_NAME] attribué à…" at bounding box center [383, 171] width 543 height 25
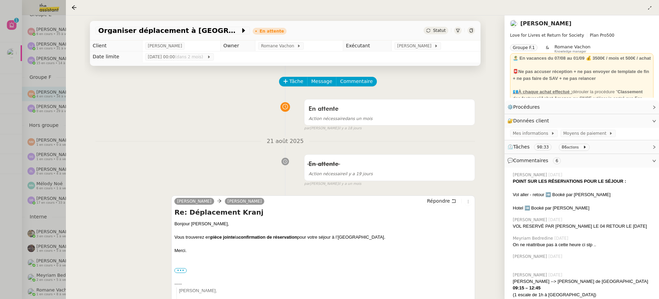
scroll to position [1, 0]
click at [29, 164] on div at bounding box center [329, 149] width 659 height 299
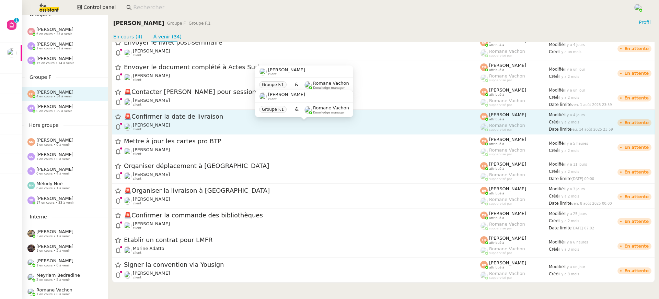
click at [164, 130] on div "[PERSON_NAME] MAS client" at bounding box center [302, 127] width 356 height 9
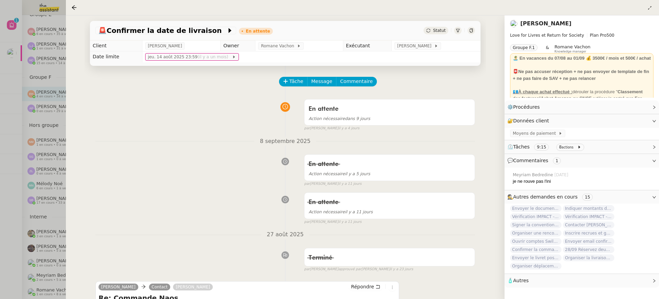
click at [12, 103] on div at bounding box center [329, 149] width 659 height 299
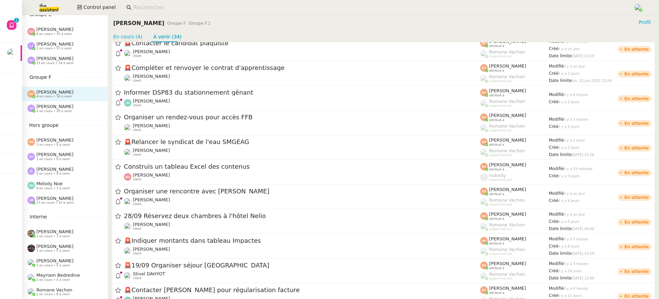
scroll to position [40, 0]
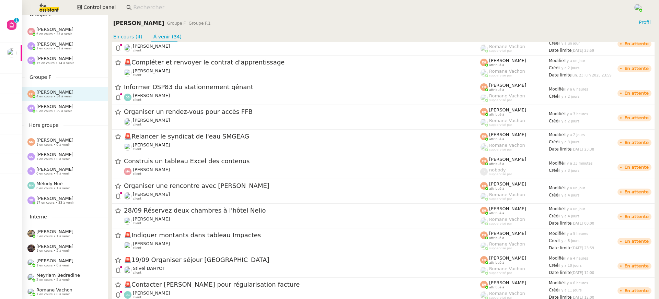
click at [137, 31] on nz-page-header "[PERSON_NAME] Groupe F Groupe F.1 Profil En cours (4) À venir (34)" at bounding box center [383, 28] width 551 height 27
click at [137, 34] on link "En cours (4)" at bounding box center [127, 36] width 29 height 5
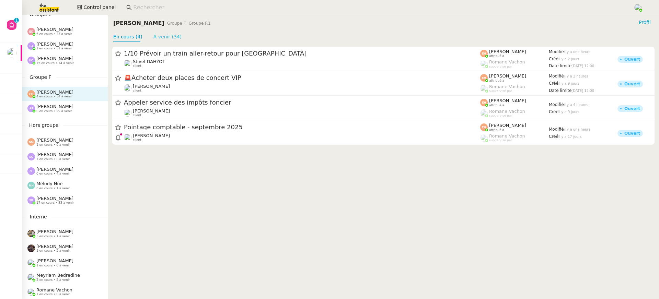
click at [153, 36] on link "À venir (34)" at bounding box center [167, 36] width 28 height 5
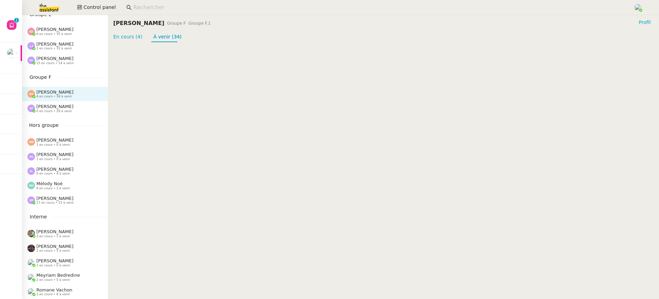
scroll to position [630, 0]
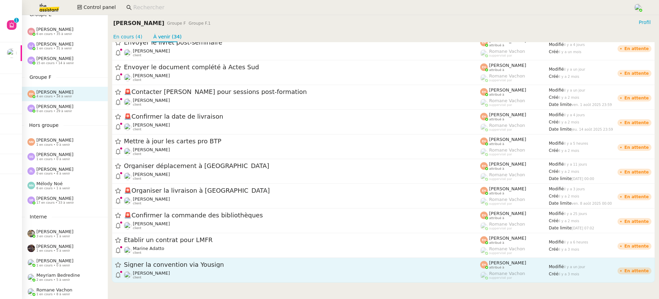
click at [179, 261] on div "Signer la convention via Yousign" at bounding box center [302, 265] width 356 height 9
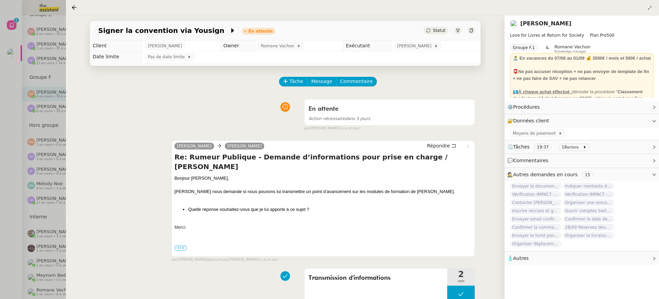
click at [47, 147] on div at bounding box center [329, 149] width 659 height 299
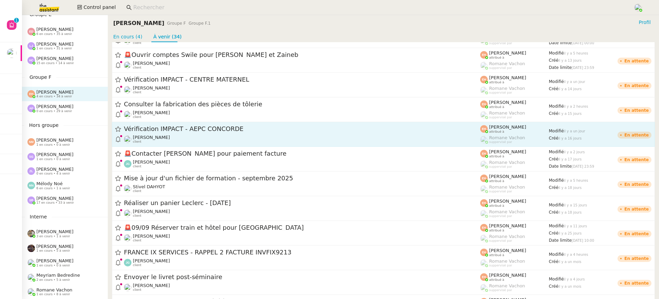
scroll to position [388, 0]
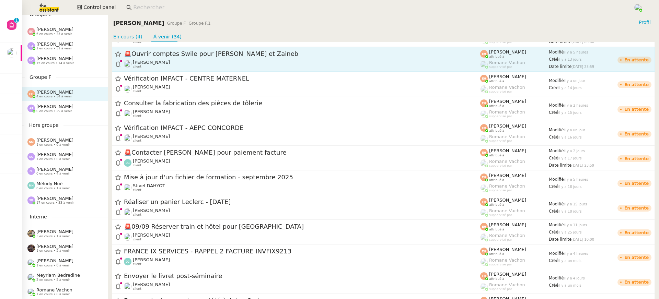
click at [192, 71] on link "🚨 Ouvrir comptes Swile pour [PERSON_NAME] et [PERSON_NAME] MAS client [PERSON_N…" at bounding box center [383, 59] width 543 height 25
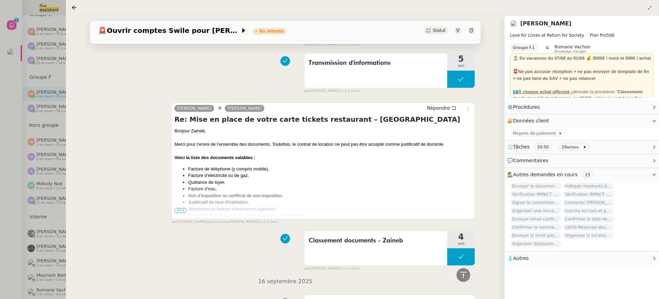
scroll to position [327, 0]
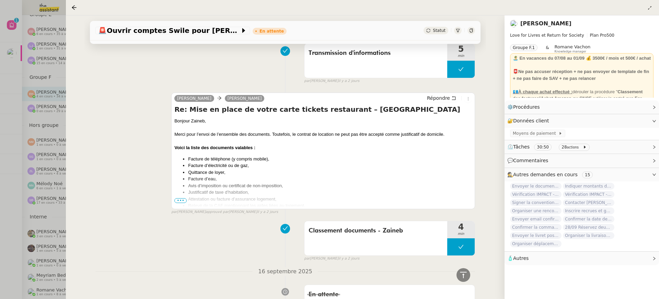
click at [29, 126] on div at bounding box center [329, 149] width 659 height 299
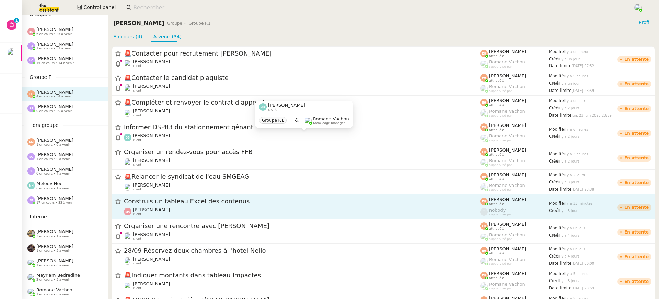
click at [202, 208] on div "Morad Adjaoud client" at bounding box center [302, 211] width 356 height 9
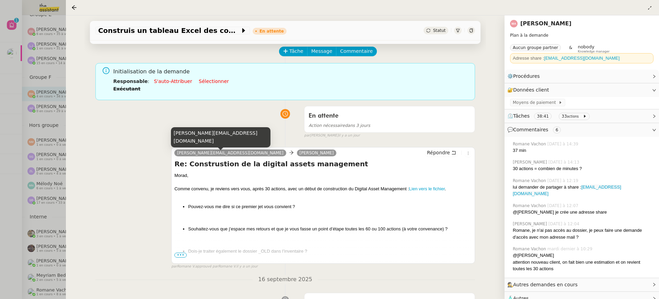
scroll to position [32, 0]
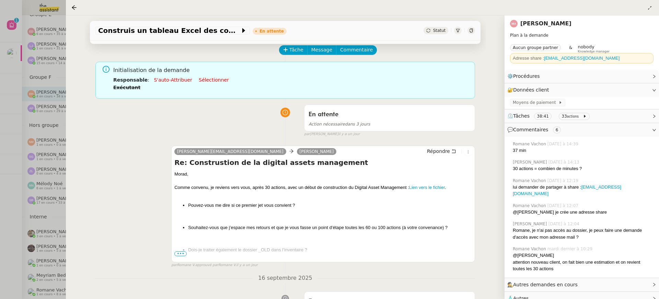
click at [21, 118] on div at bounding box center [329, 149] width 659 height 299
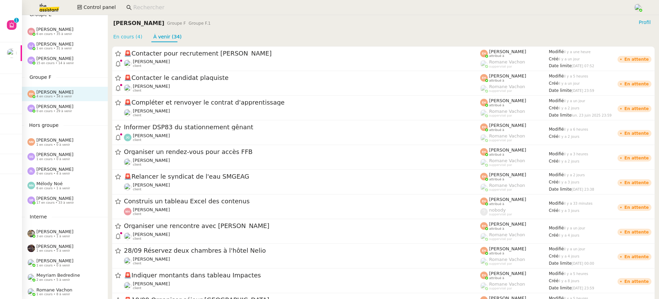
click at [127, 34] on link "En cours (4)" at bounding box center [127, 36] width 29 height 5
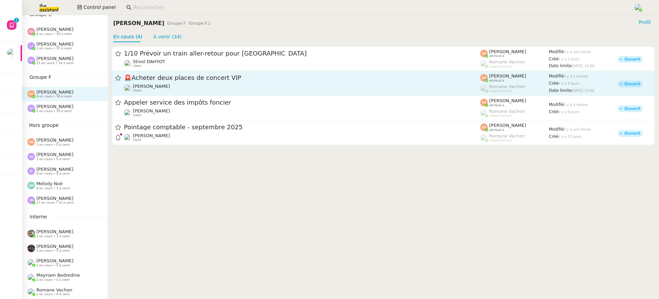
click at [191, 90] on div "Vitor Alvites client" at bounding box center [302, 88] width 356 height 9
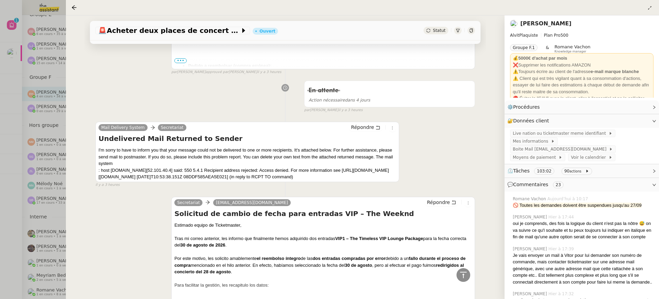
scroll to position [339, 0]
